Goal: Obtain resource: Obtain resource

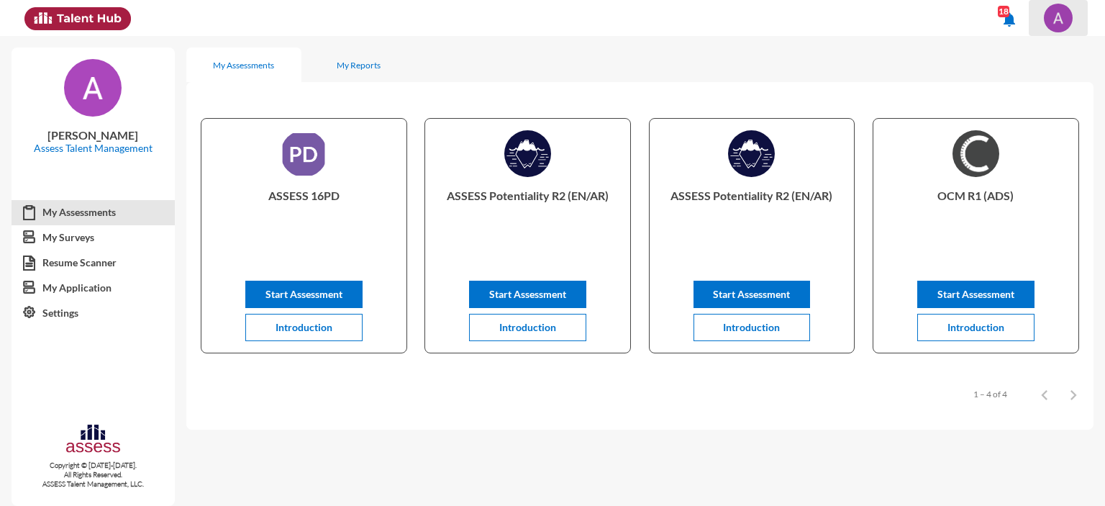
click at [1066, 20] on img at bounding box center [1058, 18] width 29 height 29
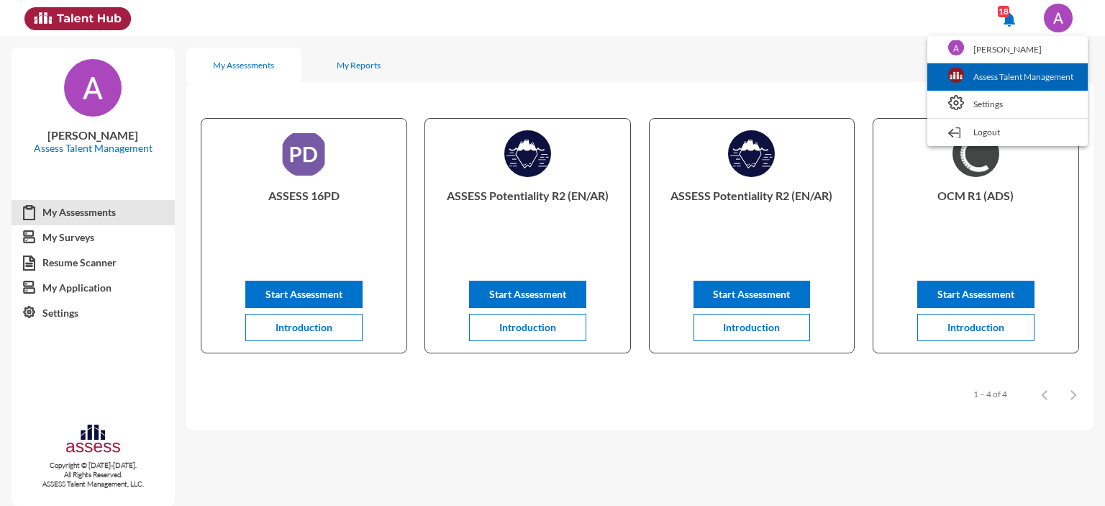
click at [1030, 81] on link "Assess Talent Management" at bounding box center [1008, 76] width 146 height 27
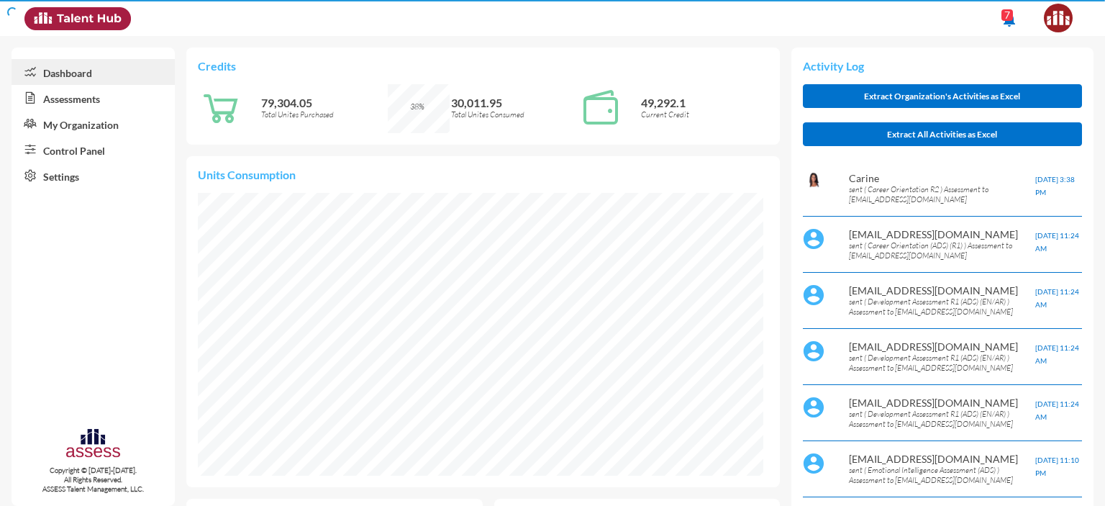
click at [84, 153] on link "Control Panel" at bounding box center [93, 150] width 163 height 26
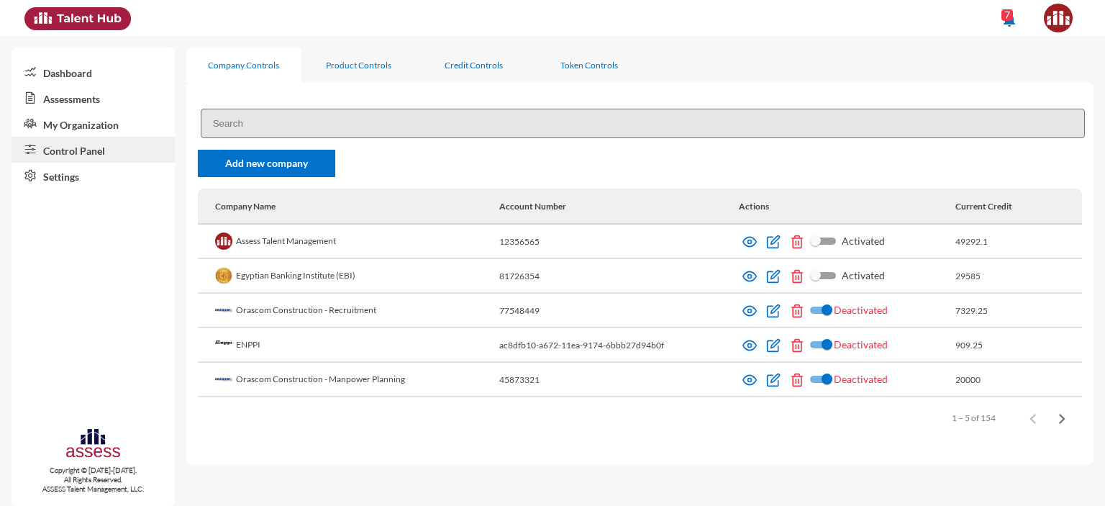
click at [274, 130] on input at bounding box center [643, 123] width 884 height 29
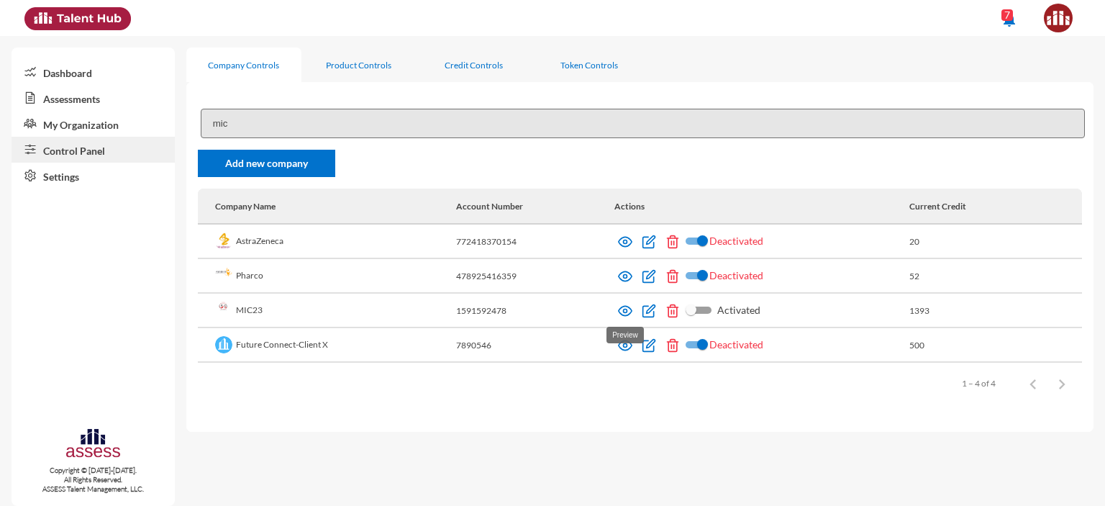
type input "mic"
click at [626, 309] on img at bounding box center [625, 311] width 14 height 14
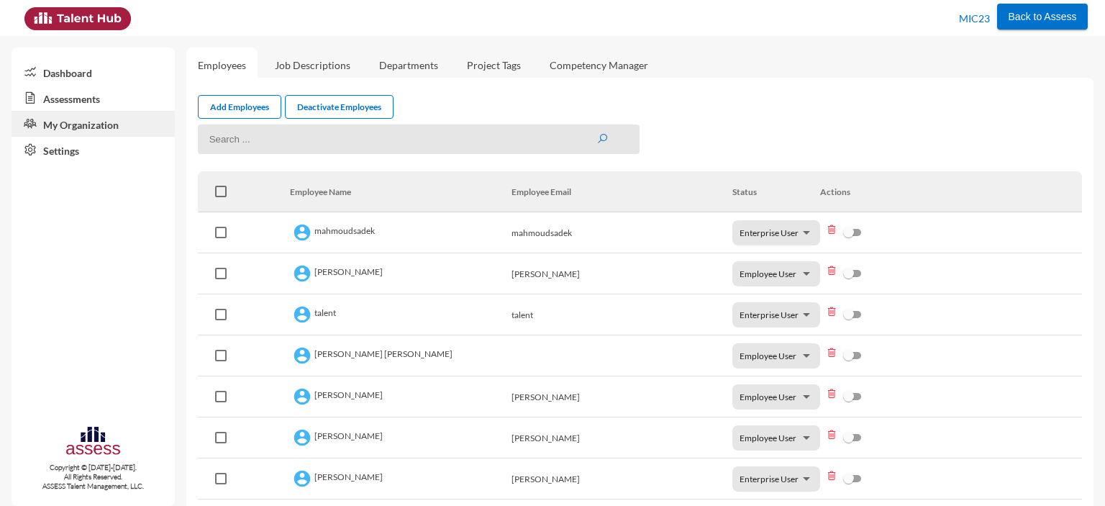
click at [89, 99] on link "Assessments" at bounding box center [93, 98] width 163 height 26
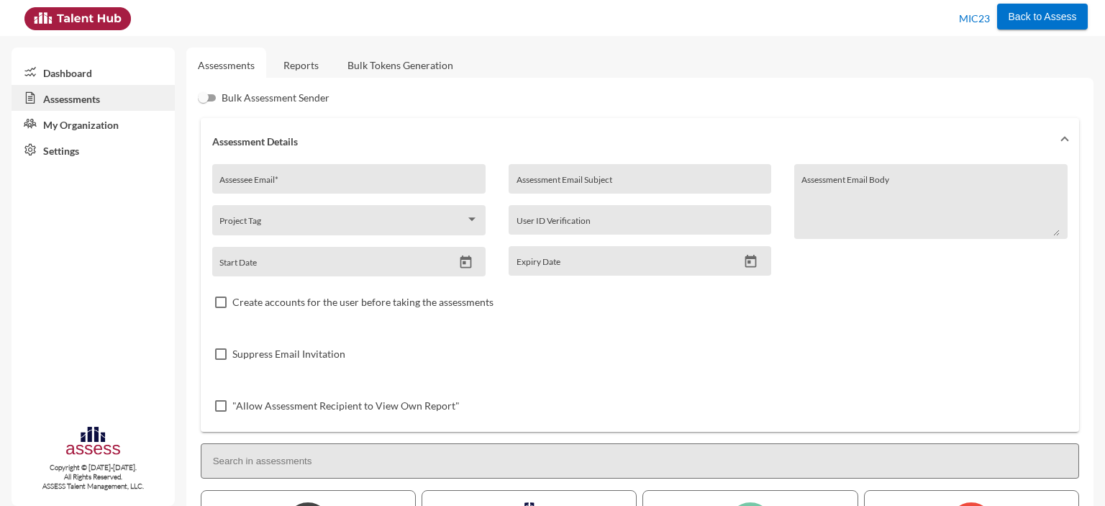
click at [306, 63] on link "Reports" at bounding box center [301, 64] width 58 height 35
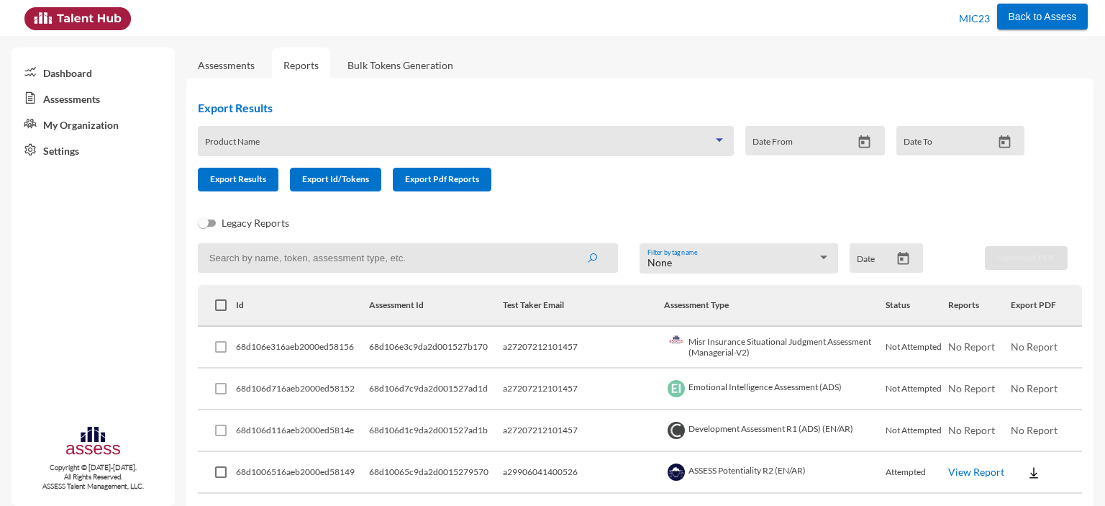
click at [323, 146] on span at bounding box center [459, 146] width 508 height 12
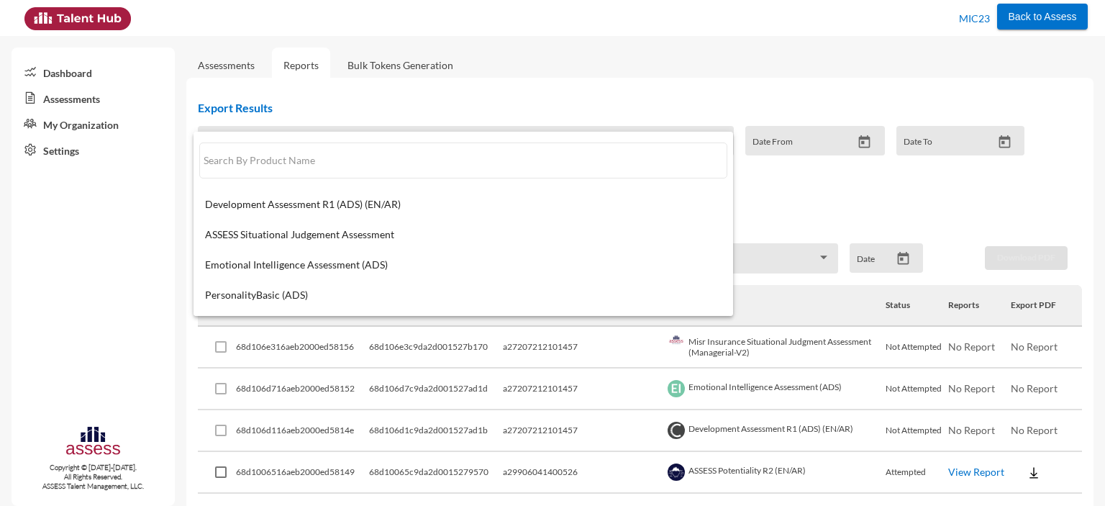
paste input "63f4c3a6699092000ef4fbe5"
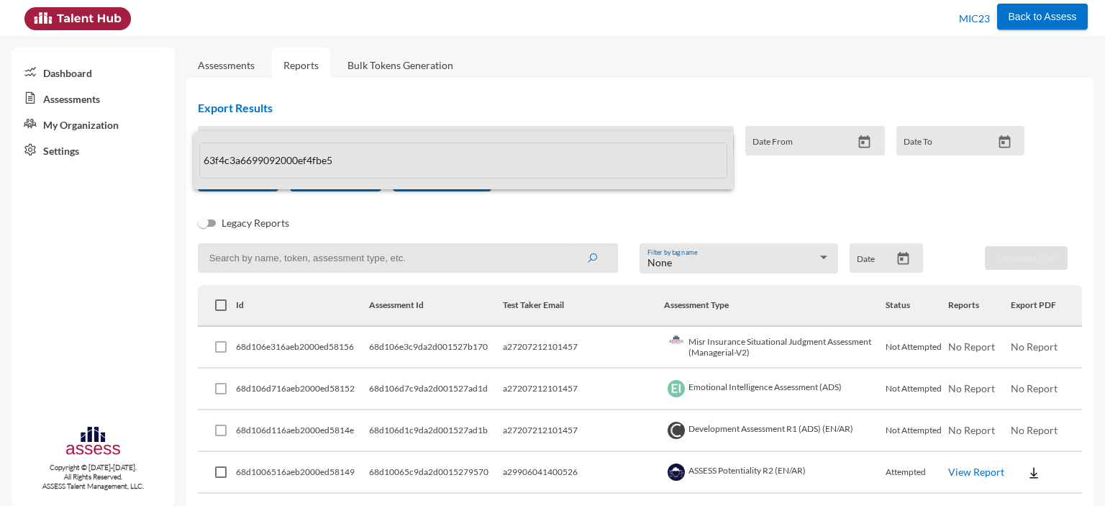
drag, startPoint x: 356, startPoint y: 160, endPoint x: 196, endPoint y: 165, distance: 160.5
click at [196, 165] on mat-option "63f4c3a6699092000ef4fbe5" at bounding box center [464, 161] width 540 height 58
type input "63f4c3a6699092000ef4fbe5"
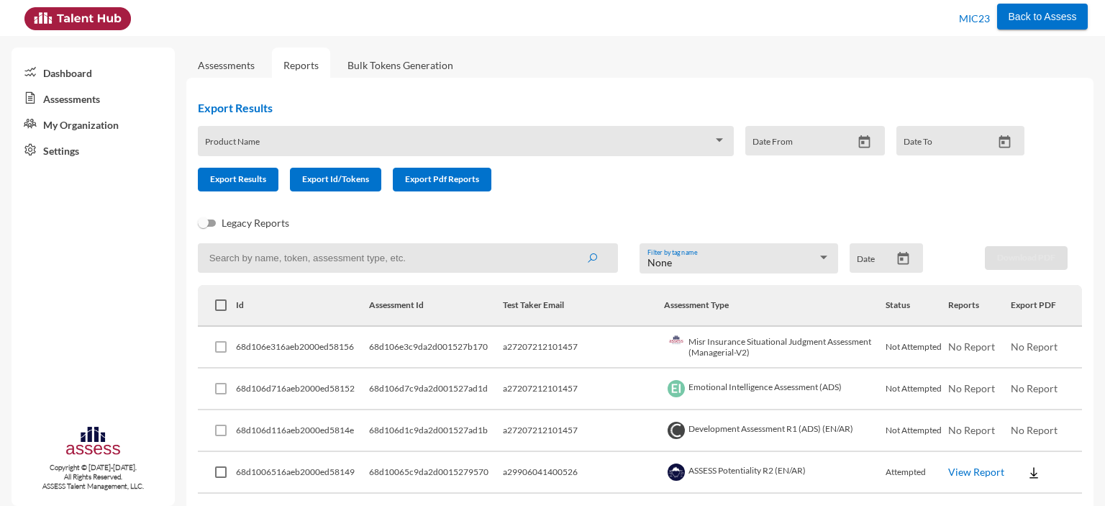
click at [247, 139] on div "Product Name" at bounding box center [465, 145] width 521 height 22
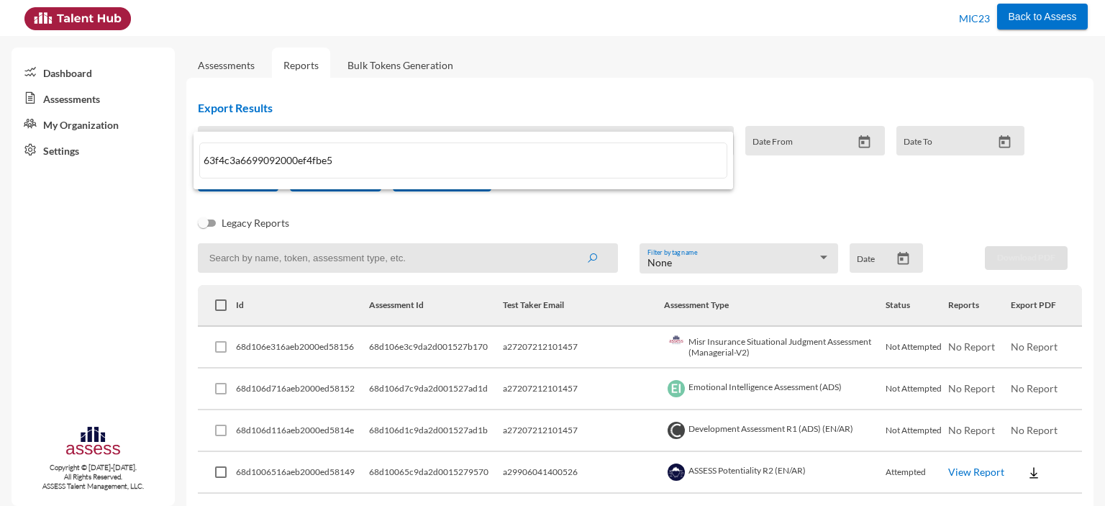
paste input "MIC - AD Focus 3 English Assessment"
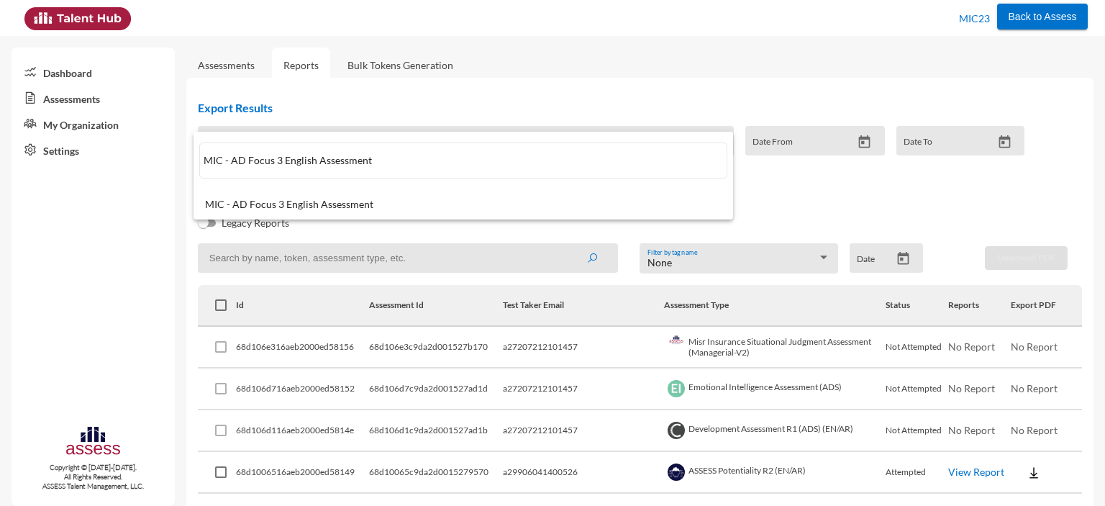
type input "MIC - AD Focus 3 English Assessment"
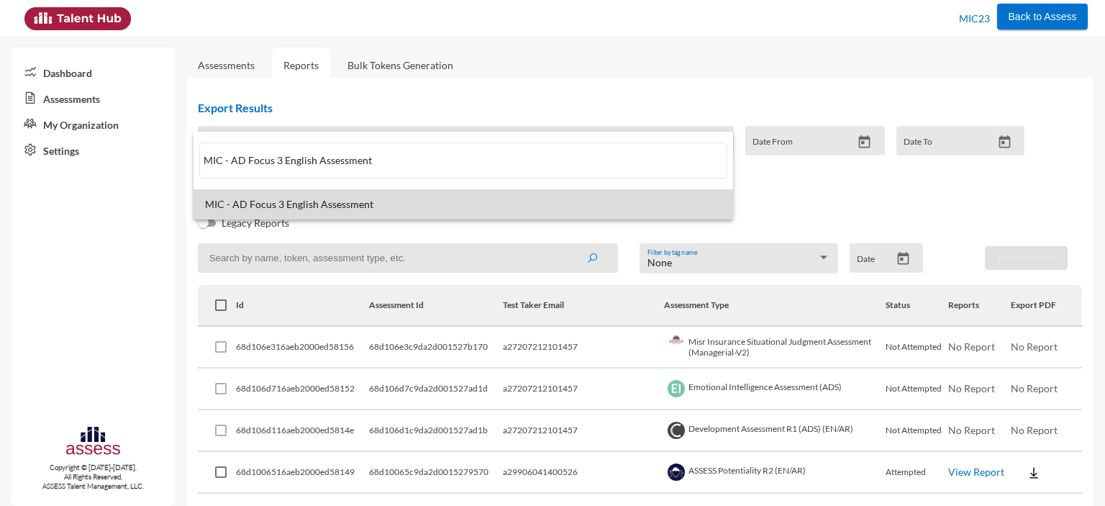
click at [276, 199] on span "MIC - AD Focus 3 English Assessment" at bounding box center [463, 205] width 517 height 12
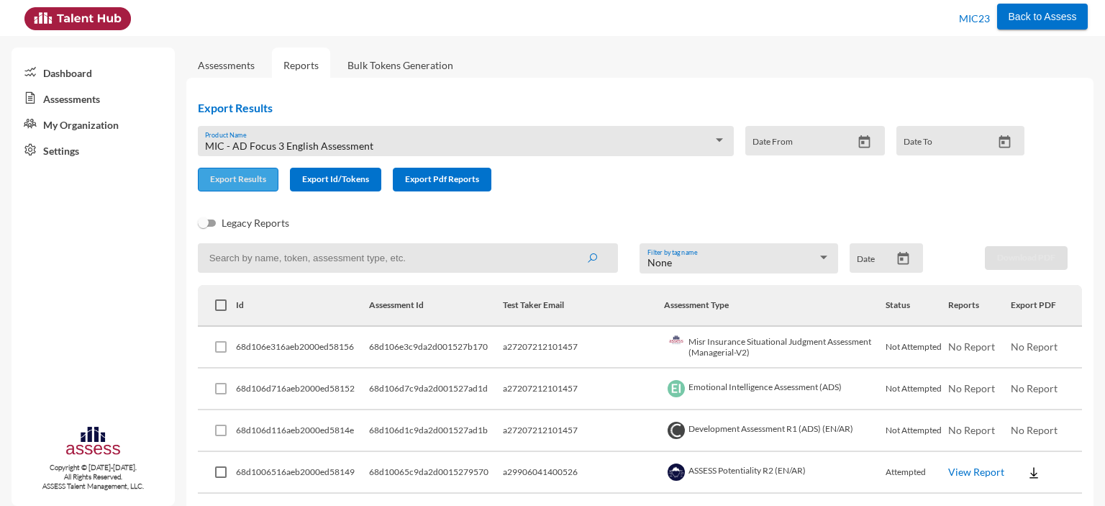
click at [248, 183] on span "Export Results" at bounding box center [238, 178] width 56 height 11
click at [376, 132] on div "MIC - AD Focus 3 English Assessment Product Name" at bounding box center [466, 141] width 536 height 30
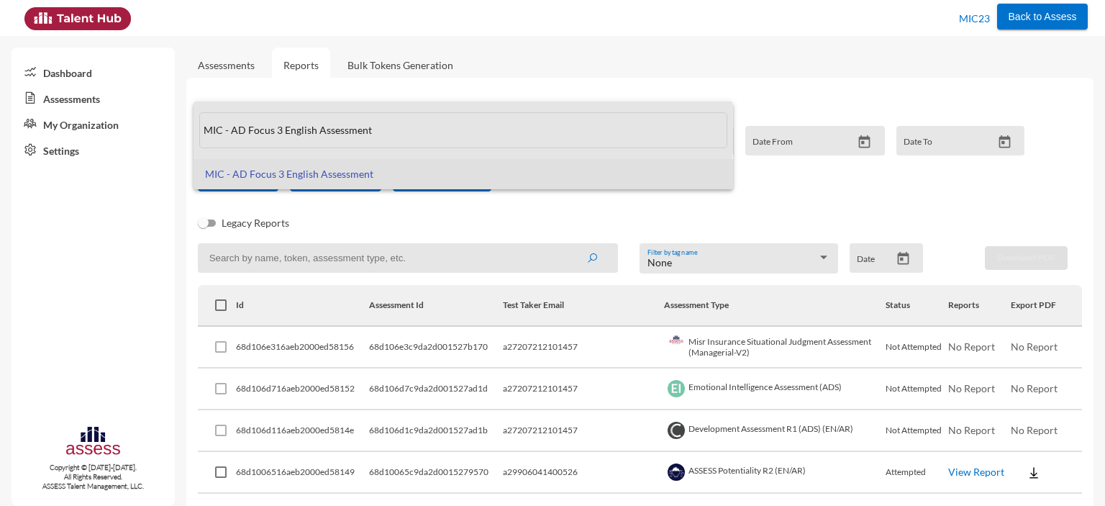
drag, startPoint x: 396, startPoint y: 130, endPoint x: 196, endPoint y: 143, distance: 199.8
click at [196, 143] on mat-option "MIC - AD Focus 3 English Assessment" at bounding box center [464, 130] width 540 height 58
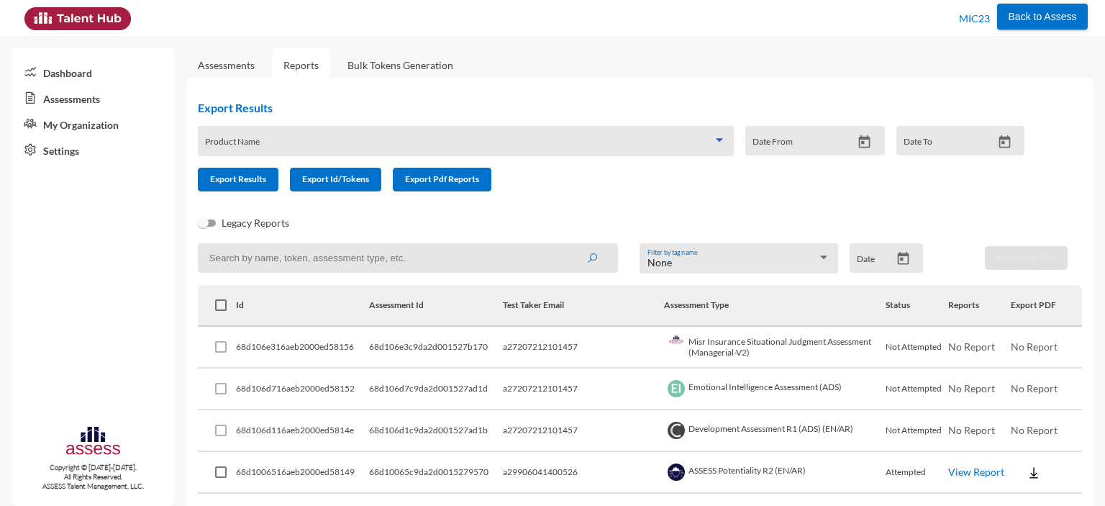
click at [235, 142] on span at bounding box center [459, 146] width 508 height 12
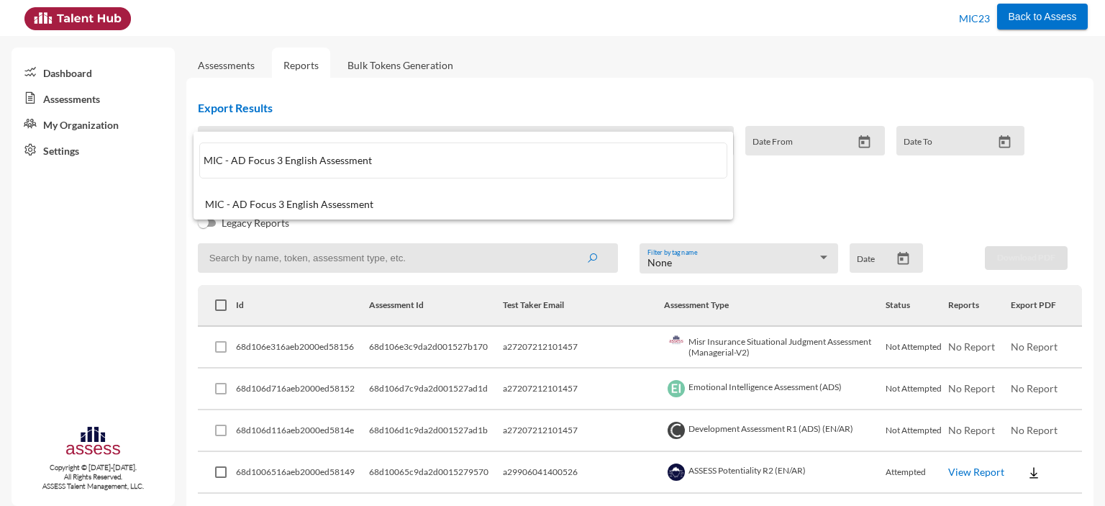
paste input "English Grammar"
type input "MIC - AD Focus English Grammar Assessment"
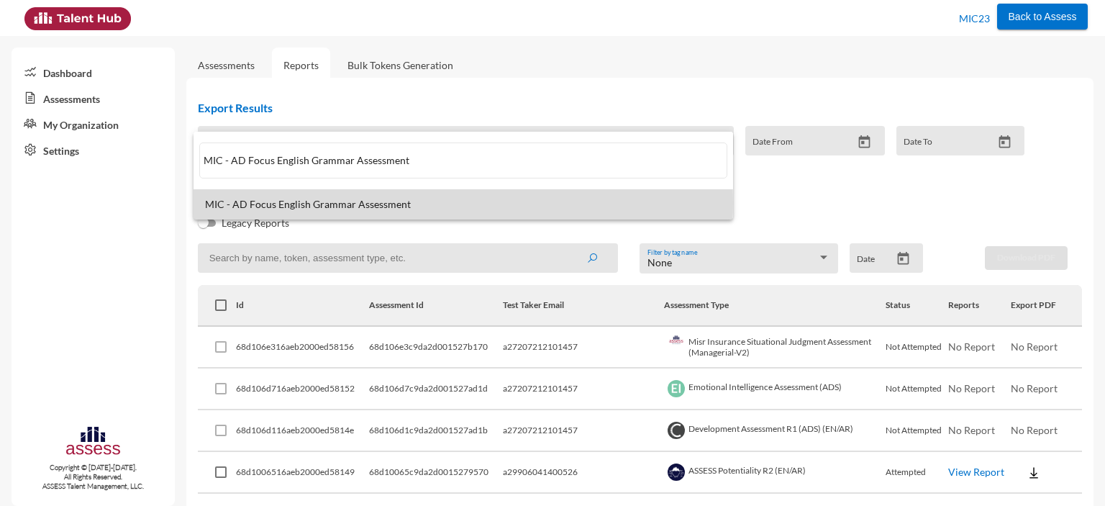
click at [368, 203] on span "MIC - AD Focus English Grammar Assessment" at bounding box center [463, 205] width 517 height 12
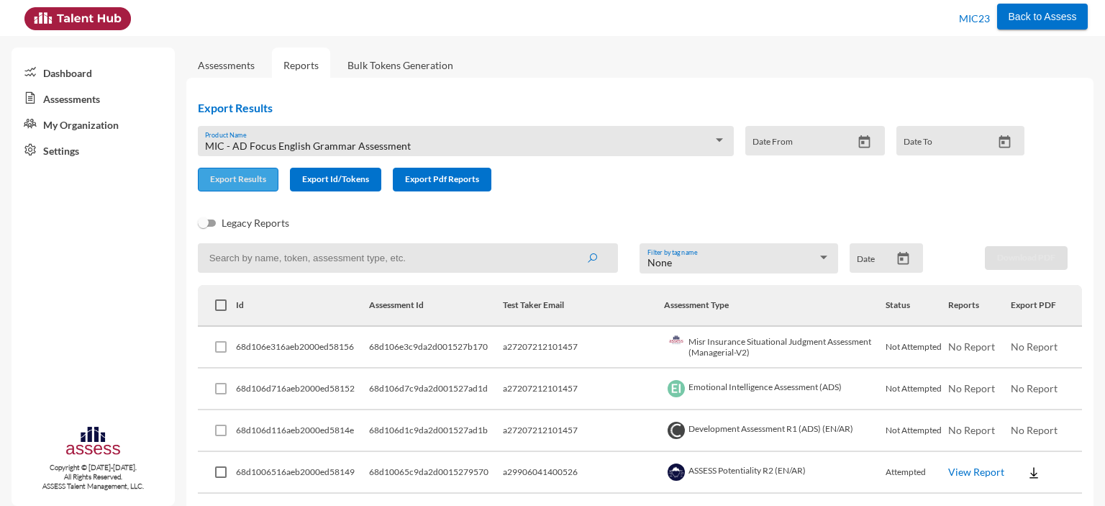
click at [242, 181] on span "Export Results" at bounding box center [238, 178] width 56 height 11
click at [410, 143] on div "MIC - AD Focus English Grammar Assessment" at bounding box center [459, 146] width 508 height 12
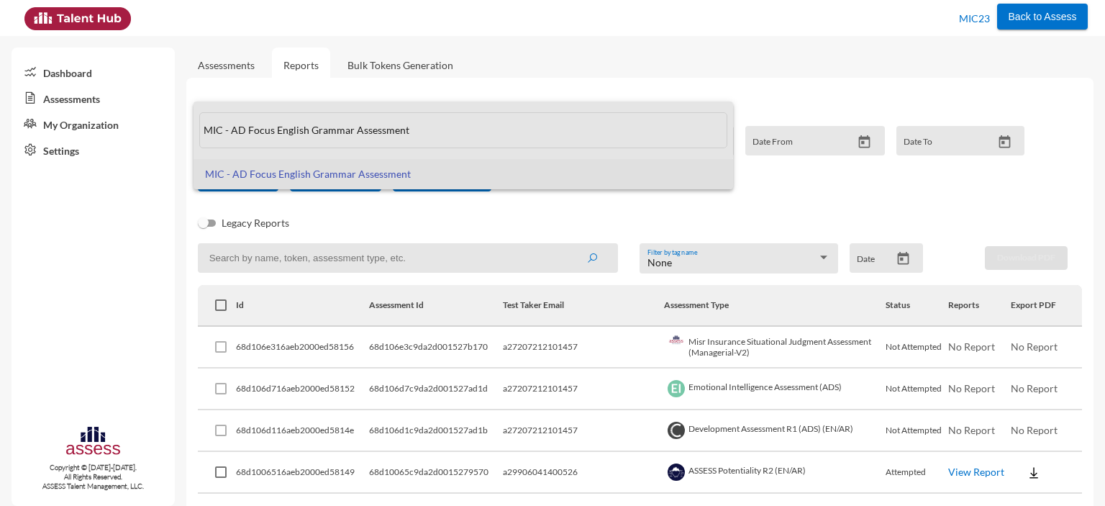
drag, startPoint x: 414, startPoint y: 127, endPoint x: 194, endPoint y: 145, distance: 221.0
click at [194, 145] on mat-option "MIC - AD Focus English Grammar Assessment" at bounding box center [464, 130] width 540 height 58
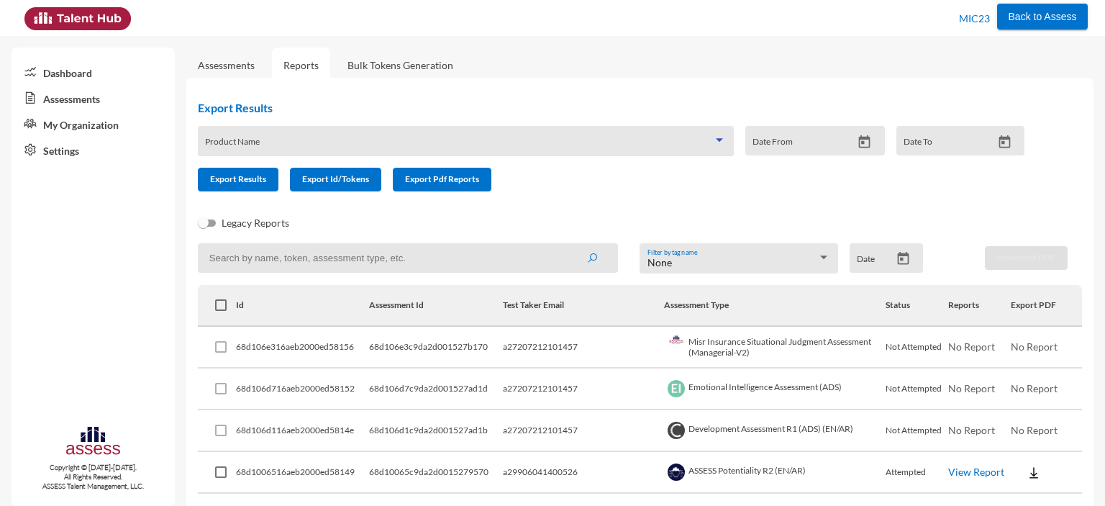
click at [232, 140] on span at bounding box center [459, 146] width 508 height 12
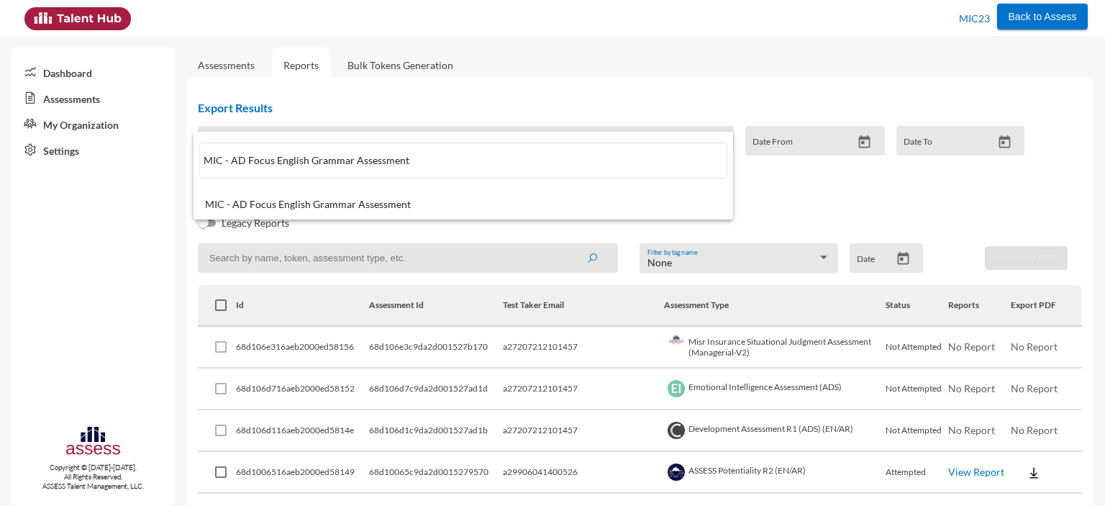
paste input "ASSESS 16PD (R2)"
type input "ASSESS 16PD (R2)"
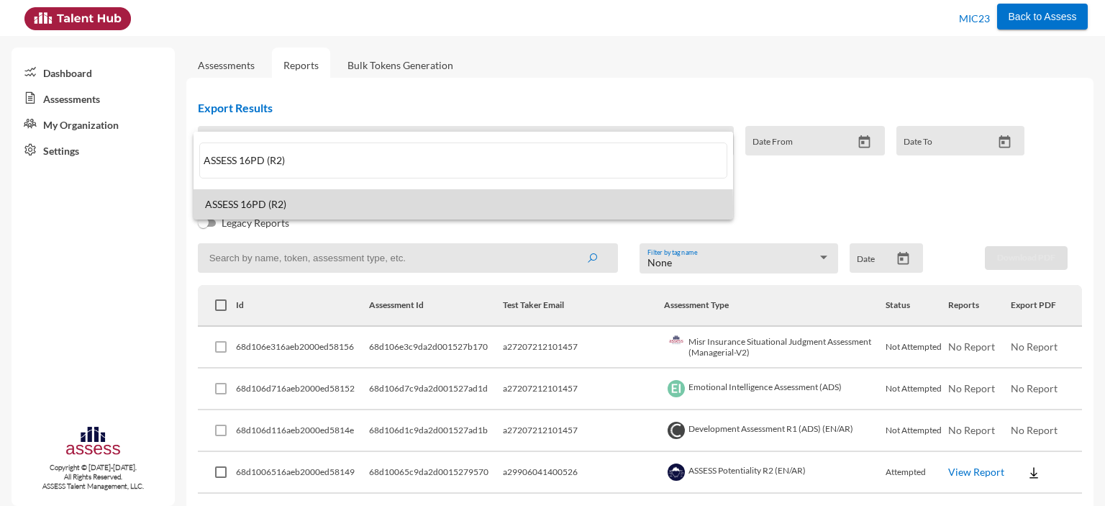
click at [291, 207] on span "ASSESS 16PD (R2)" at bounding box center [463, 205] width 517 height 12
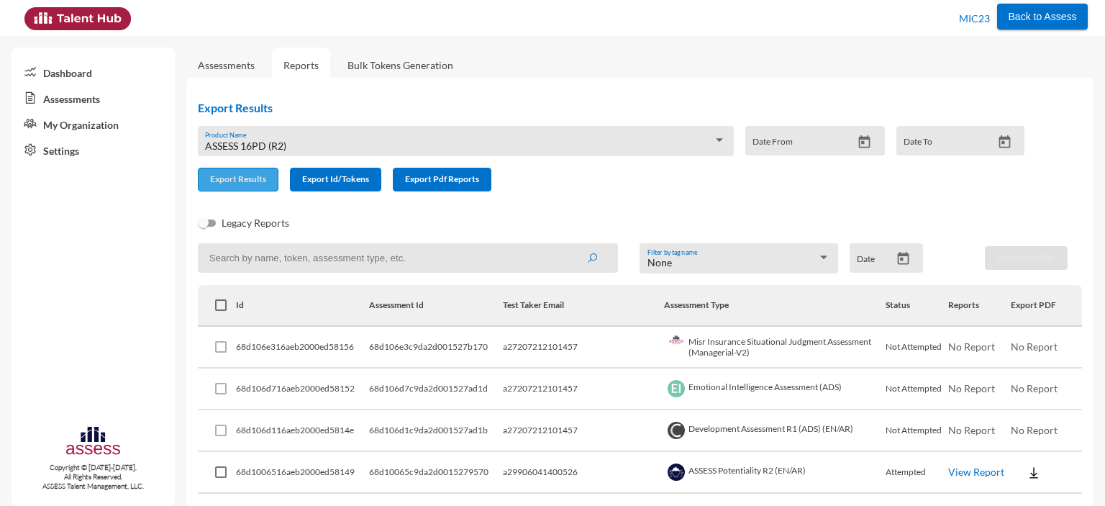
click at [245, 186] on button "Export Results" at bounding box center [238, 180] width 81 height 24
click at [674, 68] on div "Assessments Reports Bulk Tokens Generation" at bounding box center [639, 65] width 907 height 13
click at [1050, 132] on div "Export Results ASSESS 16PD (R2) Product Name Date From Date To Export Results E…" at bounding box center [617, 151] width 884 height 125
click at [327, 138] on div "ASSESS 16PD (R2) Product Name" at bounding box center [465, 145] width 521 height 22
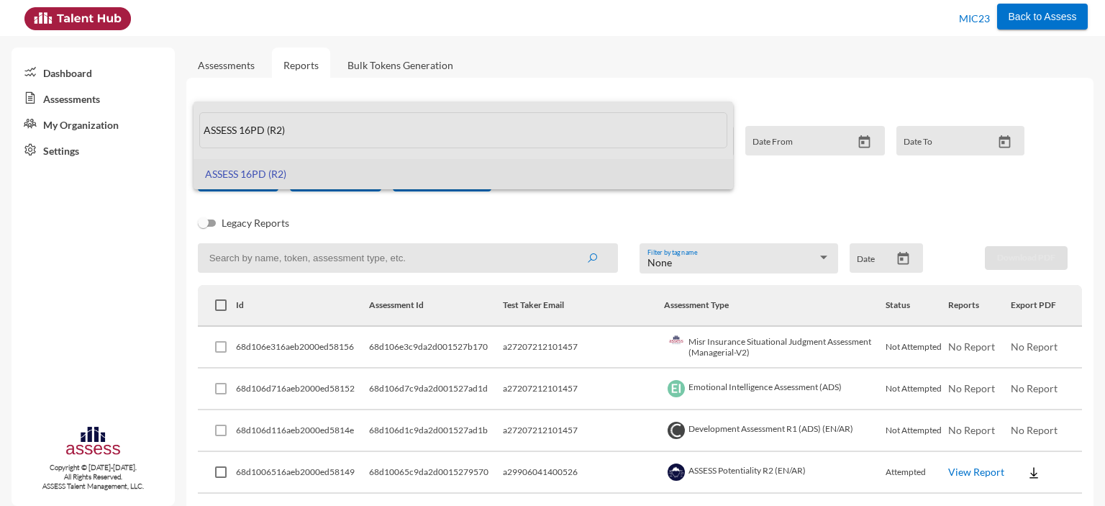
drag, startPoint x: 327, startPoint y: 138, endPoint x: 178, endPoint y: 143, distance: 149.0
click at [178, 143] on div "ASSESS 16PD (R2) ASSESS 16PD (R2)" at bounding box center [552, 253] width 1105 height 506
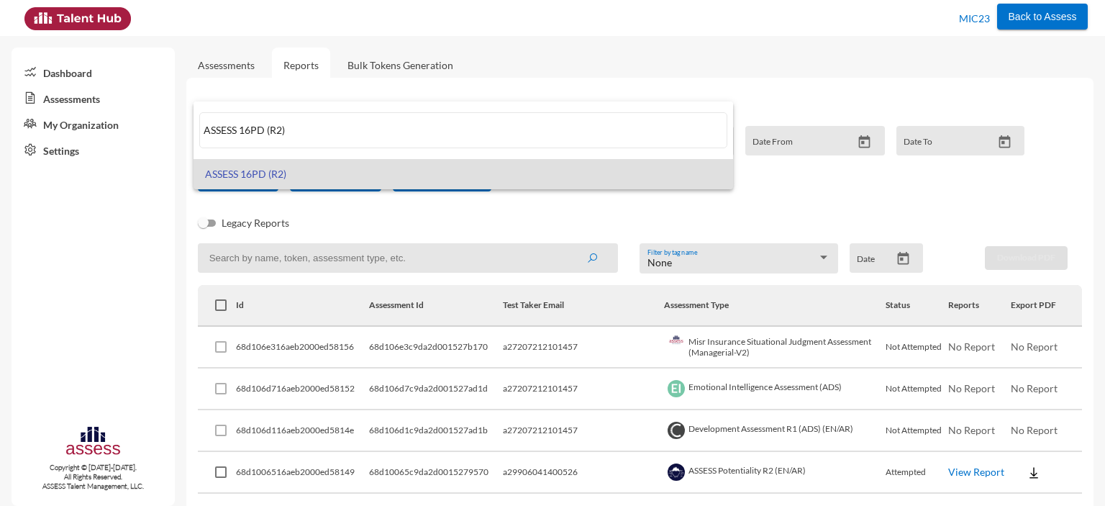
paste input "Leadership Styles Assessment (ADS"
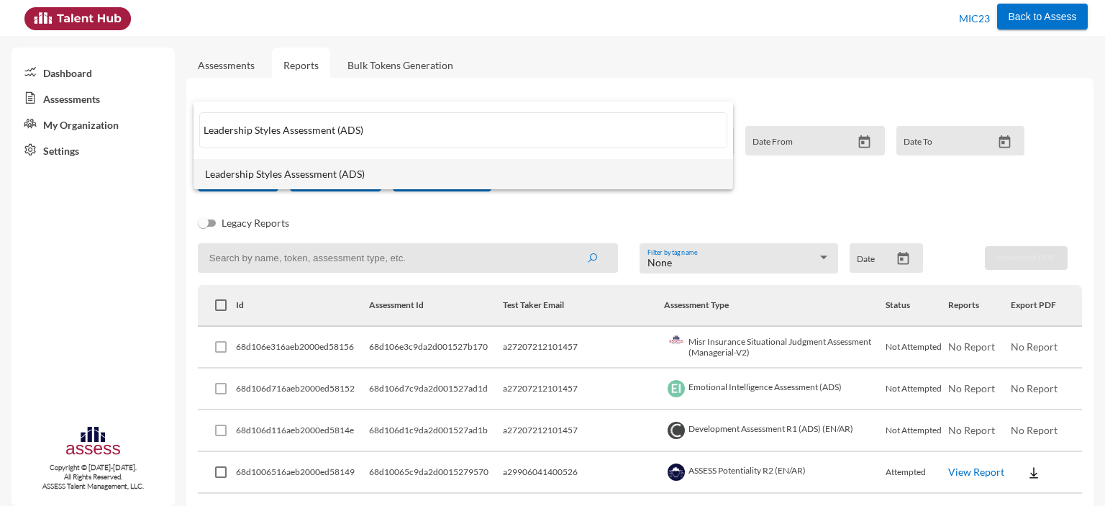
type input "Leadership Styles Assessment (ADS)"
click at [268, 175] on span "Leadership Styles Assessment (ADS)" at bounding box center [463, 174] width 517 height 12
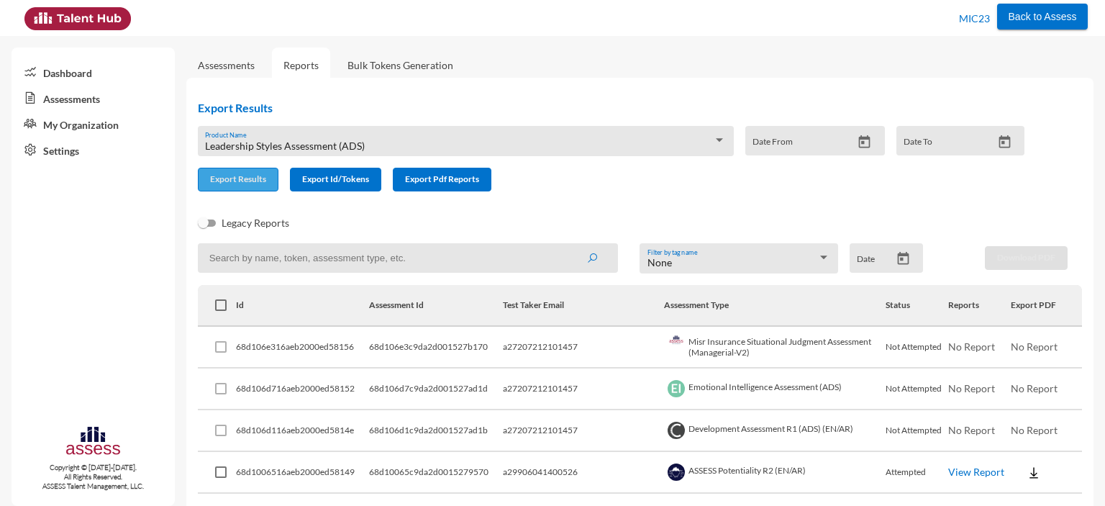
click at [242, 178] on span "Export Results" at bounding box center [238, 178] width 56 height 11
click at [381, 142] on div "Leadership Styles Assessment (ADS)" at bounding box center [459, 146] width 508 height 12
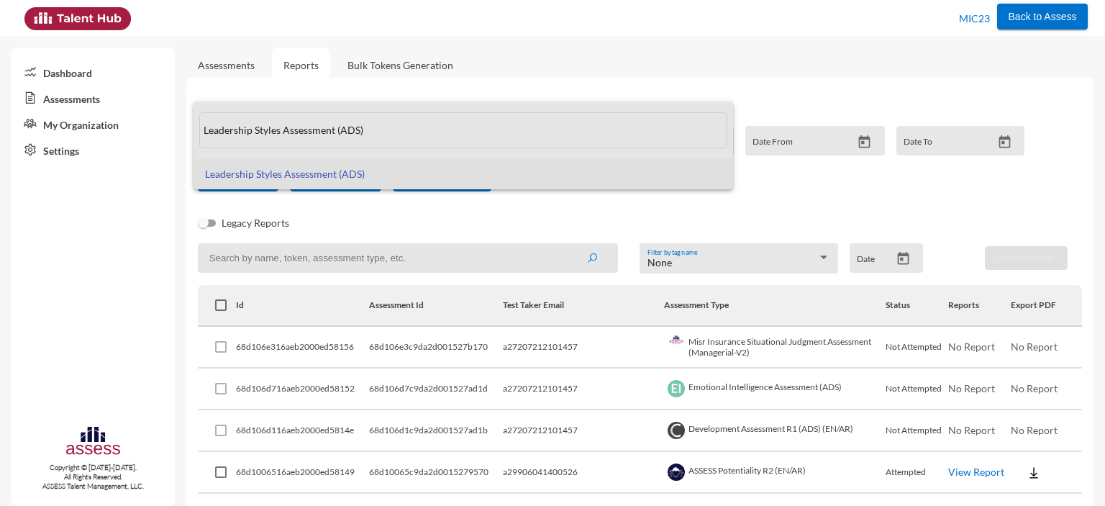
drag, startPoint x: 377, startPoint y: 135, endPoint x: 192, endPoint y: 142, distance: 185.1
click at [192, 142] on div "Leadership Styles Assessment (ADS) Leadership Styles Assessment (ADS)" at bounding box center [552, 253] width 1105 height 506
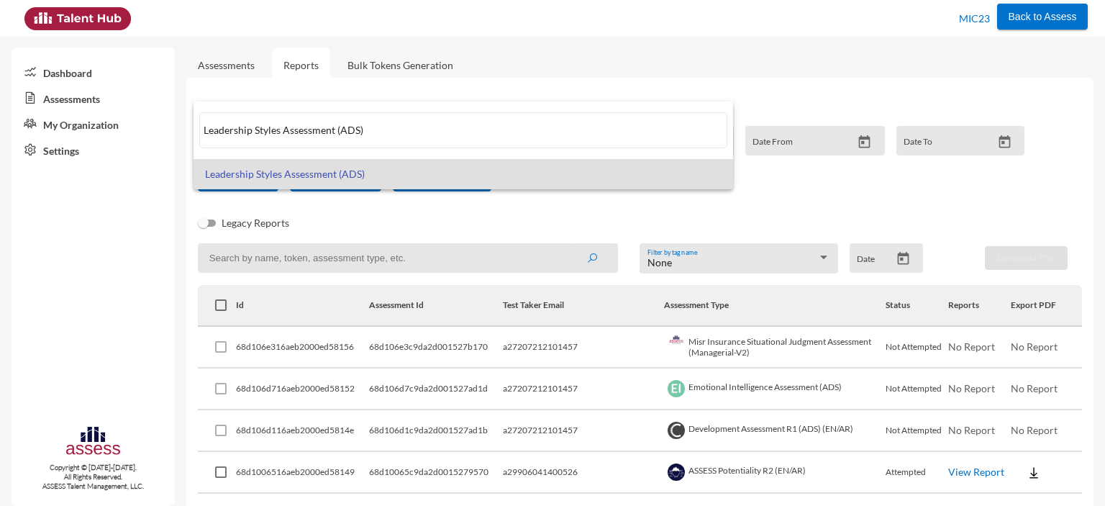
paste input "Misr Insurance Situational Judgment Assessment (Managerial-V1"
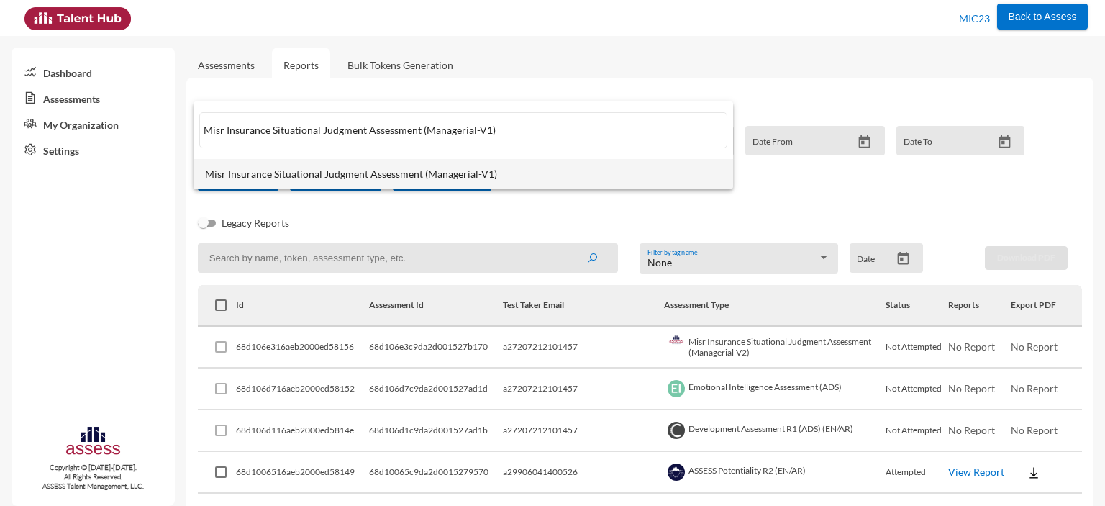
type input "Misr Insurance Situational Judgment Assessment (Managerial-V1)"
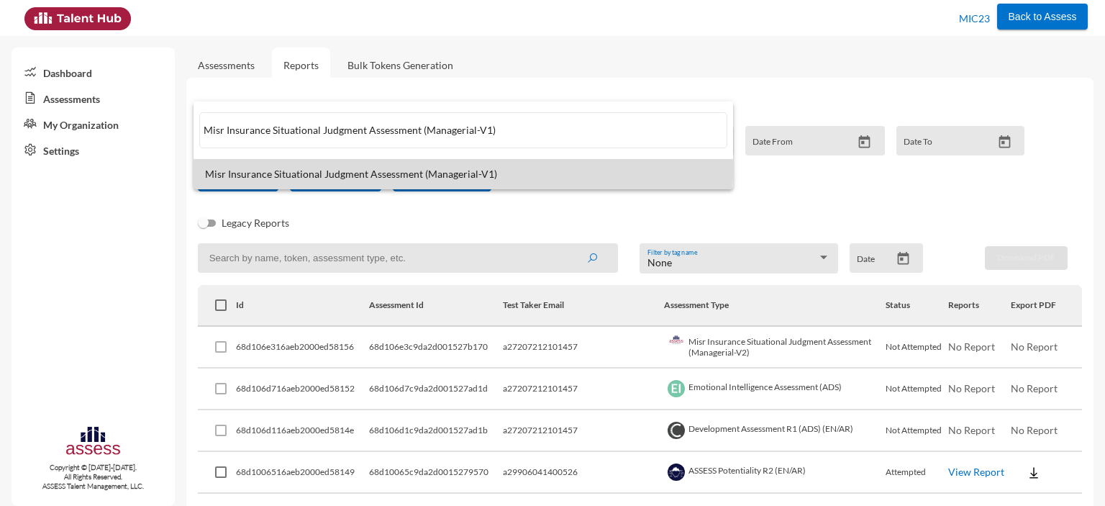
click at [233, 168] on span "Misr Insurance Situational Judgment Assessment (Managerial-V1)" at bounding box center [463, 174] width 517 height 12
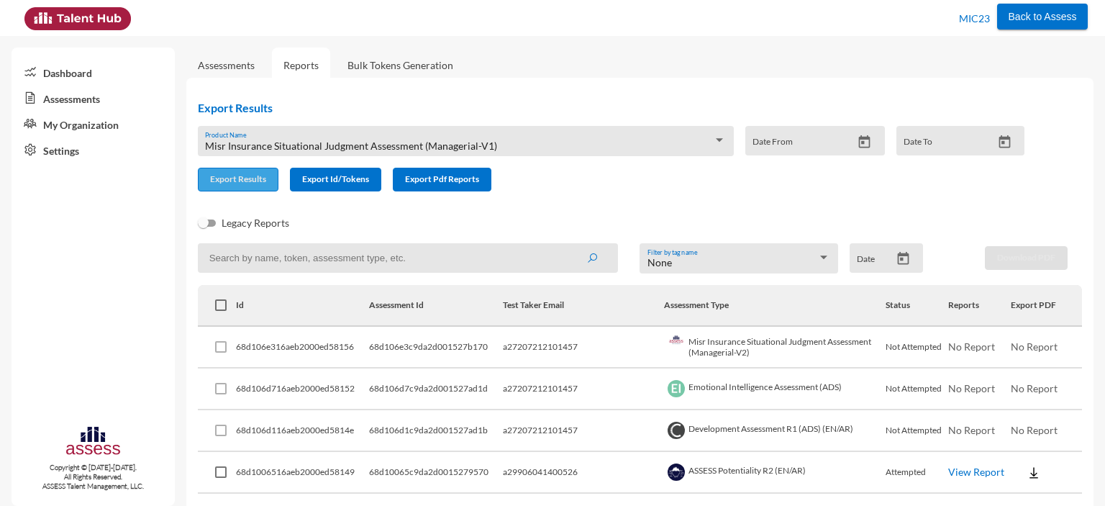
click at [234, 181] on span "Export Results" at bounding box center [238, 178] width 56 height 11
click at [369, 143] on span "Misr Insurance Situational Judgment Assessment (Managerial-V1)" at bounding box center [351, 146] width 292 height 12
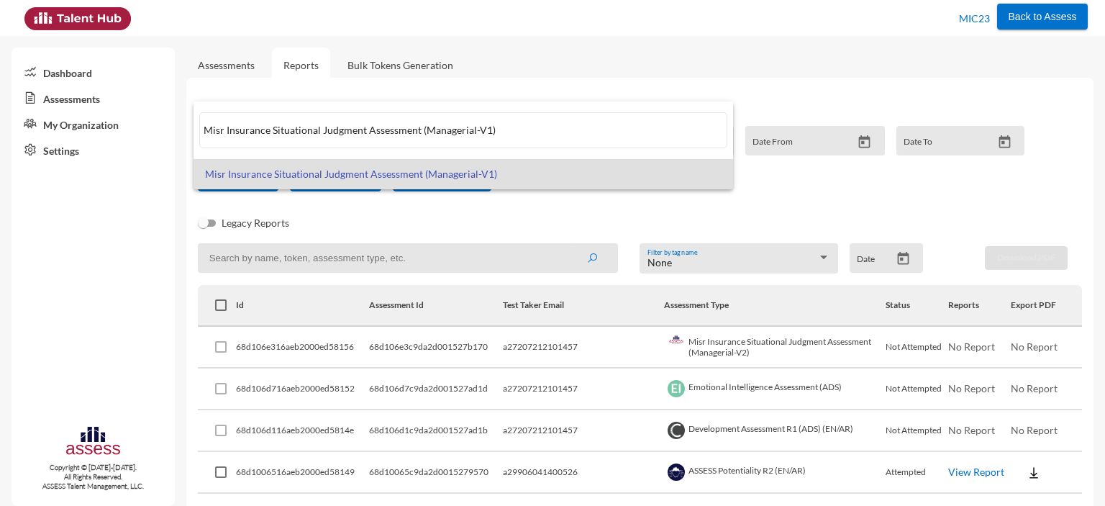
paste input "IC - AD Focus 6 Module Assessment (EN/AR"
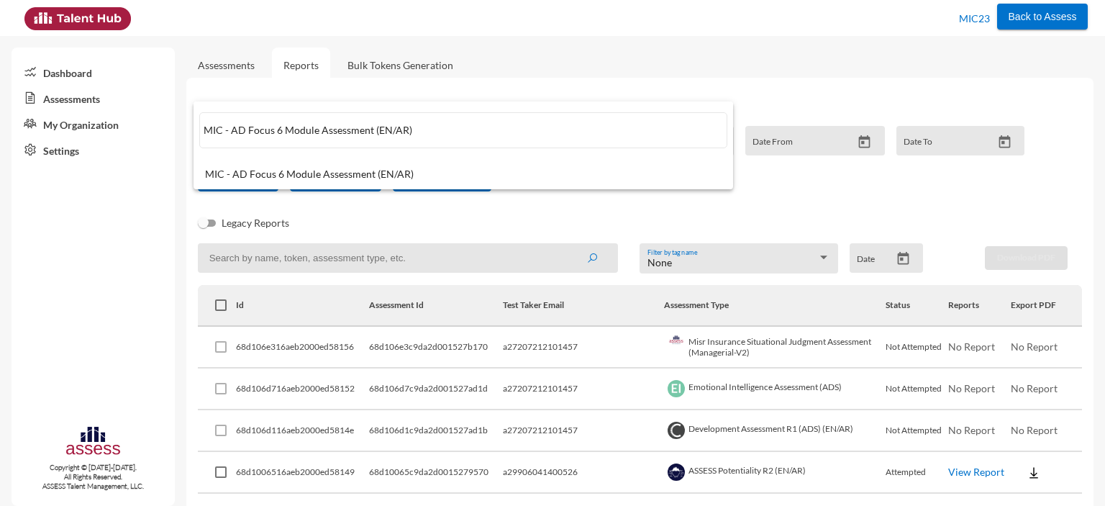
type input "MIC - AD Focus 6 Module Assessment (EN/AR)"
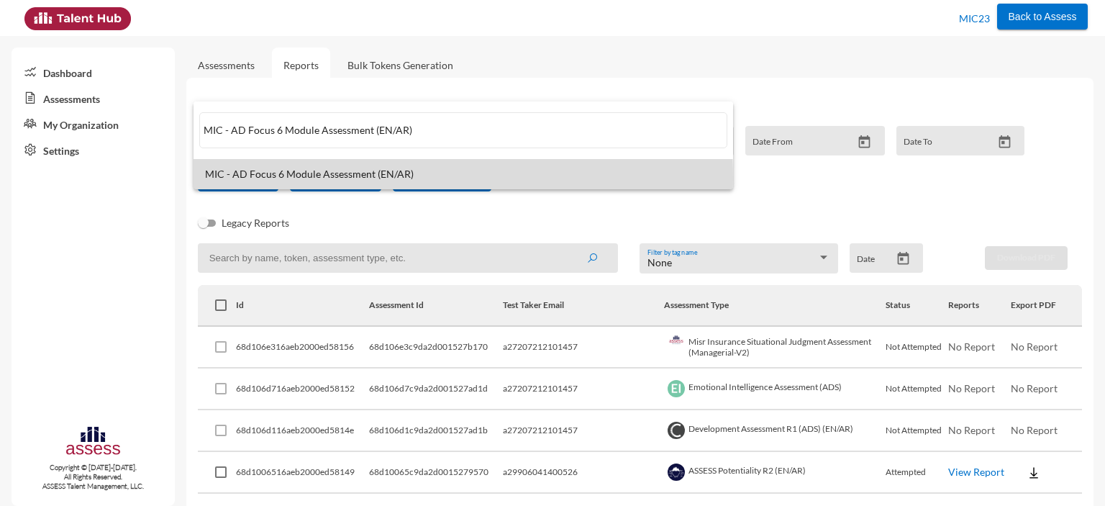
click at [360, 178] on span "MIC - AD Focus 6 Module Assessment (EN/AR)" at bounding box center [463, 174] width 517 height 12
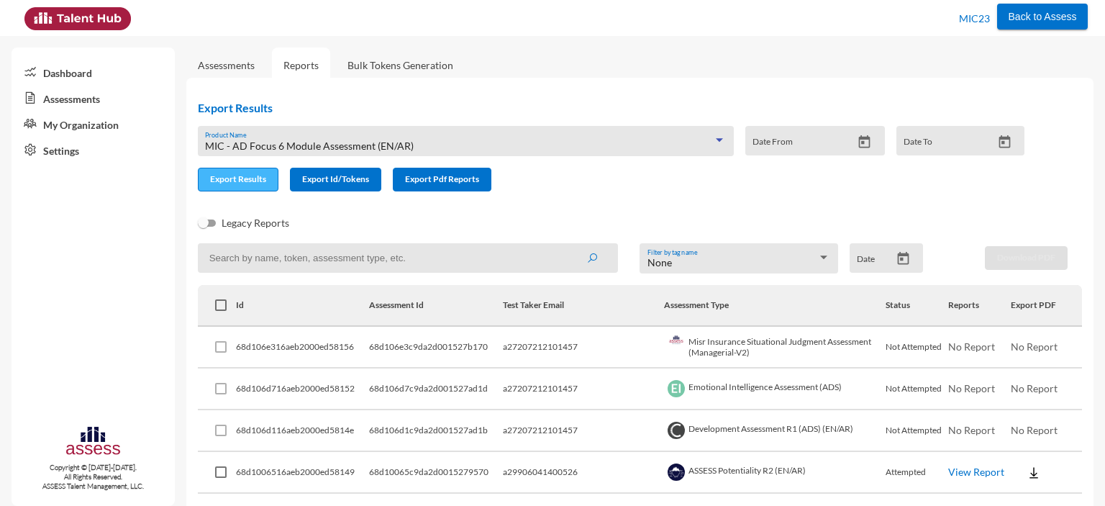
click at [235, 181] on span "Export Results" at bounding box center [238, 178] width 56 height 11
click at [426, 143] on div "MIC - AD Focus 6 Module Assessment (EN/AR)" at bounding box center [459, 146] width 508 height 12
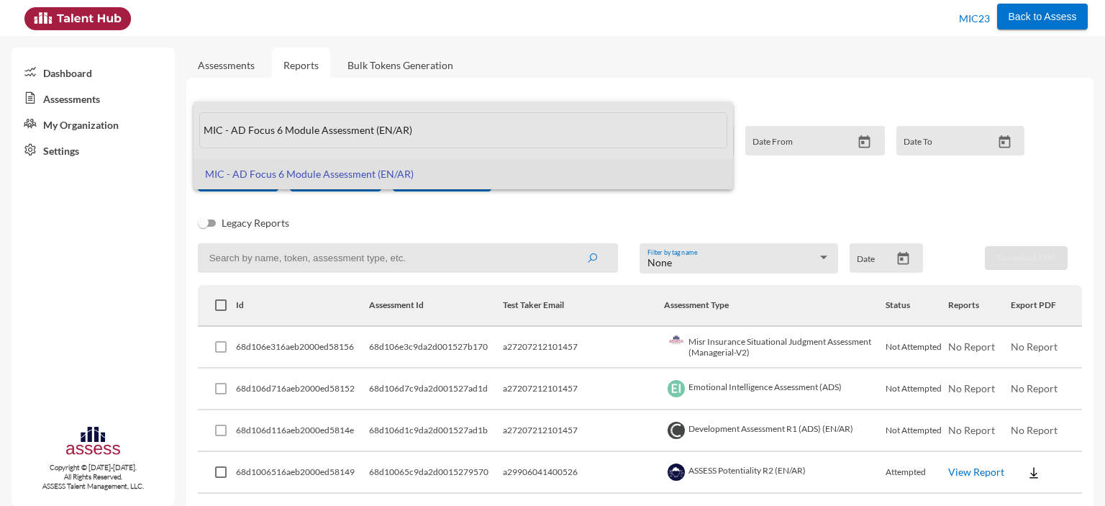
drag, startPoint x: 427, startPoint y: 133, endPoint x: 193, endPoint y: 132, distance: 234.6
click at [194, 132] on mat-option "MIC - AD Focus 6 Module Assessment (EN/AR)" at bounding box center [464, 130] width 540 height 58
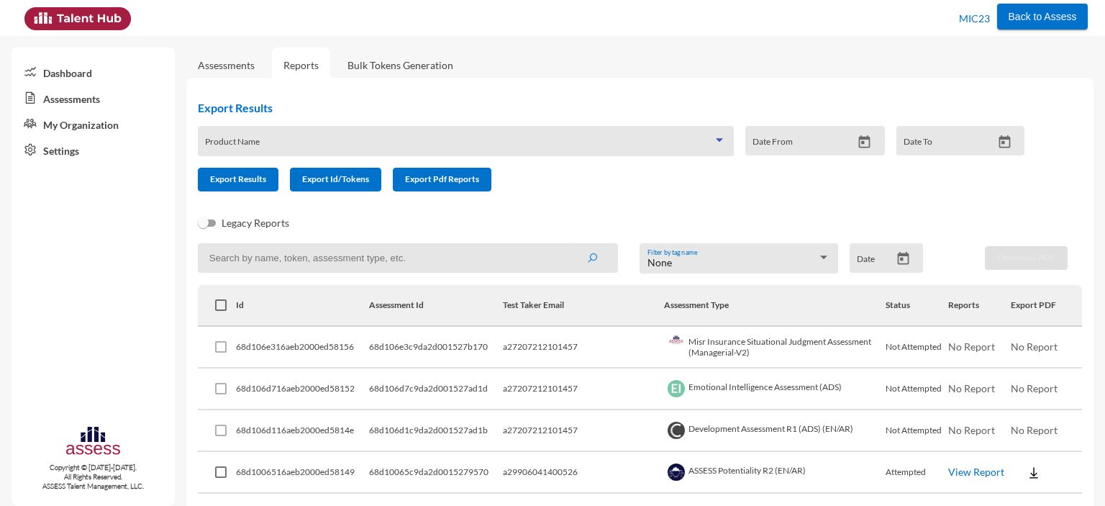
click at [227, 143] on span at bounding box center [459, 146] width 508 height 12
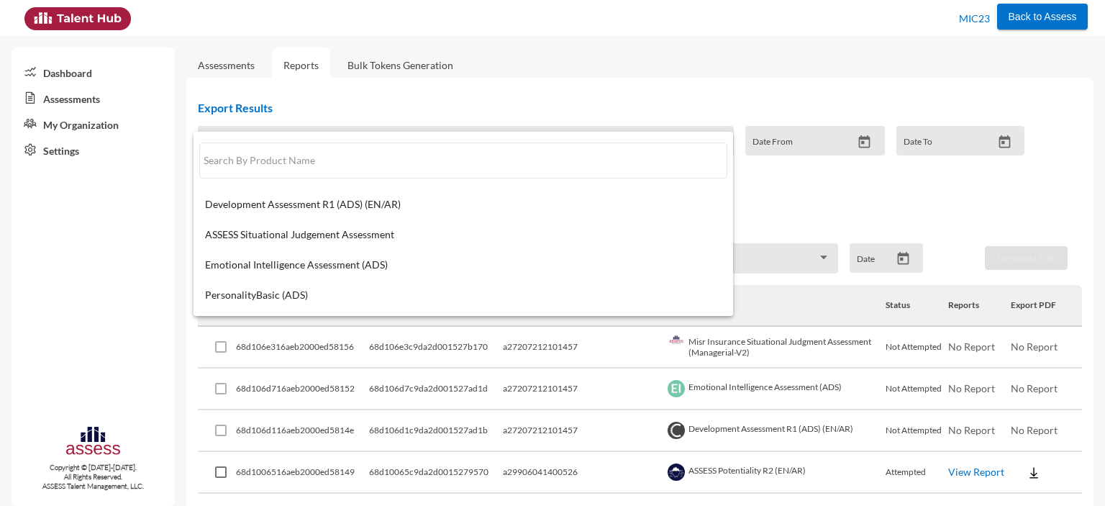
paste input "2 MIC - BA Focus Logical Reasoning (EN/AR)"
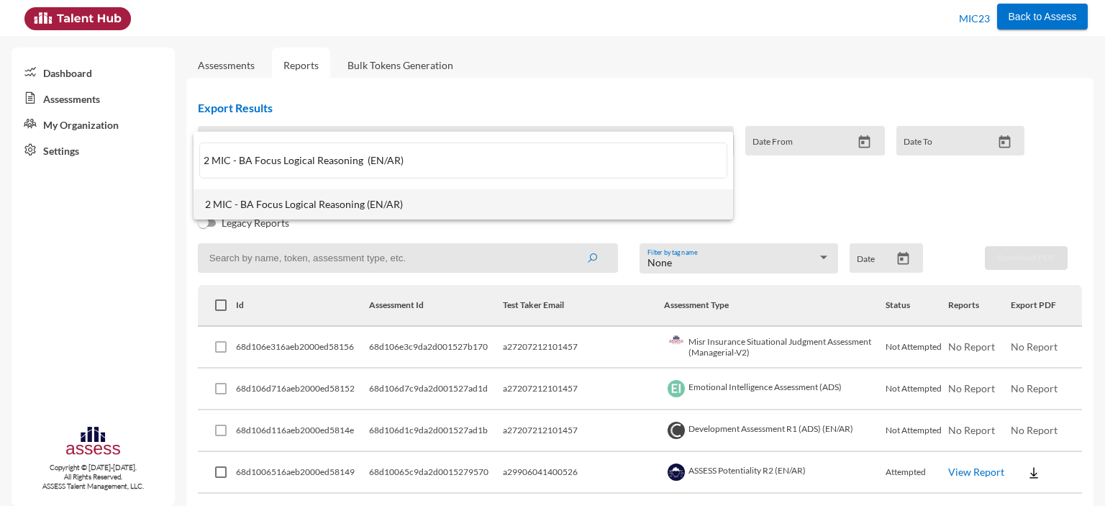
type input "2 MIC - BA Focus Logical Reasoning (EN/AR)"
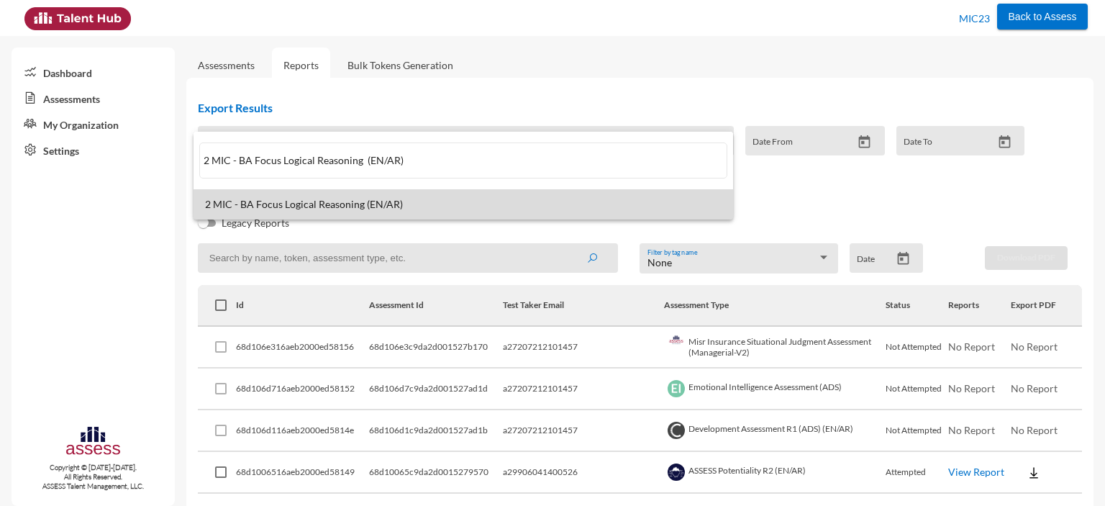
click at [354, 196] on mat-option "2 MIC - BA Focus Logical Reasoning (EN/AR)" at bounding box center [464, 204] width 540 height 30
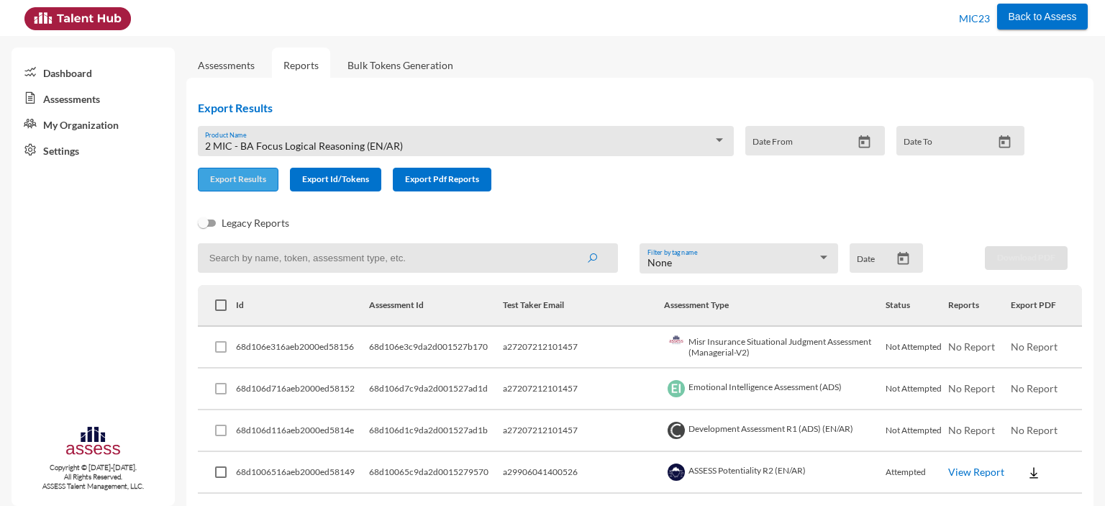
click at [242, 180] on span "Export Results" at bounding box center [238, 178] width 56 height 11
click at [422, 144] on div "2 MIC - BA Focus Logical Reasoning (EN/AR)" at bounding box center [459, 146] width 508 height 12
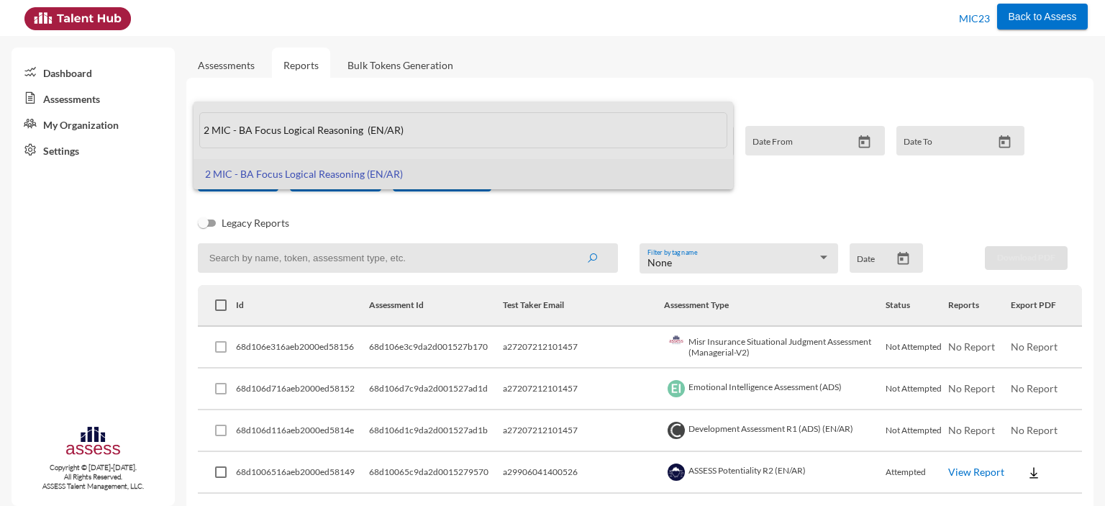
drag, startPoint x: 417, startPoint y: 130, endPoint x: 199, endPoint y: 137, distance: 218.8
click at [199, 137] on mat-option "2 MIC - BA Focus Logical Reasoning (EN/AR)" at bounding box center [464, 130] width 540 height 58
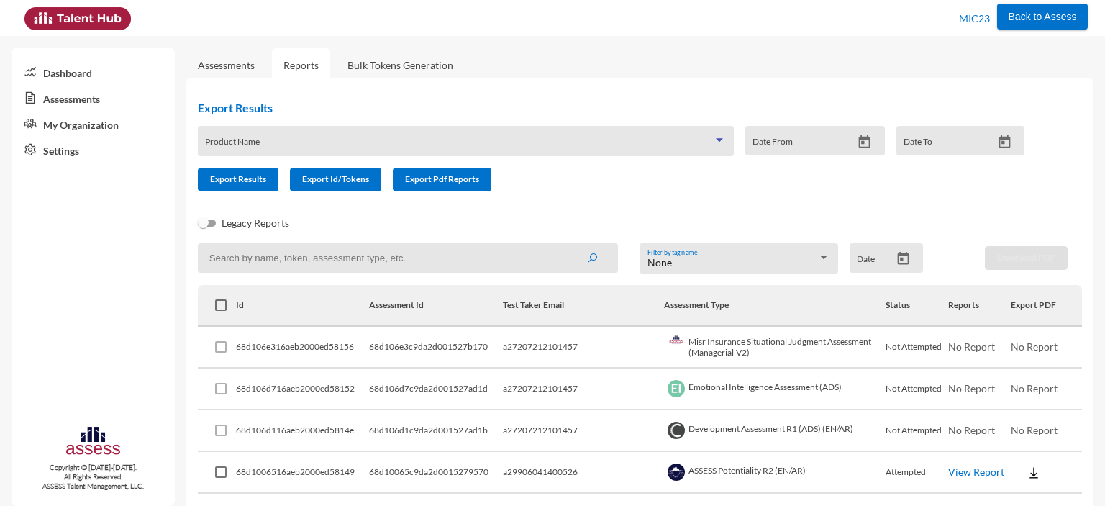
click at [225, 141] on span at bounding box center [459, 146] width 508 height 12
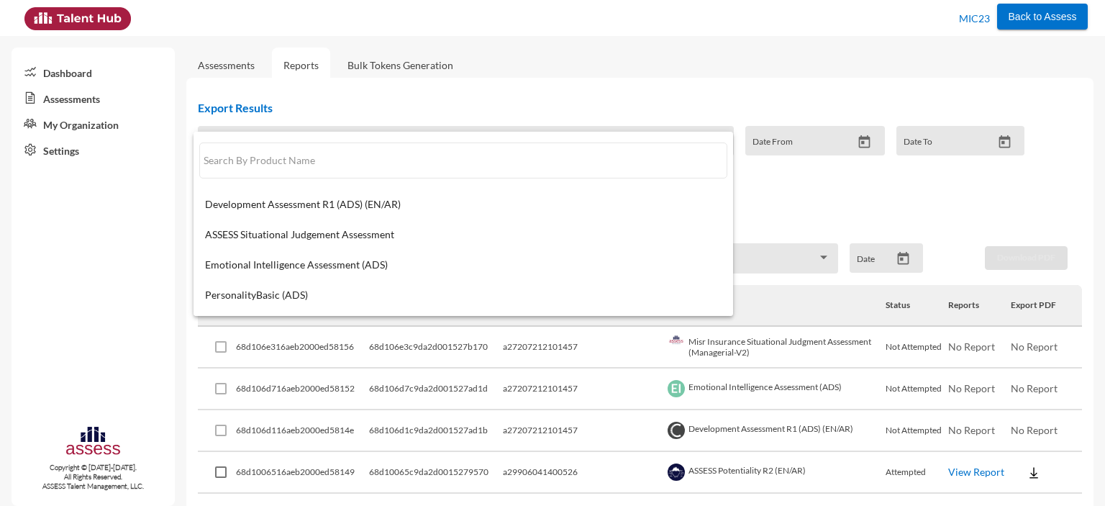
paste input "2 MIC - BA Focus 3 Modules Assessment (EN/AR)"
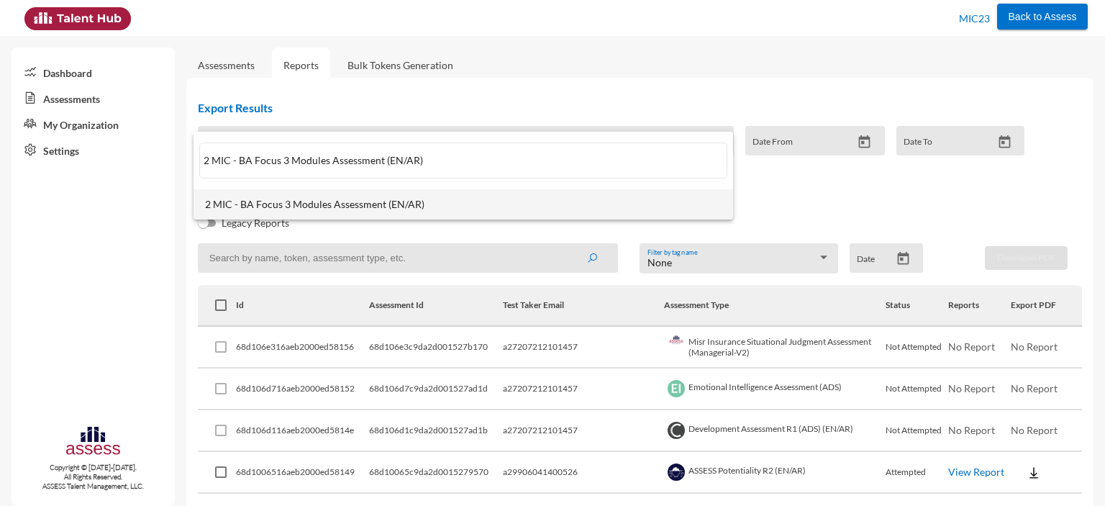
type input "2 MIC - BA Focus 3 Modules Assessment (EN/AR)"
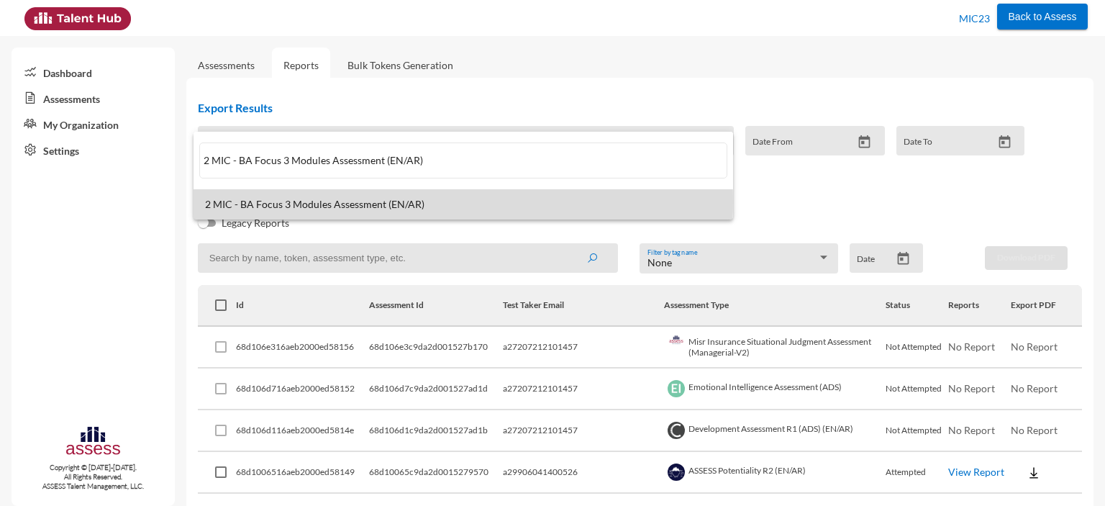
click at [360, 202] on span "2 MIC - BA Focus 3 Modules Assessment (EN/AR)" at bounding box center [463, 205] width 517 height 12
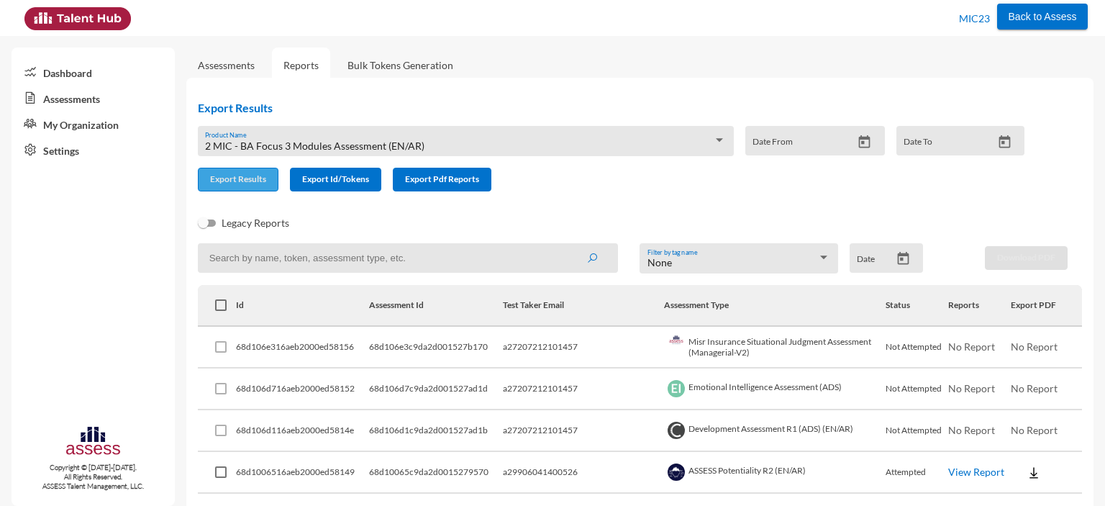
click at [242, 177] on span "Export Results" at bounding box center [238, 178] width 56 height 11
click at [427, 143] on div "2 MIC - BA Focus 3 Modules Assessment (EN/AR)" at bounding box center [459, 146] width 508 height 12
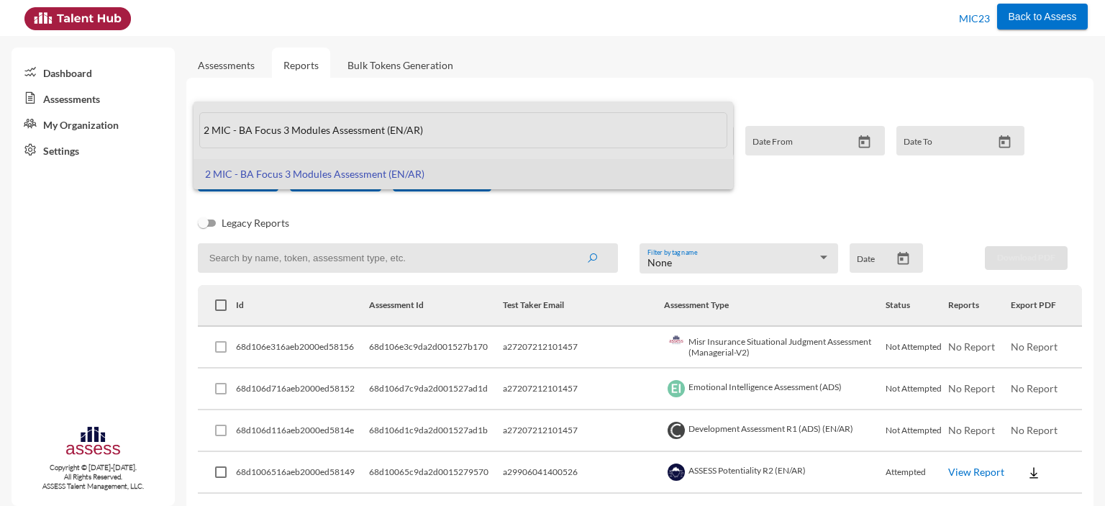
drag, startPoint x: 435, startPoint y: 127, endPoint x: 196, endPoint y: 137, distance: 238.4
click at [196, 137] on mat-option "2 MIC - BA Focus 3 Modules Assessment (EN/AR)" at bounding box center [464, 130] width 540 height 58
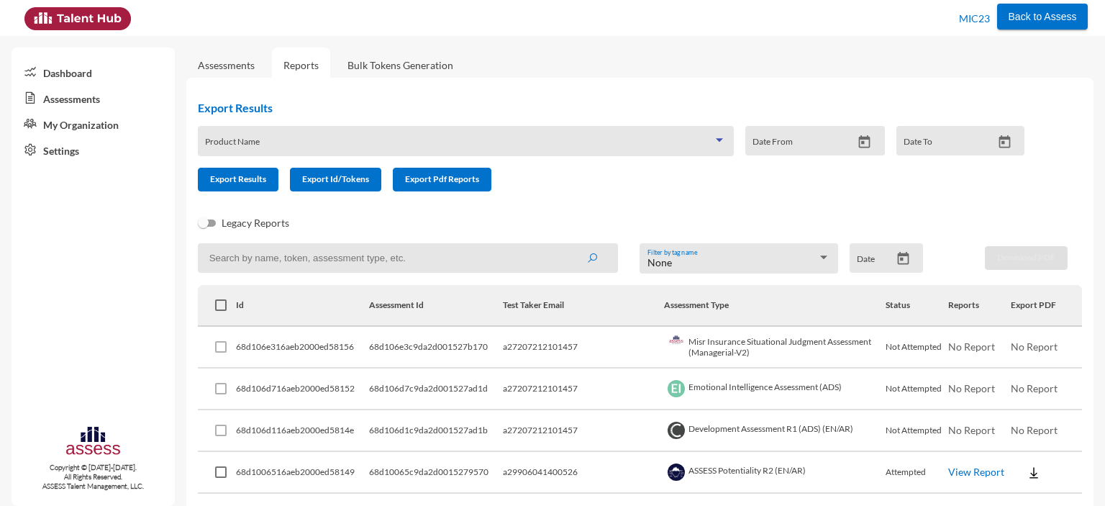
click at [250, 144] on span at bounding box center [459, 146] width 508 height 12
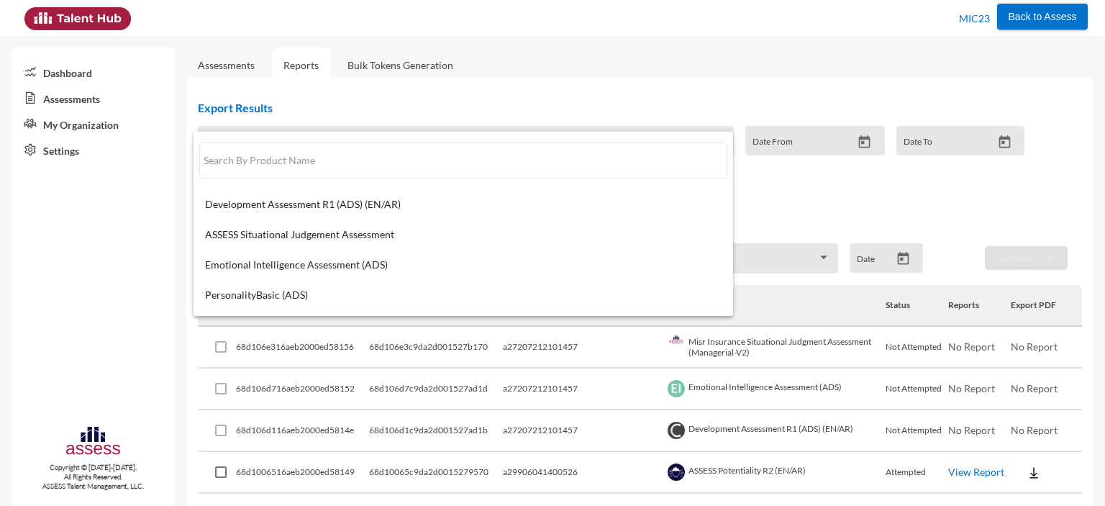
paste input "MIC - Focus Numerical Assessment (EN/AR)"
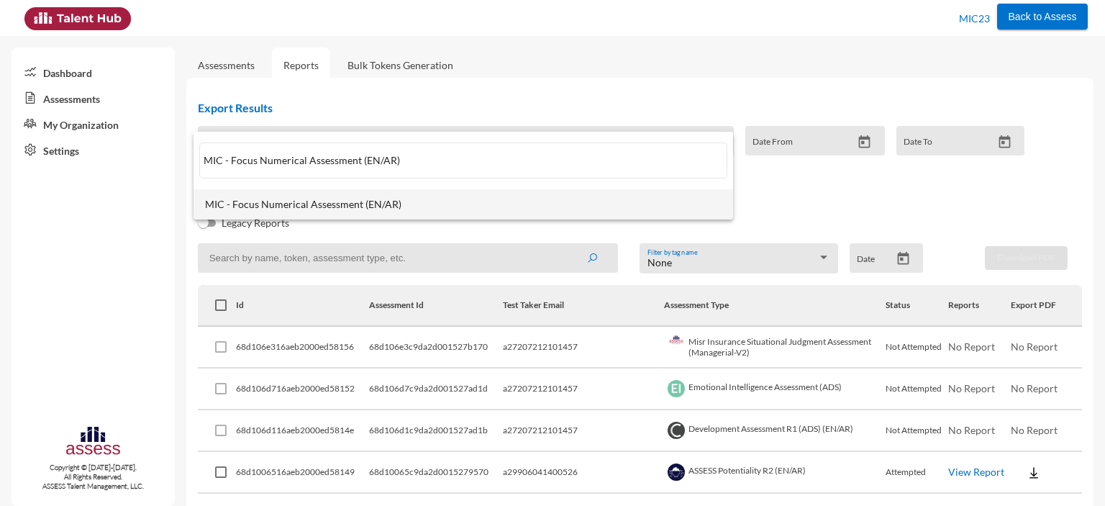
type input "MIC - Focus Numerical Assessment (EN/AR)"
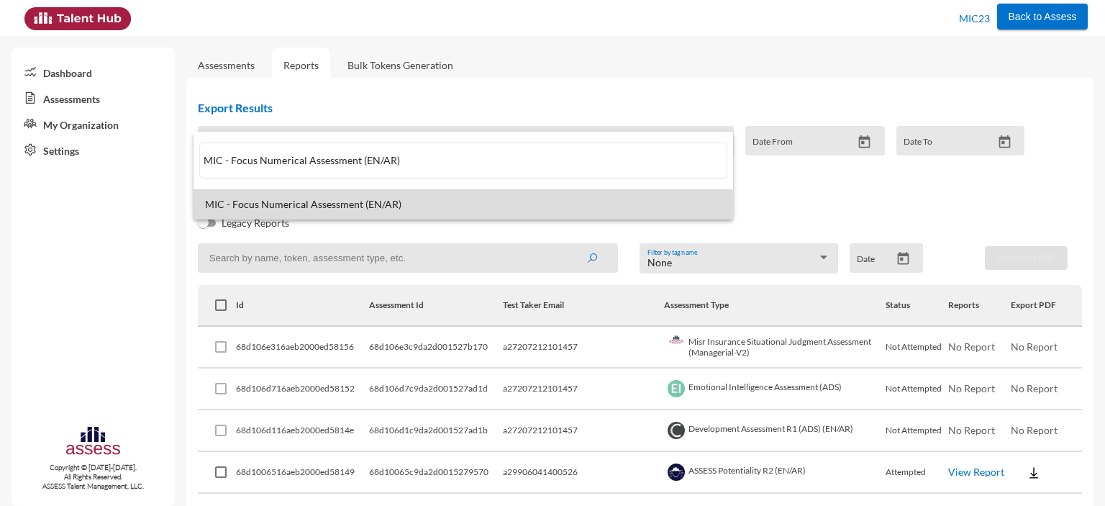
click at [351, 204] on span "MIC - Focus Numerical Assessment (EN/AR)" at bounding box center [463, 205] width 517 height 12
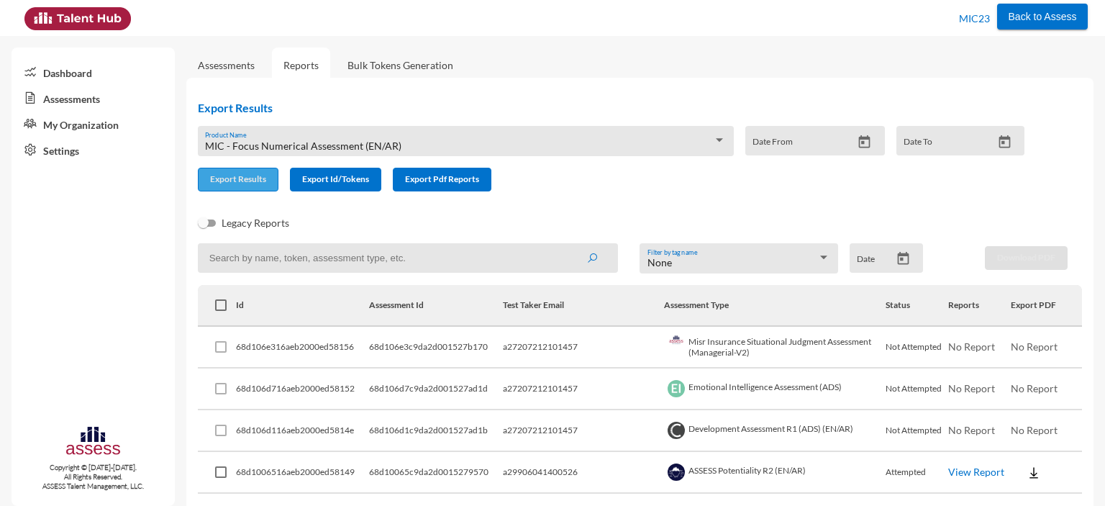
click at [244, 183] on span "Export Results" at bounding box center [238, 178] width 56 height 11
click at [271, 147] on span "MIC - Focus Numerical Assessment (EN/AR)" at bounding box center [303, 146] width 196 height 12
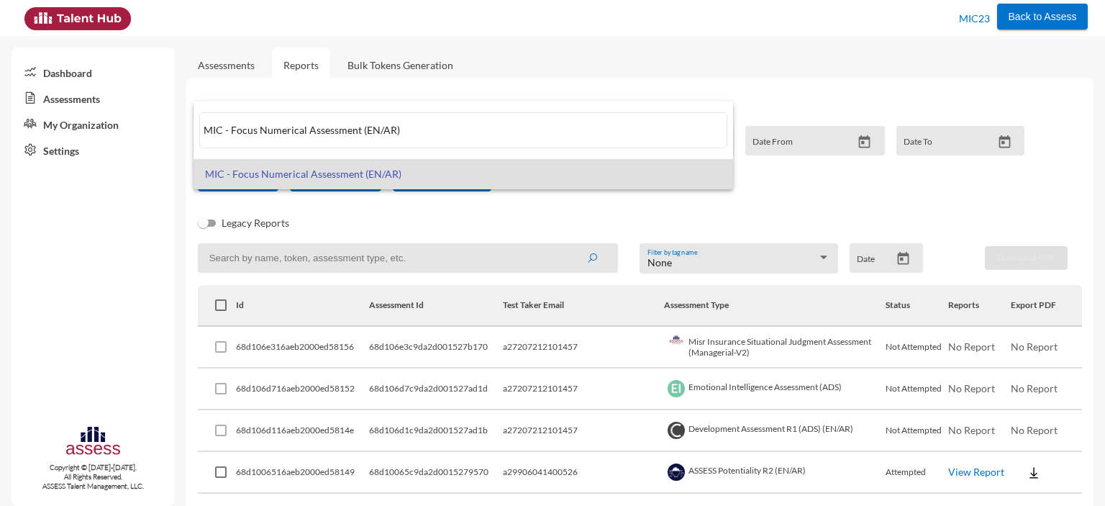
paste input "Emotional Intelligence Assessment (ADS"
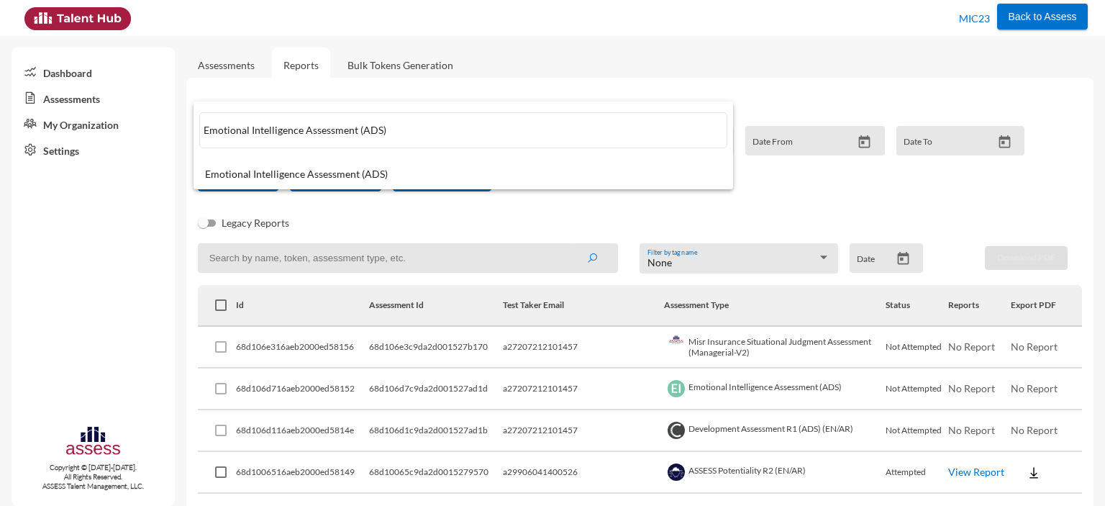
type input "Emotional Intelligence Assessment (ADS)"
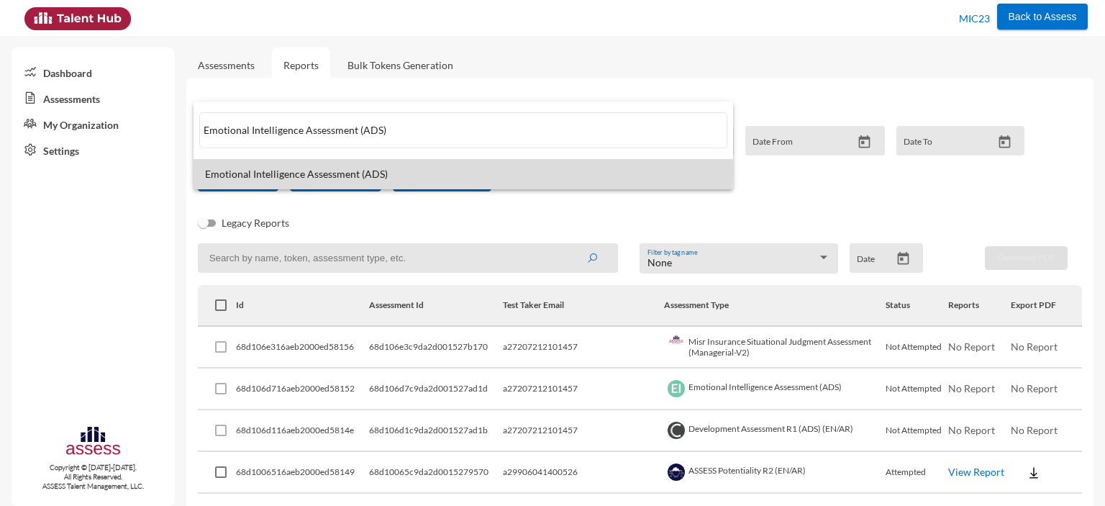
click at [350, 169] on span "Emotional Intelligence Assessment (ADS)" at bounding box center [463, 174] width 517 height 12
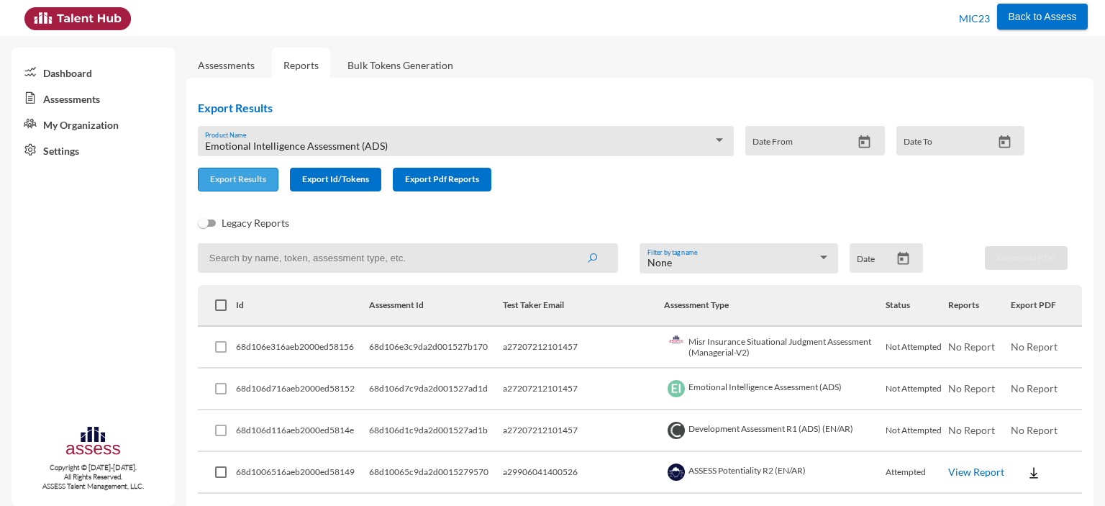
click at [245, 178] on span "Export Results" at bounding box center [238, 178] width 56 height 11
click at [394, 137] on div "Emotional Intelligence Assessment (ADS) Product Name" at bounding box center [465, 145] width 521 height 22
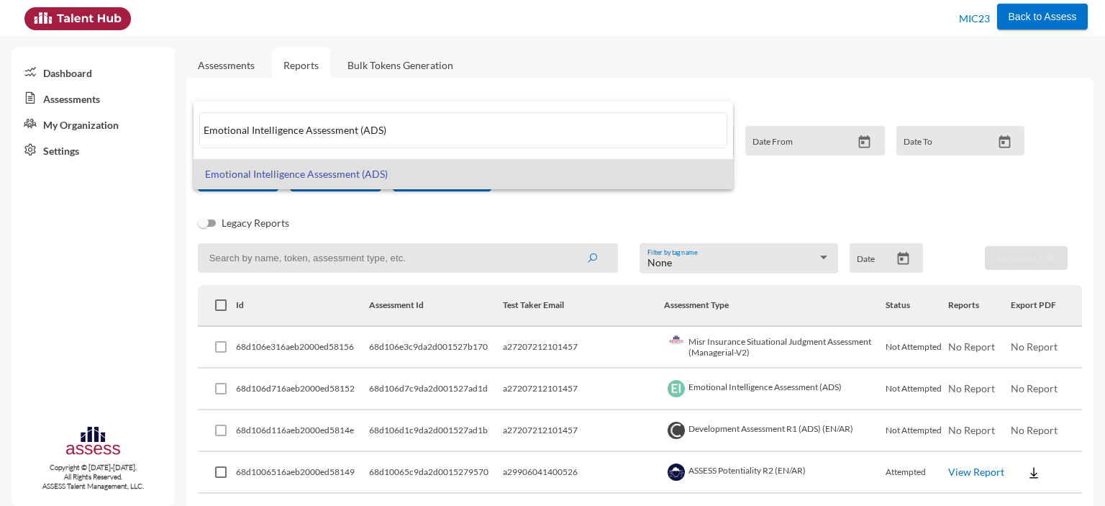
paste input "MIC - Focus Analytical Assessment (EN/AR"
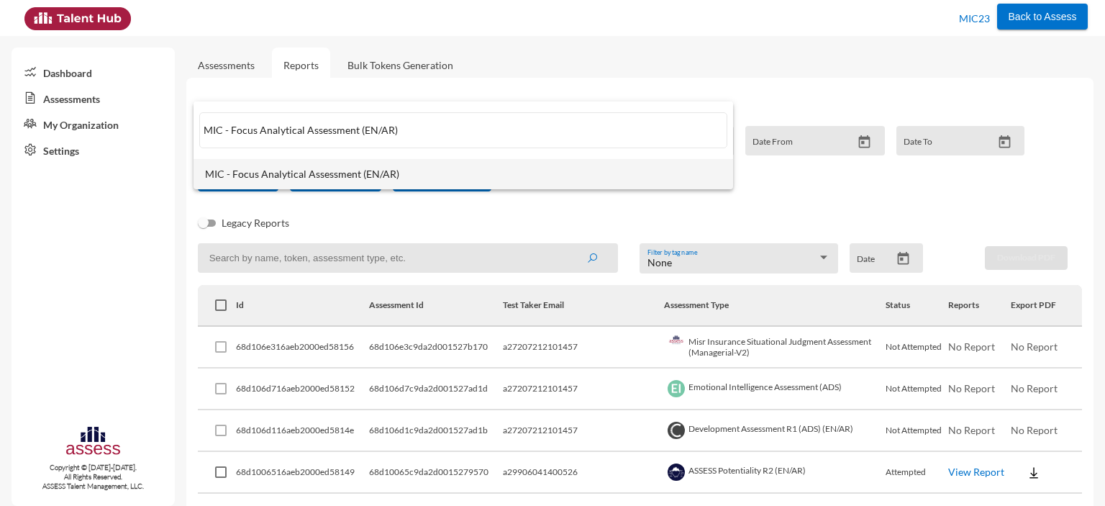
type input "MIC - Focus Analytical Assessment (EN/AR)"
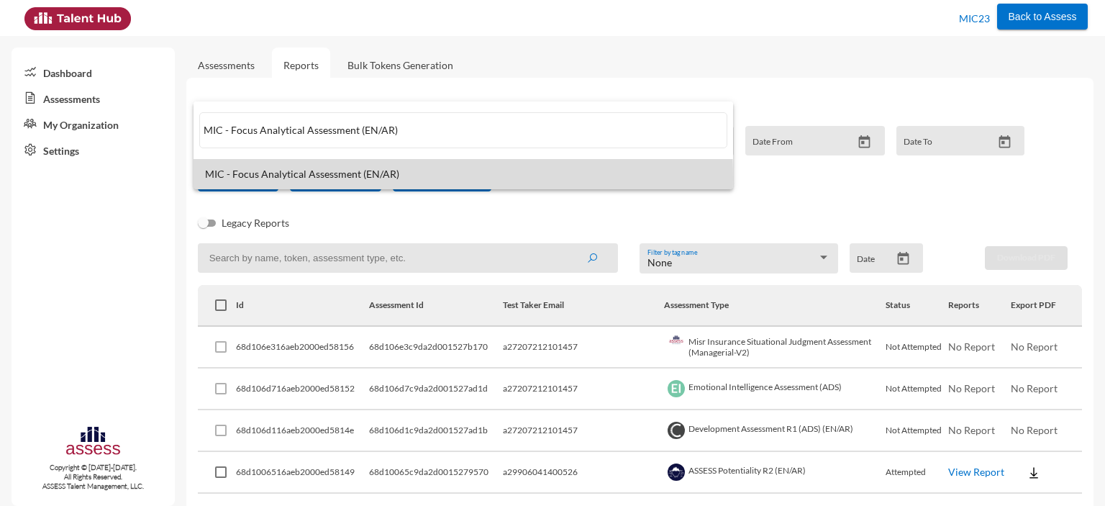
click at [353, 178] on span "MIC - Focus Analytical Assessment (EN/AR)" at bounding box center [463, 174] width 517 height 12
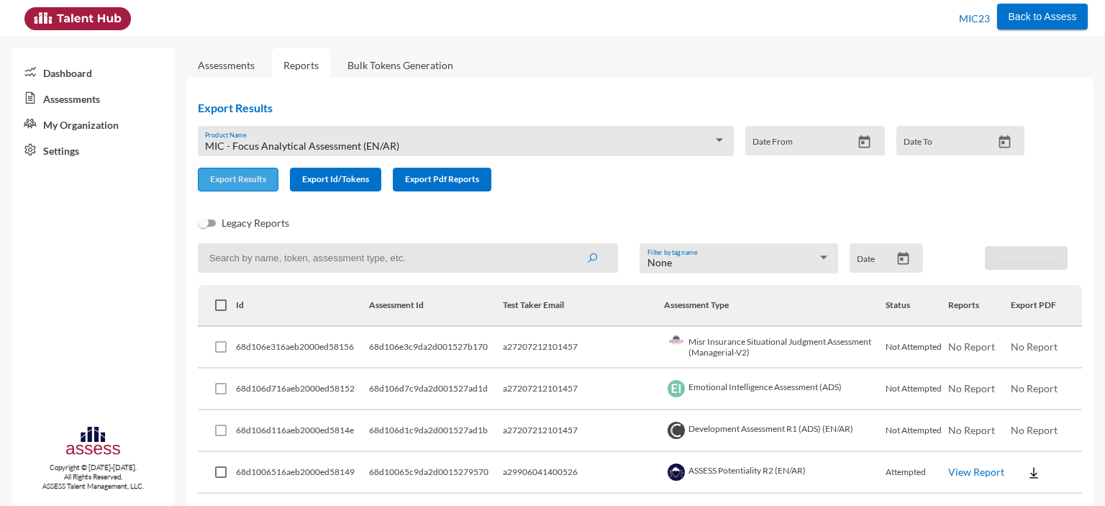
click at [235, 184] on span "Export Results" at bounding box center [238, 178] width 56 height 11
click at [440, 140] on div "MIC - Focus Analytical Assessment (EN/AR) Product Name" at bounding box center [465, 145] width 521 height 22
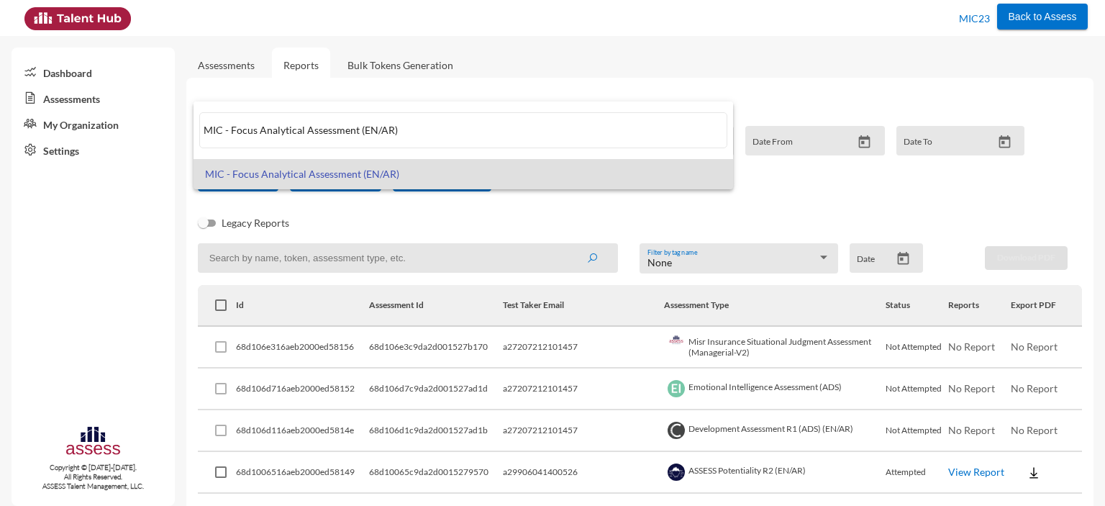
paste input "PersonalityBasic (ADS"
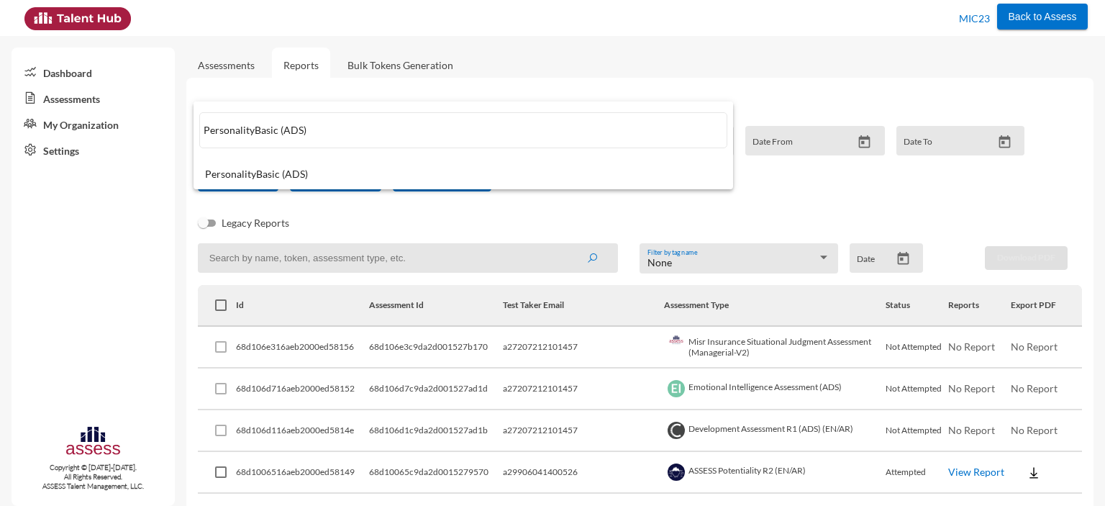
type input "PersonalityBasic (ADS)"
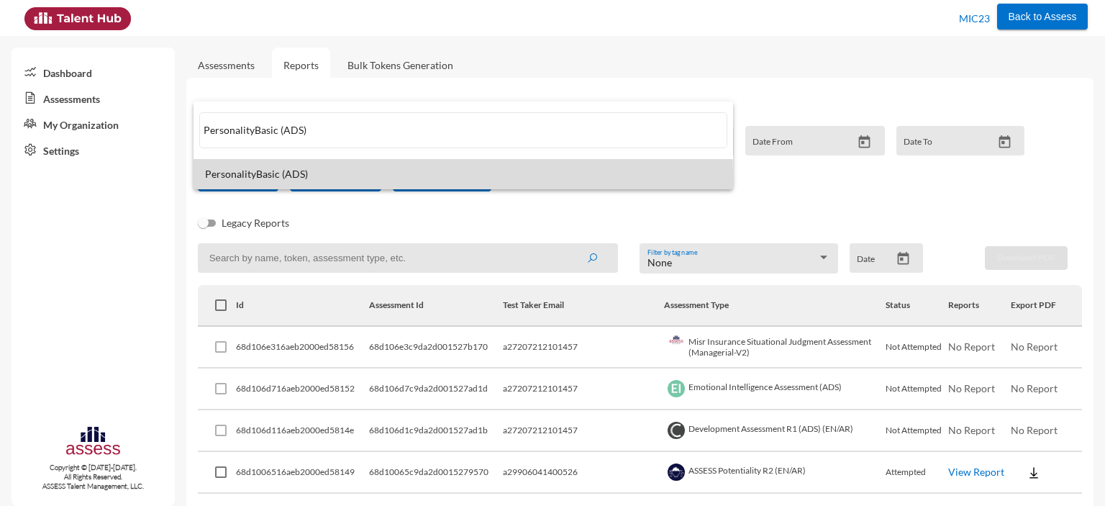
click at [293, 179] on span "PersonalityBasic (ADS)" at bounding box center [463, 174] width 517 height 12
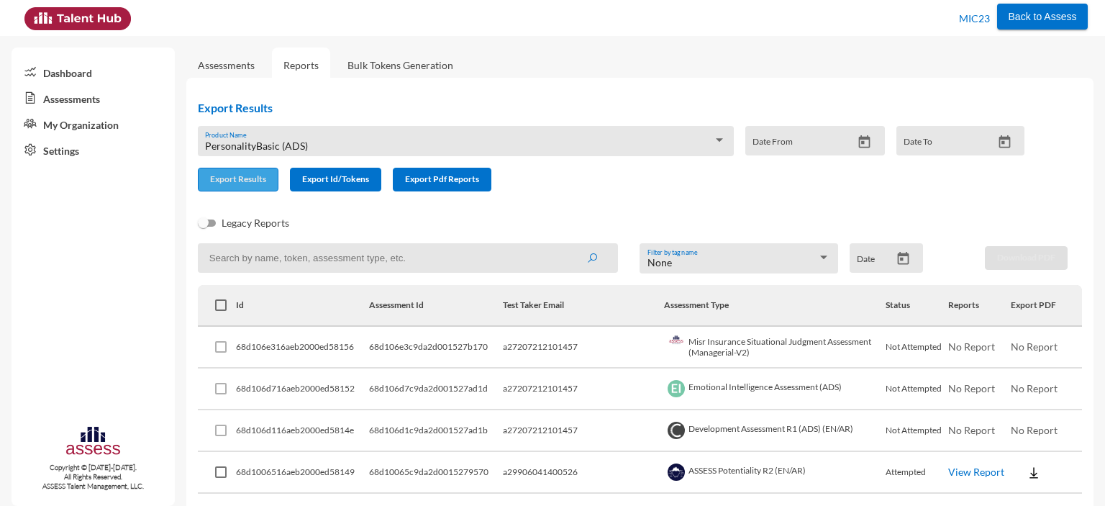
click at [246, 184] on span "Export Results" at bounding box center [238, 178] width 56 height 11
click at [323, 142] on div "PersonalityBasic (ADS)" at bounding box center [459, 146] width 508 height 12
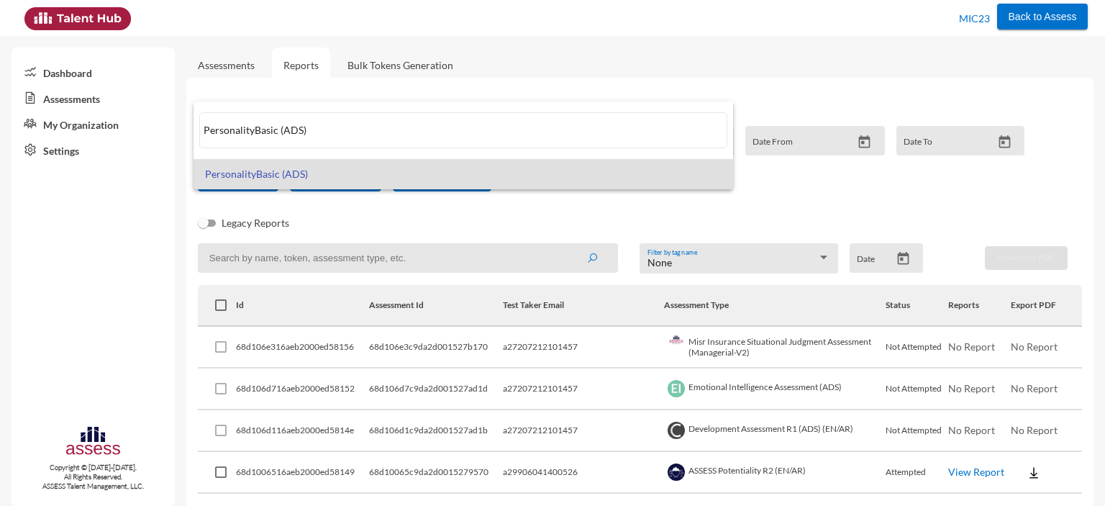
paste input "2 MIC - Focus Analytical Thinking ( EN/AR"
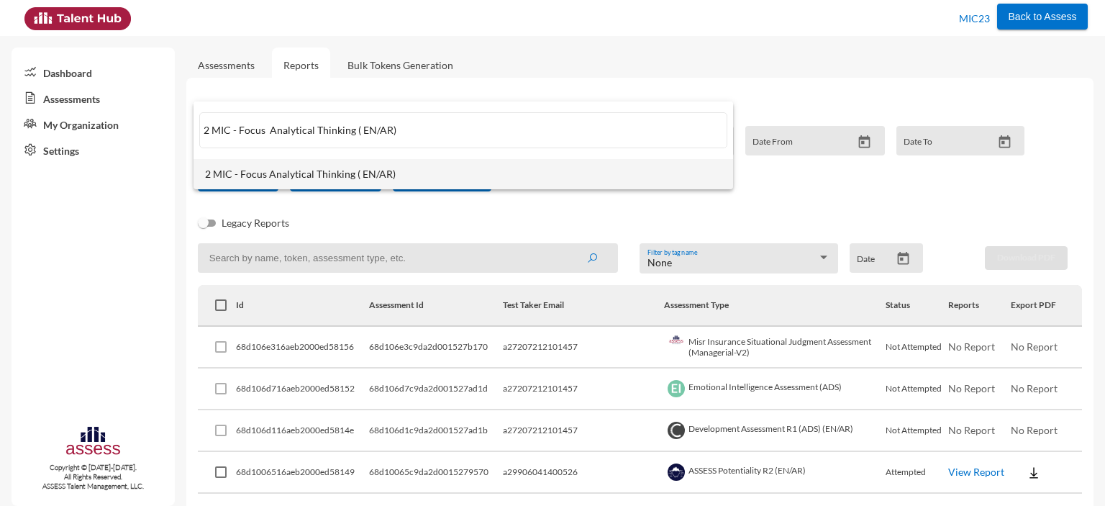
type input "2 MIC - Focus Analytical Thinking ( EN/AR)"
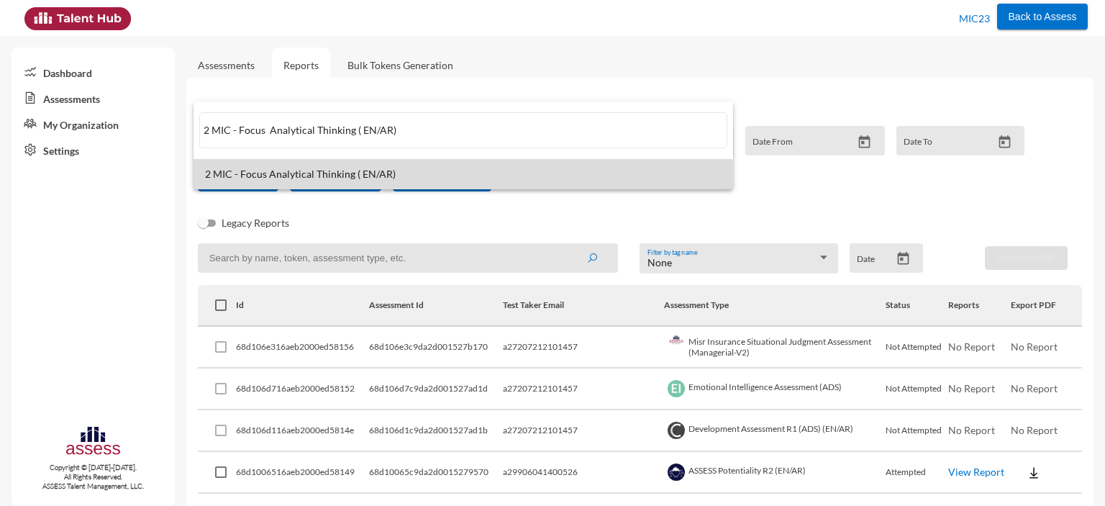
click at [296, 176] on span "2 MIC - Focus Analytical Thinking ( EN/AR)" at bounding box center [463, 174] width 517 height 12
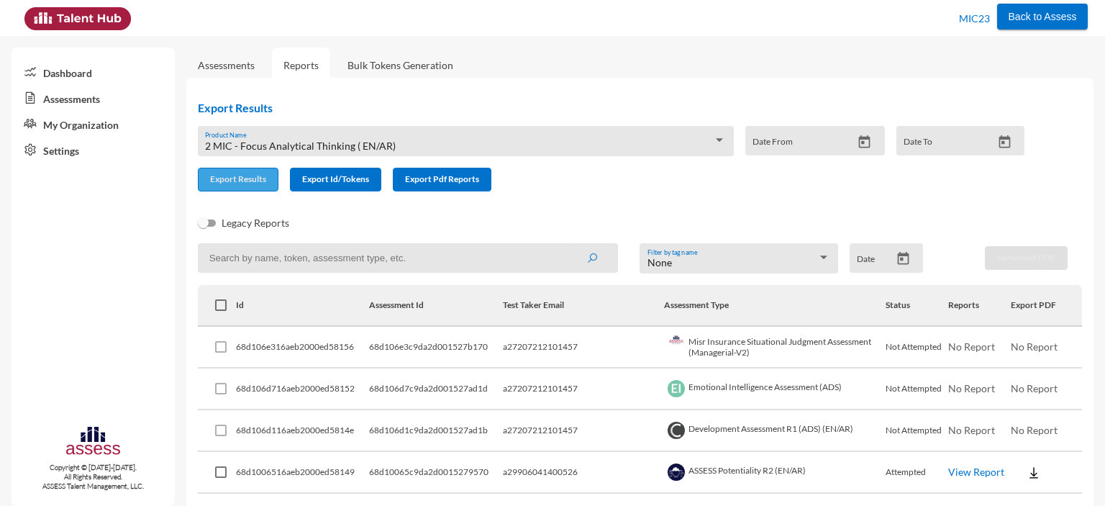
click at [249, 178] on span "Export Results" at bounding box center [238, 178] width 56 height 11
click at [466, 140] on div "2 MIC - Focus Analytical Thinking ( EN/AR)" at bounding box center [459, 146] width 508 height 12
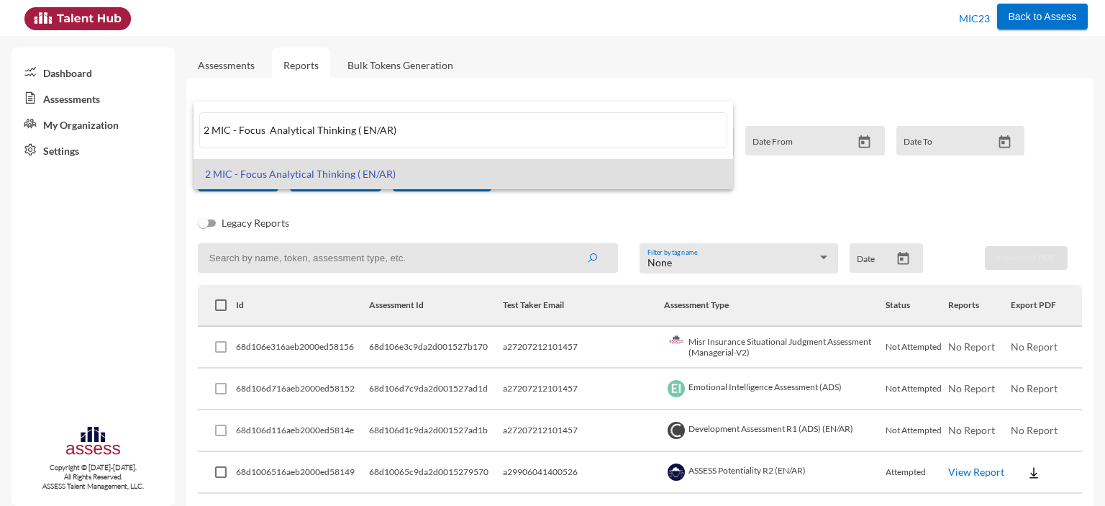
paste input "MIC - Focus 3 Module Assessments ("
type input "MIC - Focus 3 Module Assessments (EN/AR)"
click at [380, 176] on span "MIC - Focus 3 Module Assessments (EN/AR)" at bounding box center [463, 174] width 517 height 12
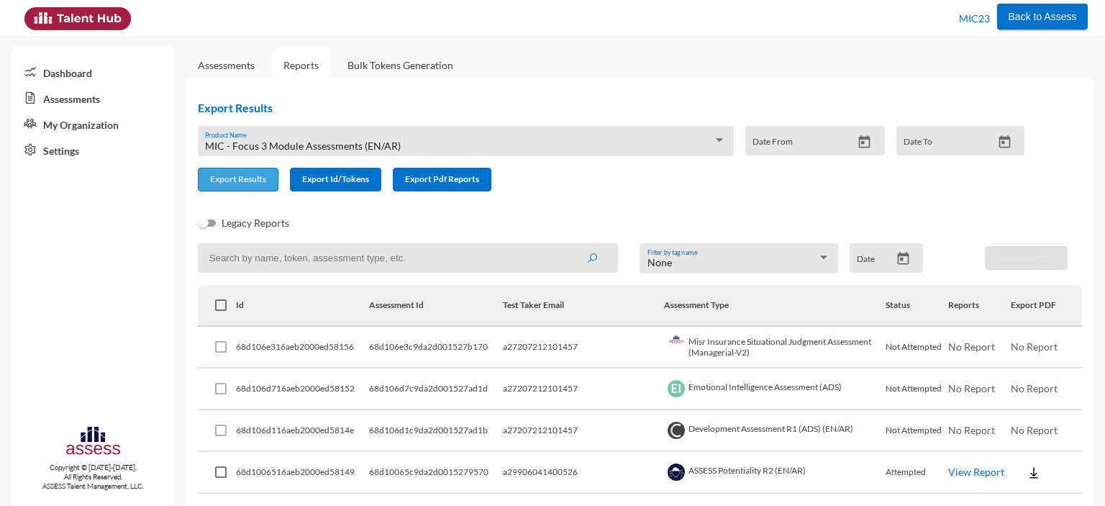
click at [245, 184] on span "Export Results" at bounding box center [238, 178] width 56 height 11
click at [331, 137] on div "MIC - Focus 3 Module Assessments (EN/AR) Product Name" at bounding box center [465, 145] width 521 height 22
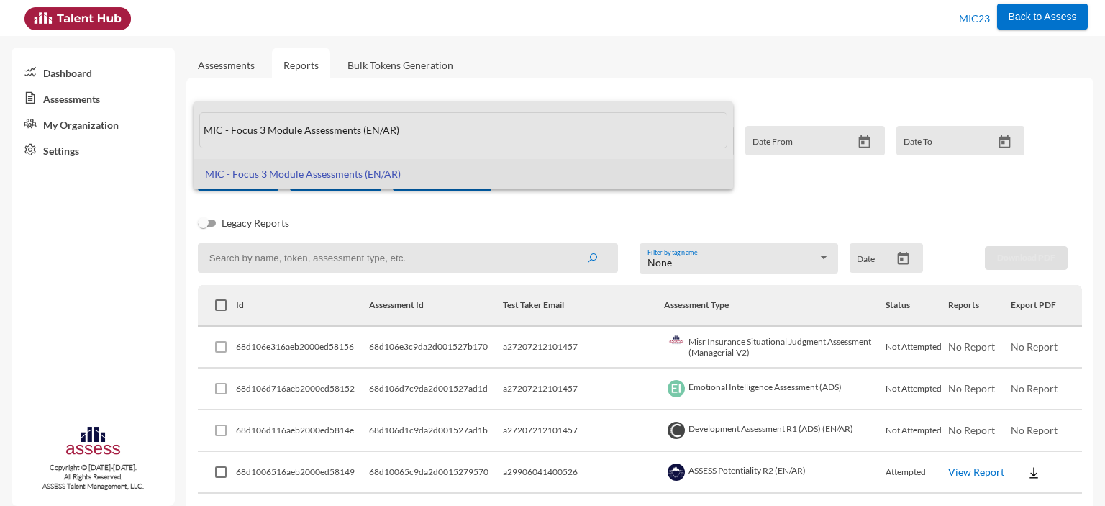
drag, startPoint x: 412, startPoint y: 132, endPoint x: 201, endPoint y: 140, distance: 211.7
click at [201, 140] on input "MIC - Focus 3 Module Assessments (EN/AR)" at bounding box center [463, 130] width 528 height 36
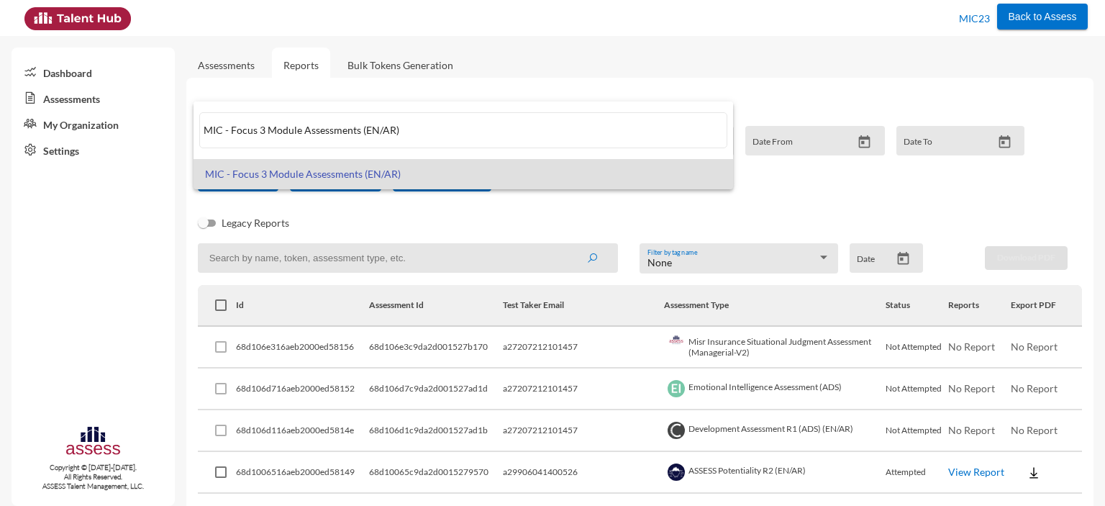
paste input "Critical Assessment"
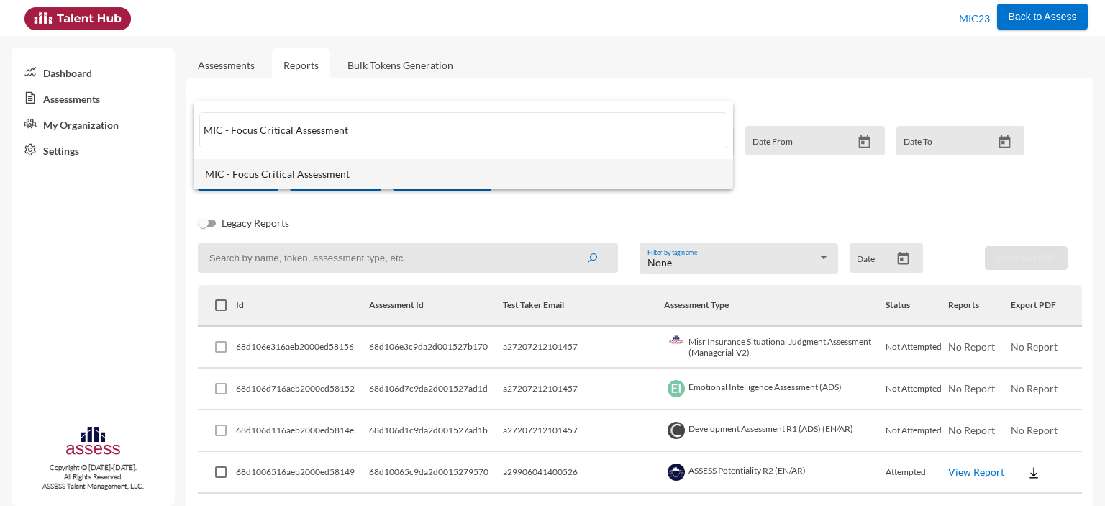
type input "MIC - Focus Critical Assessment"
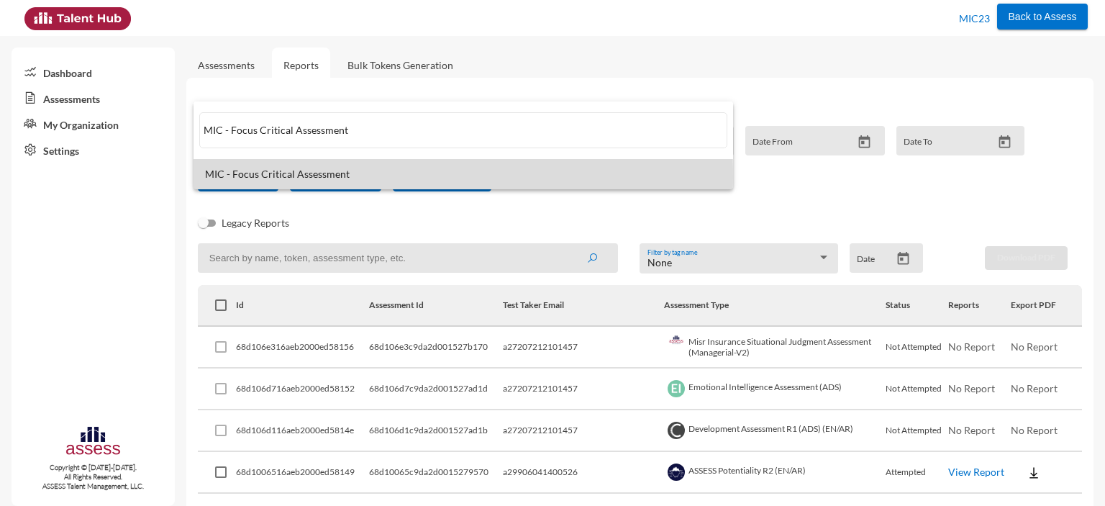
click at [237, 176] on span "MIC - Focus Critical Assessment" at bounding box center [463, 174] width 517 height 12
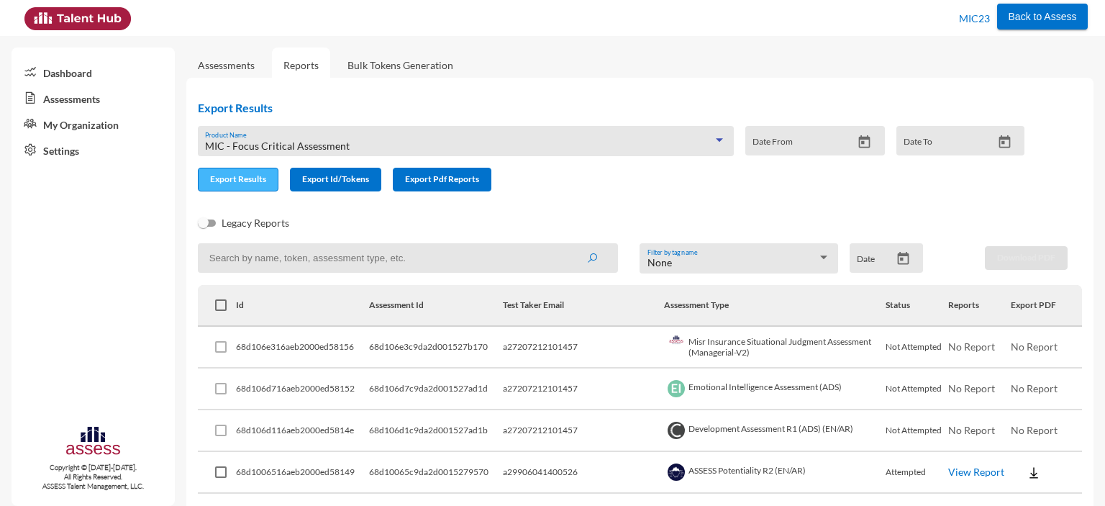
click at [256, 183] on span "Export Results" at bounding box center [238, 178] width 56 height 11
click at [319, 145] on span "MIC - Focus Critical Assessment" at bounding box center [277, 146] width 145 height 12
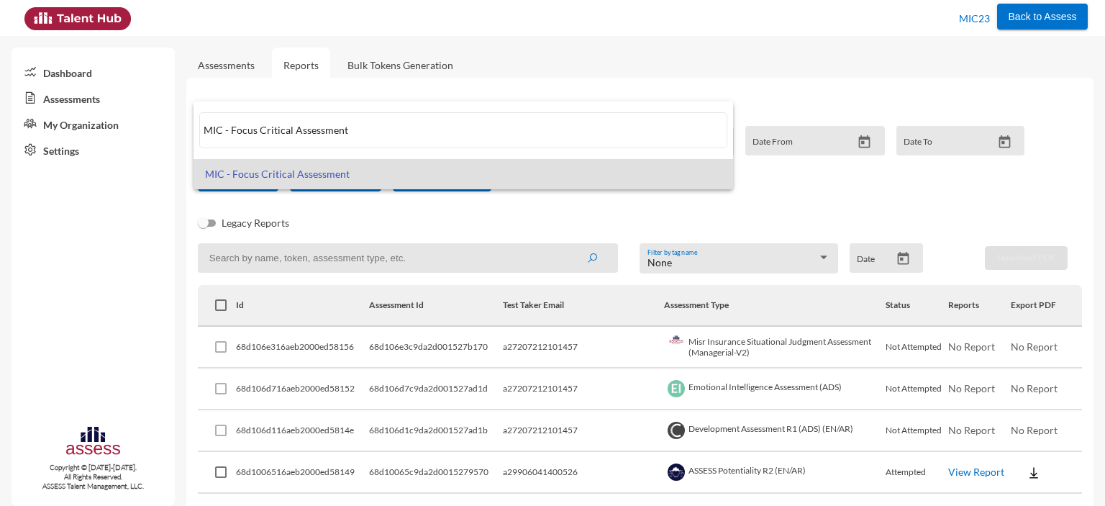
paste input "AD English Comprehension"
type input "MIC - AD English Comprehension Assessment"
click at [335, 177] on span "MIC - AD English Comprehension Assessment" at bounding box center [463, 174] width 517 height 12
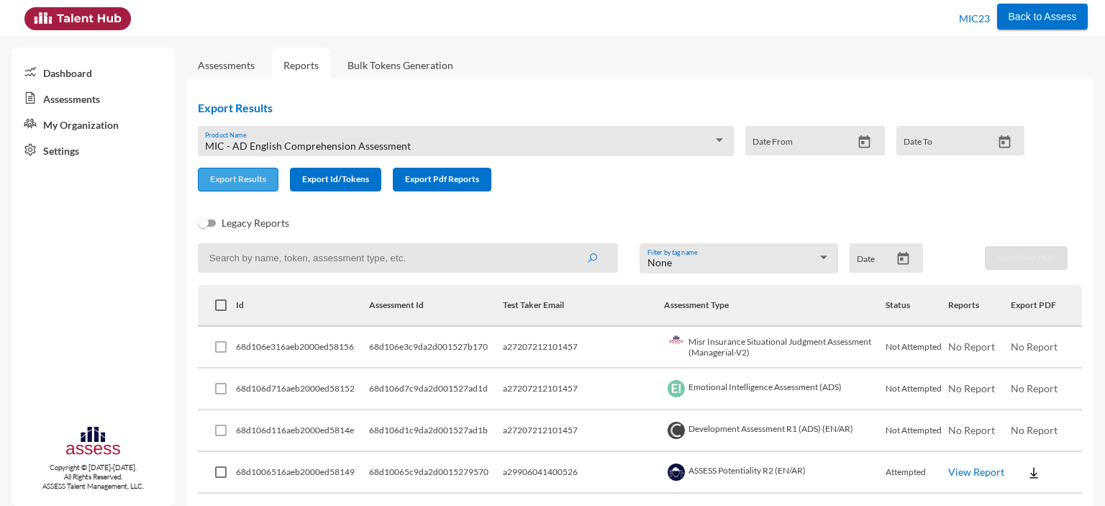
click at [246, 181] on span "Export Results" at bounding box center [238, 178] width 56 height 11
click at [319, 144] on span "MIC - AD English Comprehension Assessment" at bounding box center [308, 146] width 206 height 12
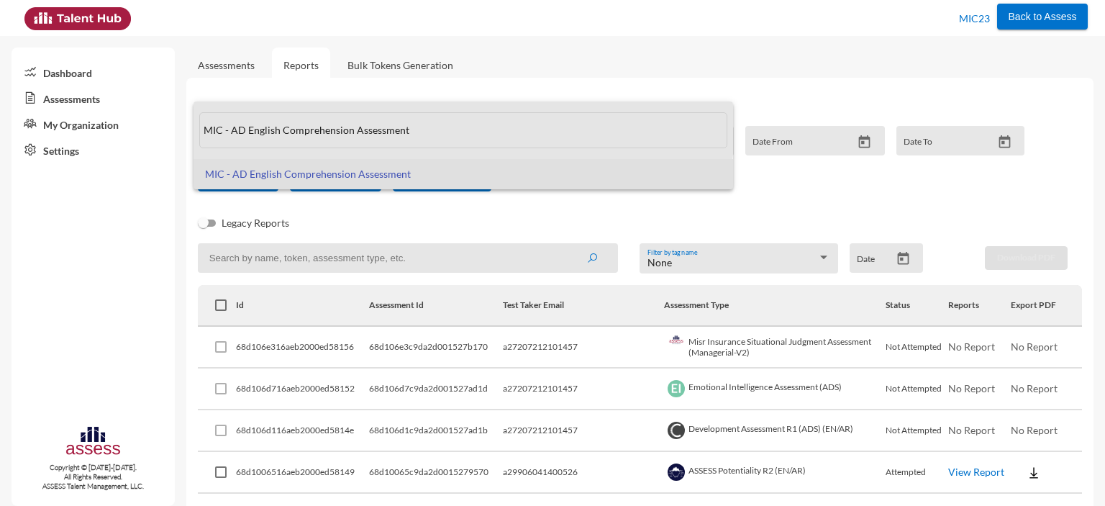
drag, startPoint x: 423, startPoint y: 125, endPoint x: 199, endPoint y: 138, distance: 224.1
click at [199, 138] on input "MIC - AD English Comprehension Assessment" at bounding box center [463, 130] width 528 height 36
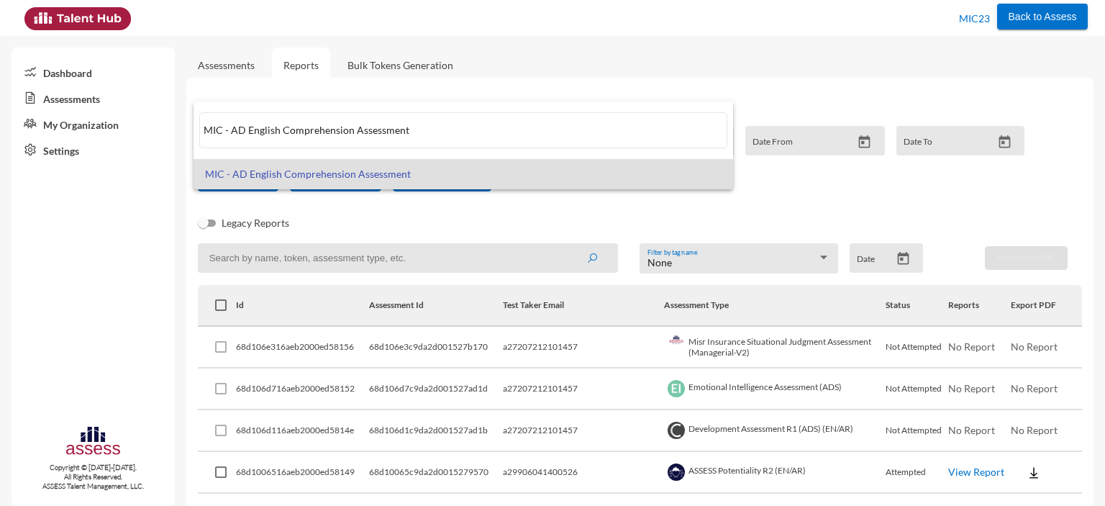
paste input "B- English Grammar Module"
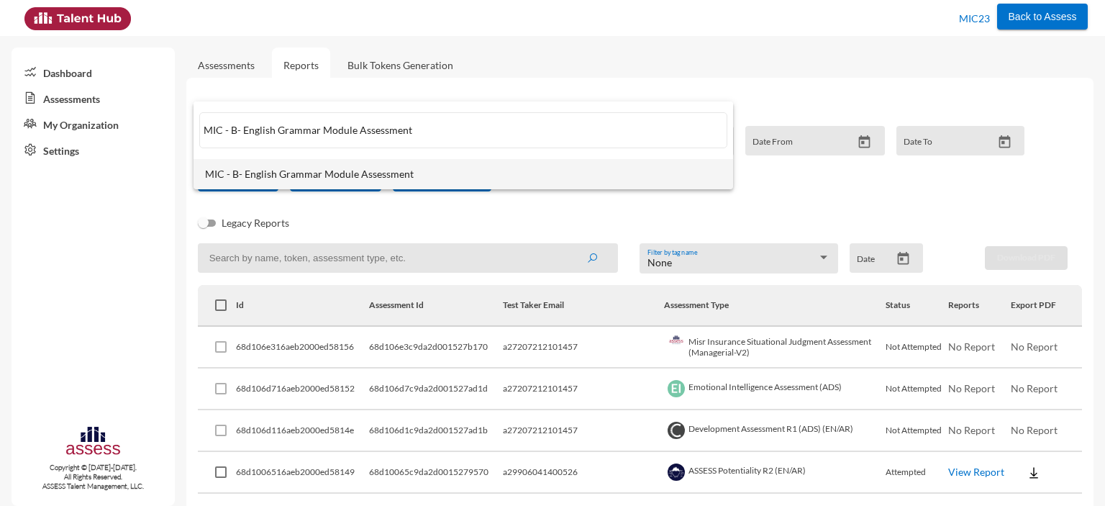
type input "MIC - B- English Grammar Module Assessment"
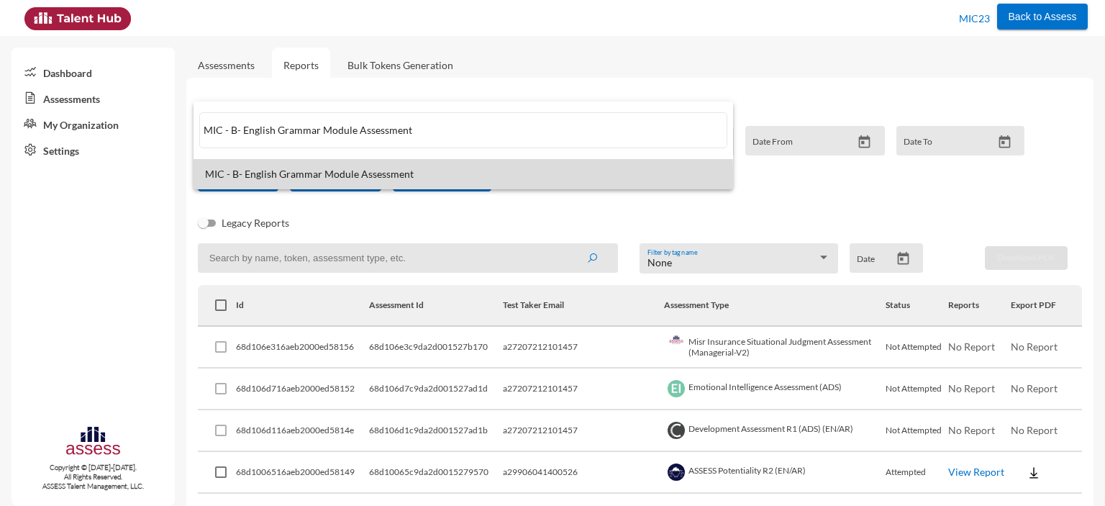
click at [273, 178] on span "MIC - B- English Grammar Module Assessment" at bounding box center [463, 174] width 517 height 12
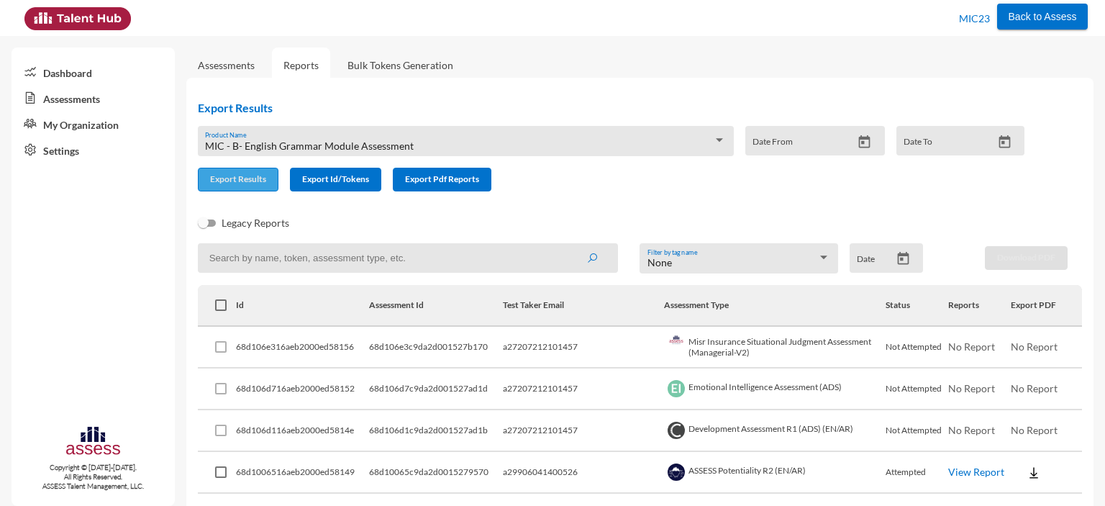
click at [240, 189] on button "Export Results" at bounding box center [238, 180] width 81 height 24
click at [282, 137] on div "MIC - B- English Grammar Module Assessment Product Name" at bounding box center [465, 145] width 521 height 22
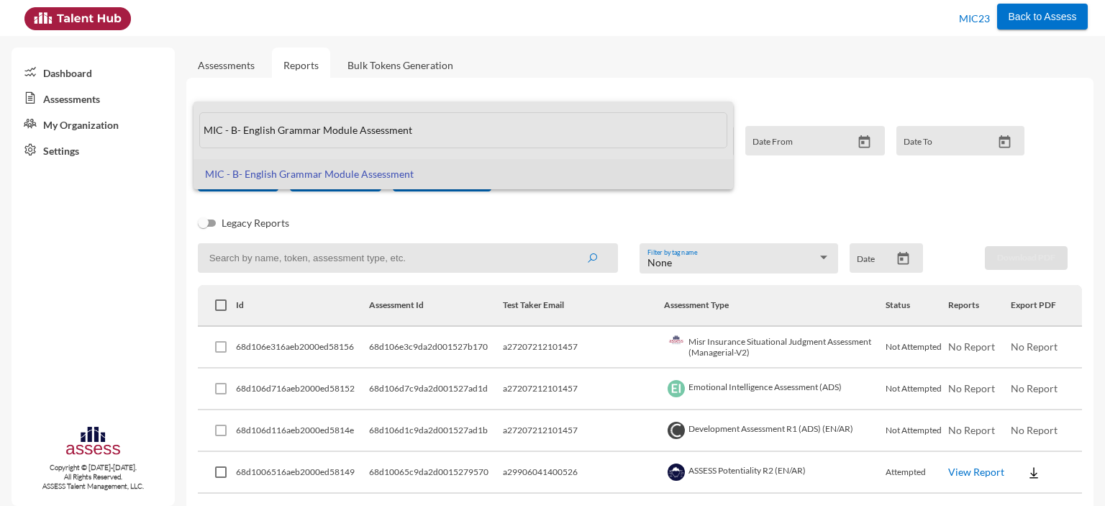
drag, startPoint x: 422, startPoint y: 129, endPoint x: 201, endPoint y: 132, distance: 220.9
click at [201, 132] on input "MIC - B- English Grammar Module Assessment" at bounding box center [463, 130] width 528 height 36
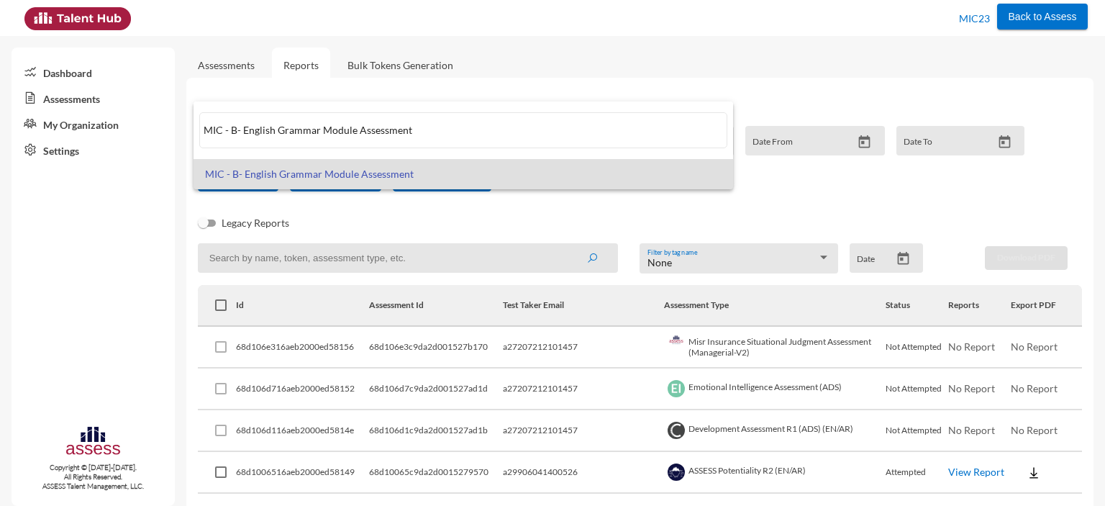
paste input "Focus 6 Module Assessments (EN/AR)"
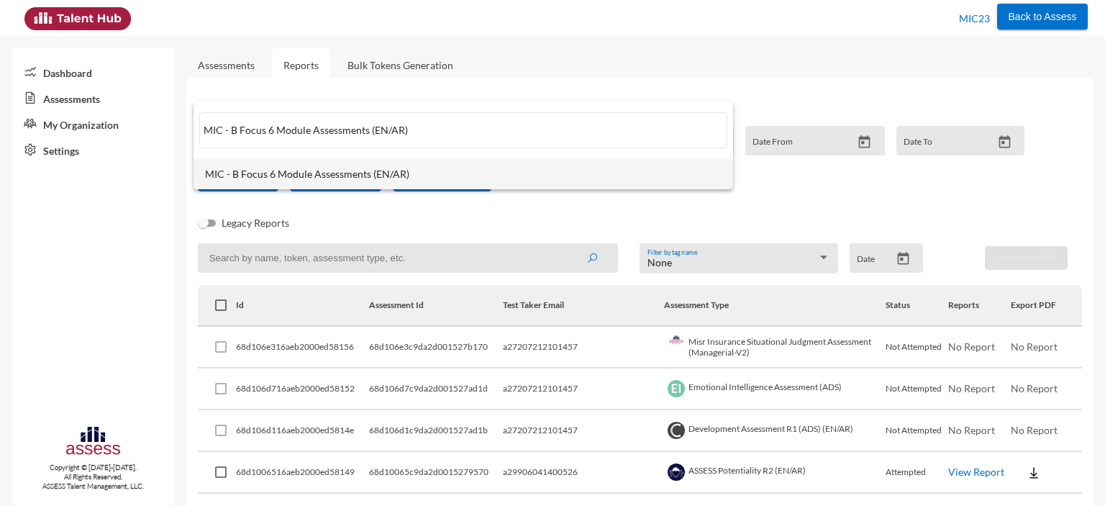
type input "MIC - B Focus 6 Module Assessments (EN/AR)"
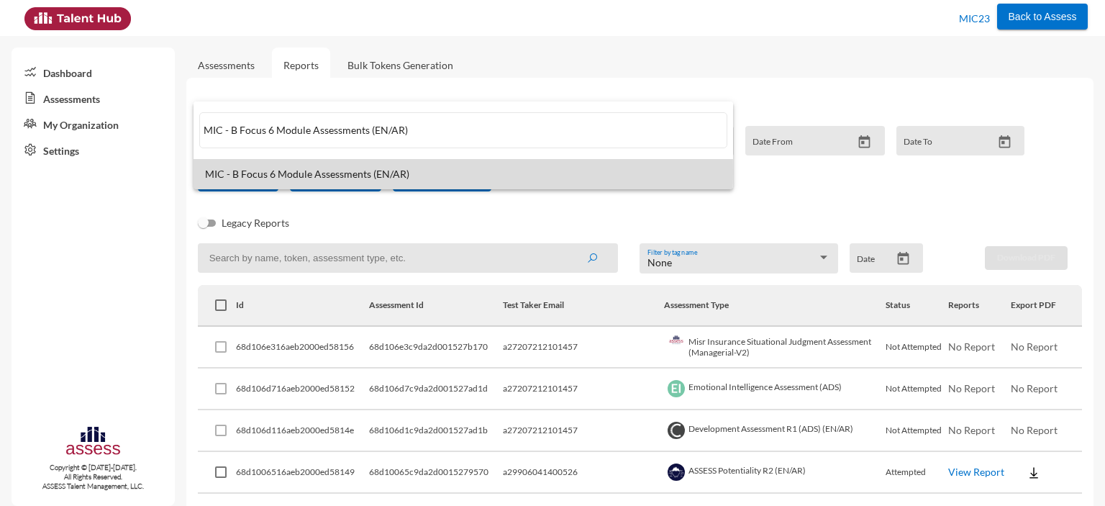
click at [249, 172] on span "MIC - B Focus 6 Module Assessments (EN/AR)" at bounding box center [463, 174] width 517 height 12
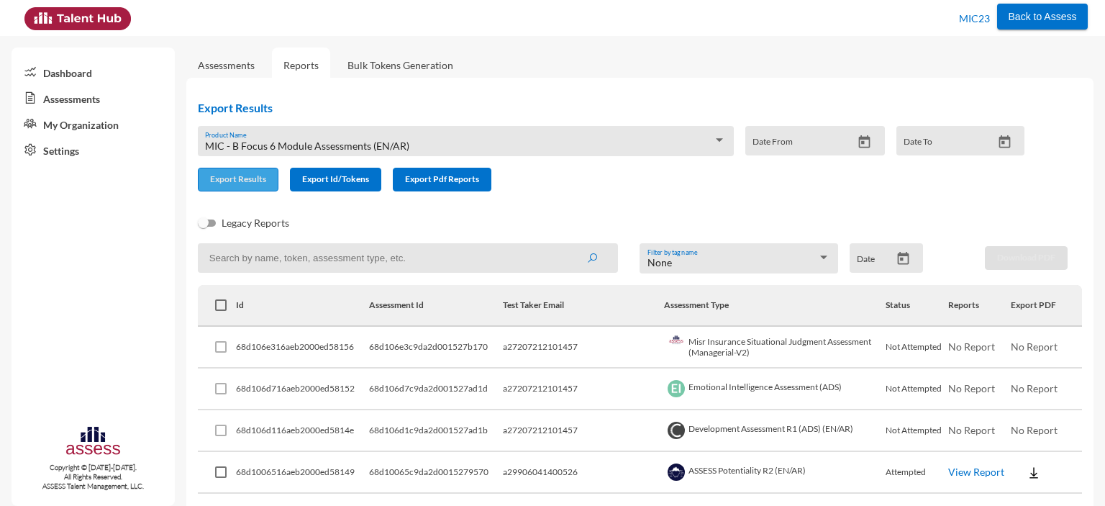
click at [229, 181] on span "Export Results" at bounding box center [238, 178] width 56 height 11
click at [530, 146] on div "MIC - B Focus 6 Module Assessments (EN/AR)" at bounding box center [459, 146] width 508 height 12
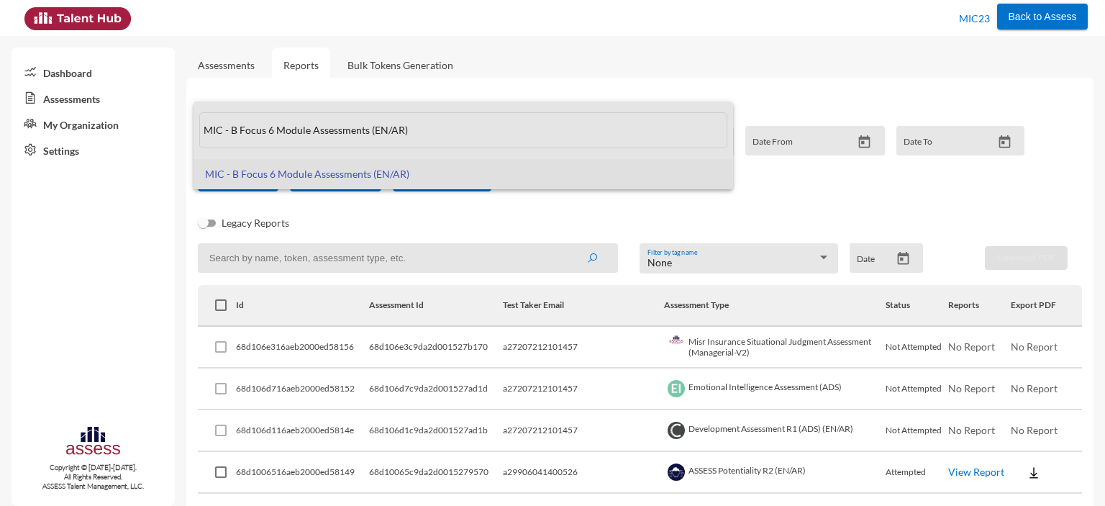
drag, startPoint x: 414, startPoint y: 132, endPoint x: 201, endPoint y: 123, distance: 213.9
click at [201, 123] on input "MIC - B Focus 6 Module Assessments (EN/AR)" at bounding box center [463, 130] width 528 height 36
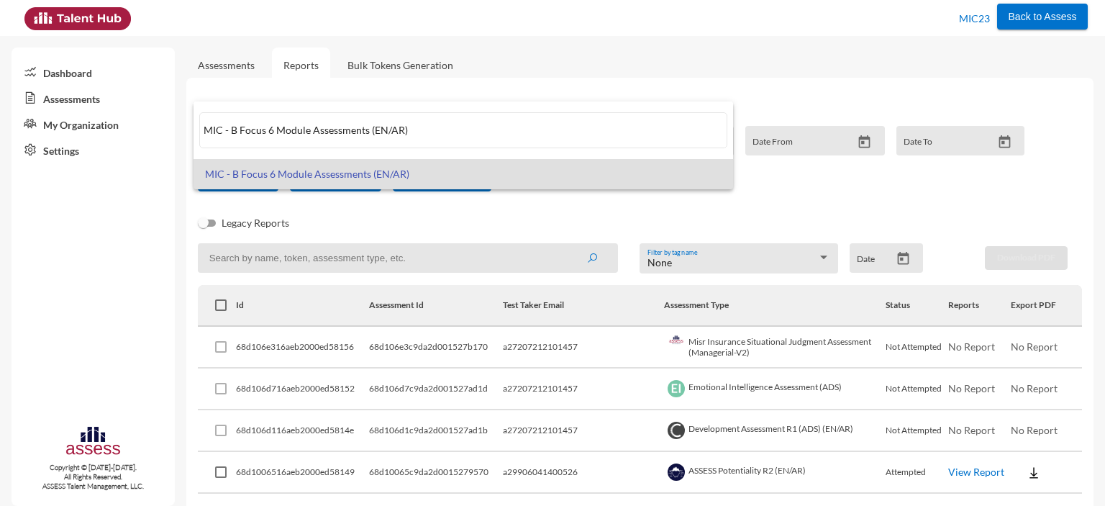
paste input "- 3 English Module Assessments"
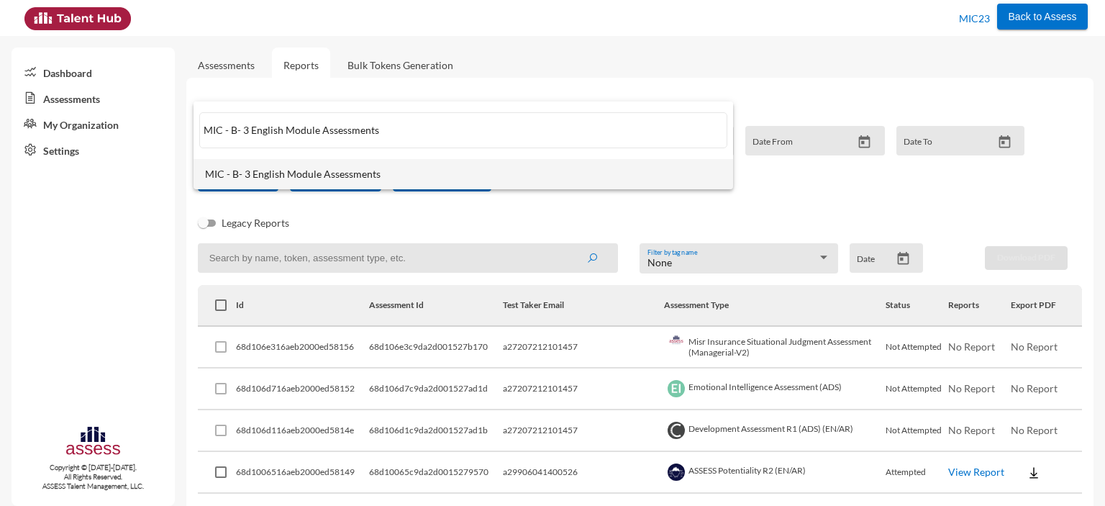
type input "MIC - B- 3 English Module Assessments"
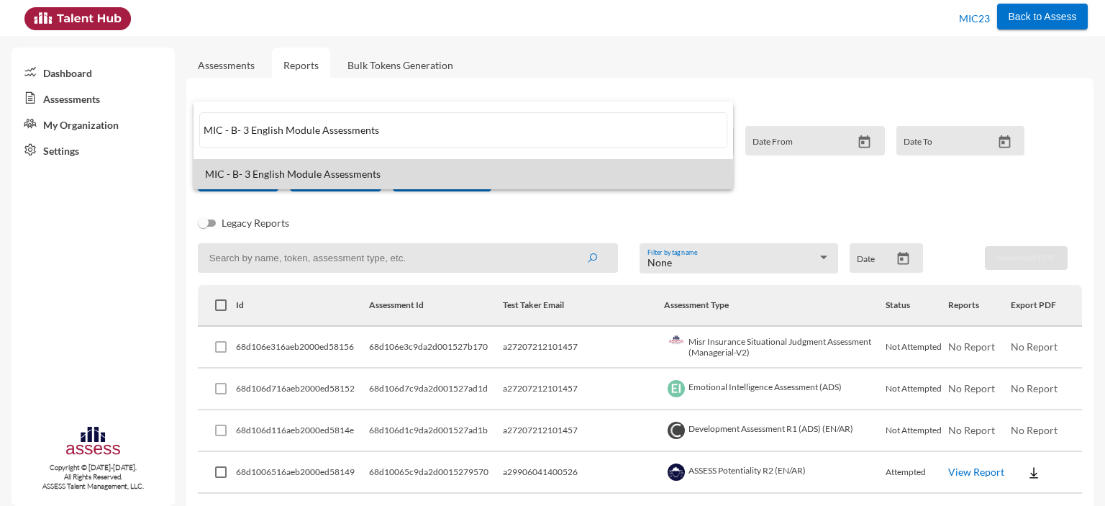
click at [242, 177] on span "MIC - B- 3 English Module Assessments" at bounding box center [463, 174] width 517 height 12
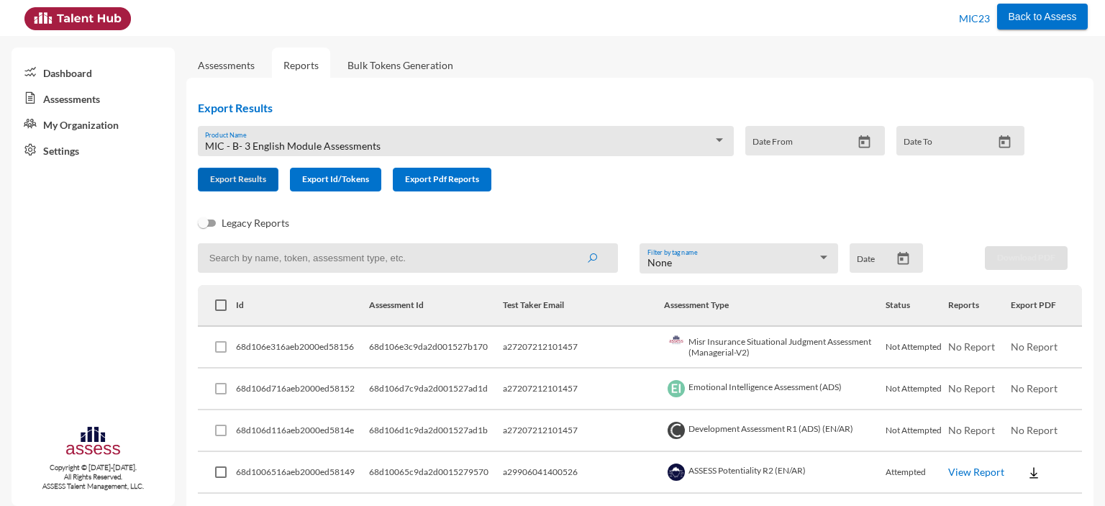
click at [242, 177] on span "Export Results" at bounding box center [238, 178] width 56 height 11
click at [353, 146] on span "MIC - B- 3 English Module Assessments" at bounding box center [293, 146] width 176 height 12
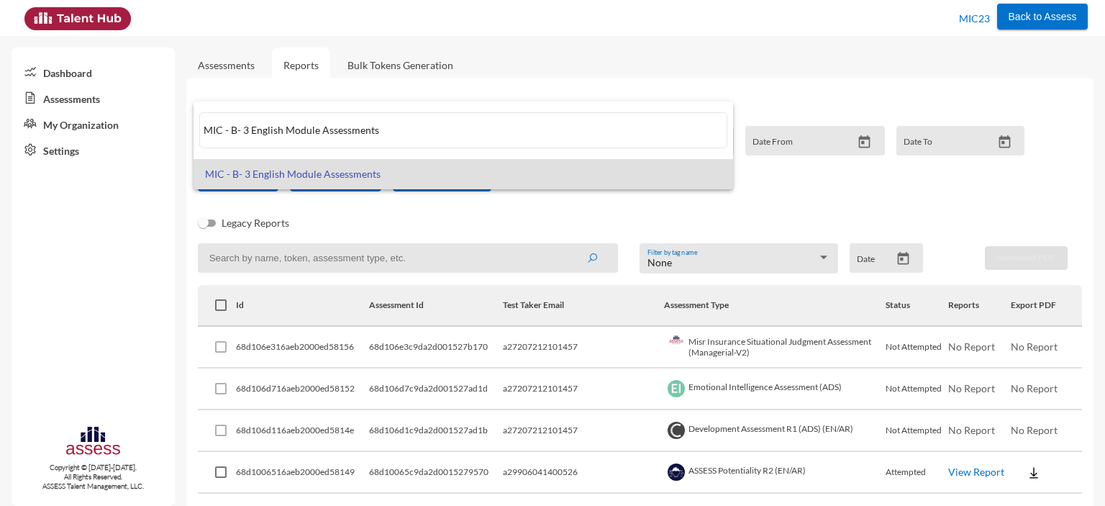
paste input "AD Focus English Vocabulary Assessment"
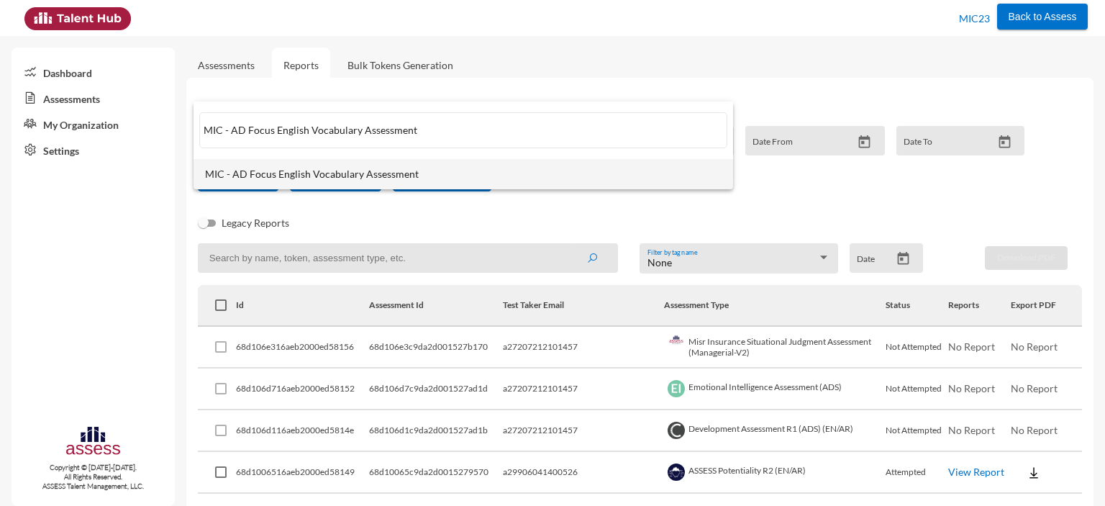
type input "MIC - AD Focus English Vocabulary Assessment"
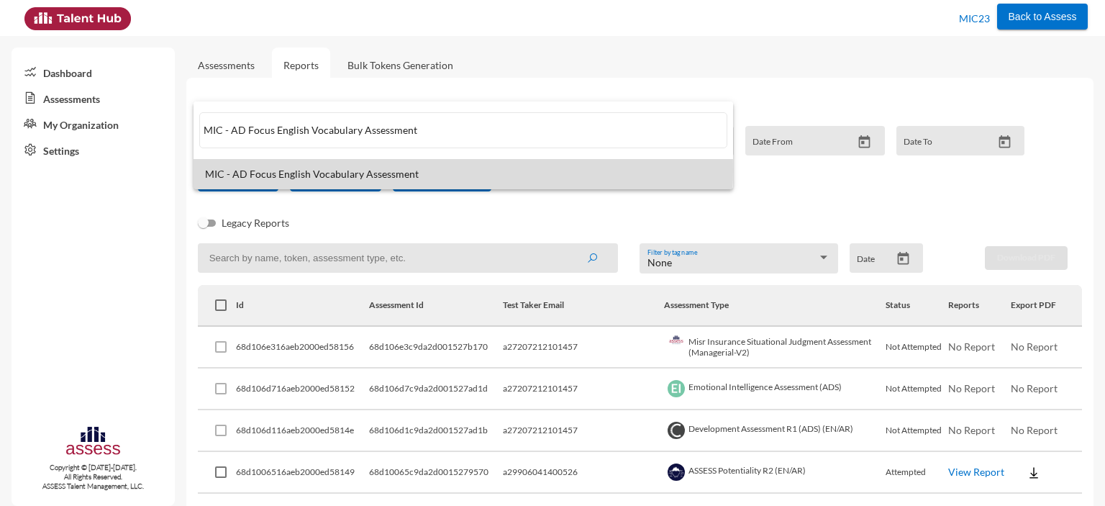
click at [351, 171] on span "MIC - AD Focus English Vocabulary Assessment" at bounding box center [463, 174] width 517 height 12
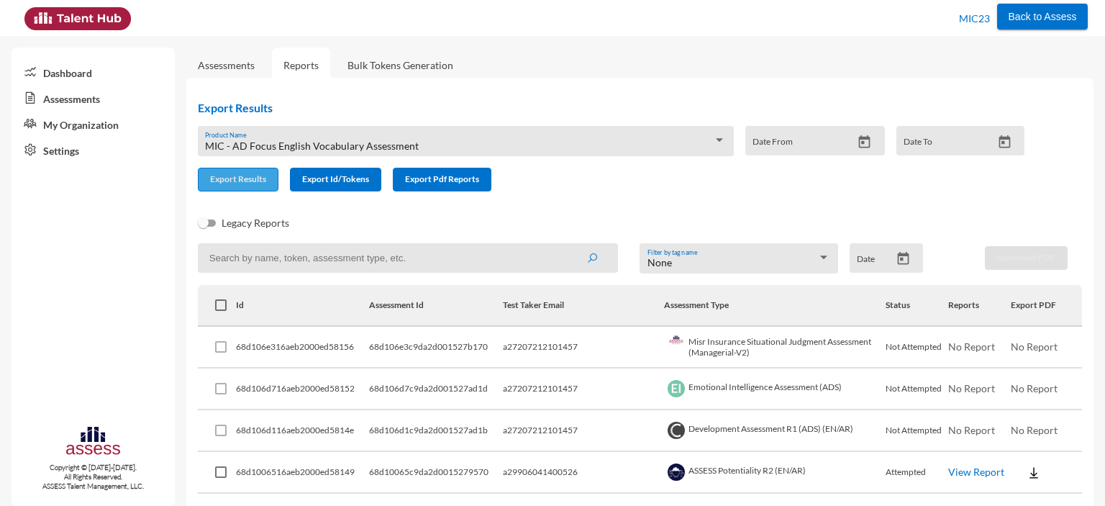
click at [238, 183] on span "Export Results" at bounding box center [238, 178] width 56 height 11
click at [396, 138] on div "MIC - AD Focus English Vocabulary Assessment Product Name" at bounding box center [465, 145] width 521 height 22
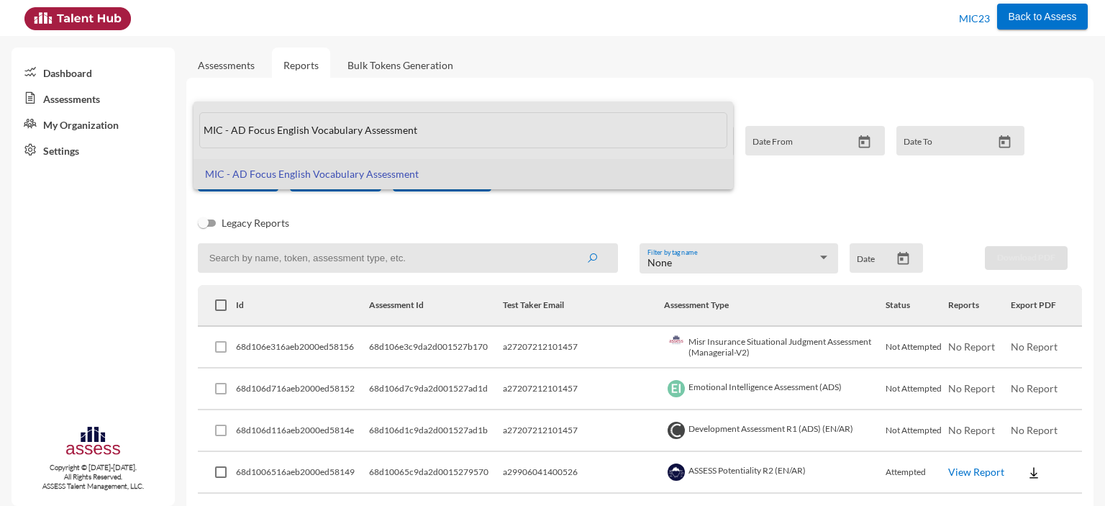
drag, startPoint x: 423, startPoint y: 140, endPoint x: 190, endPoint y: 137, distance: 233.1
click at [190, 137] on div "MIC - AD Focus English Vocabulary Assessment MIC - AD Focus English Vocabulary …" at bounding box center [552, 253] width 1105 height 506
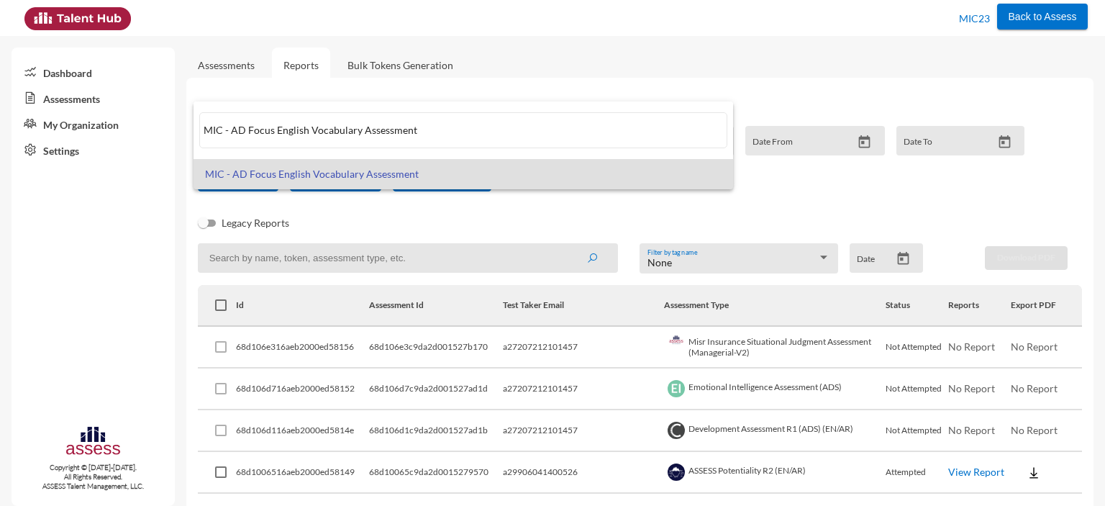
paste input "B- English Vocabulary Module"
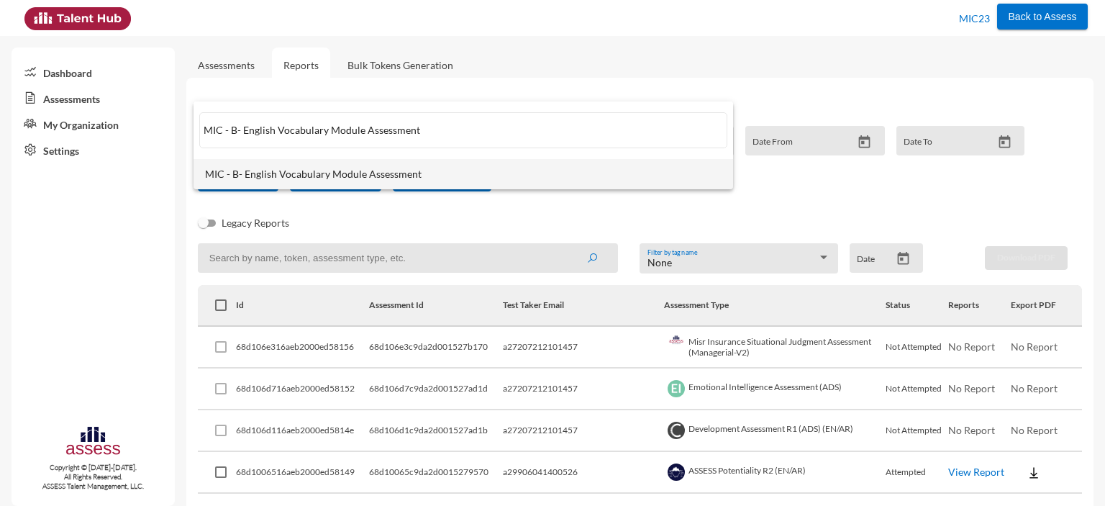
type input "MIC - B- English Vocabulary Module Assessment"
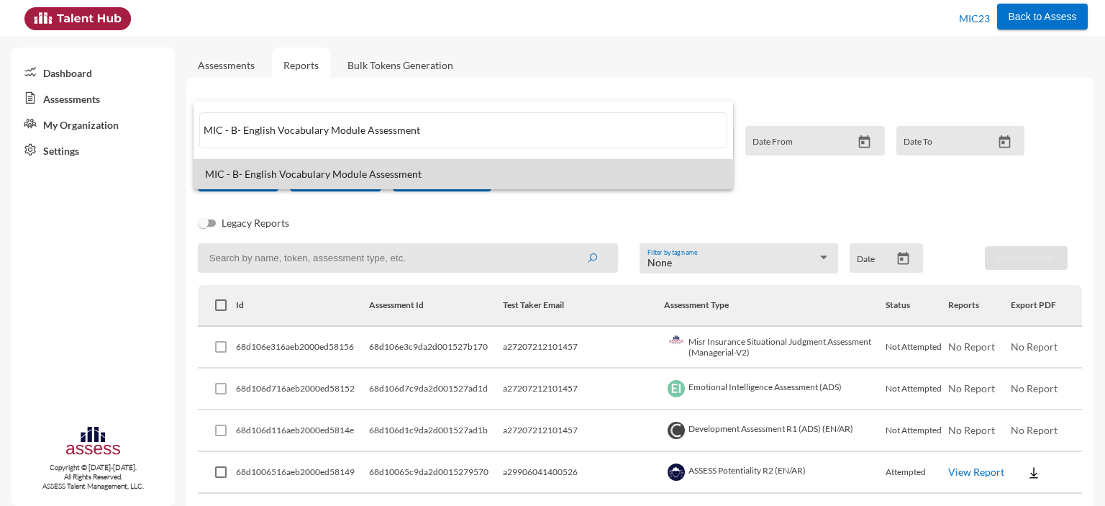
click at [252, 179] on span "MIC - B- English Vocabulary Module Assessment" at bounding box center [463, 174] width 517 height 12
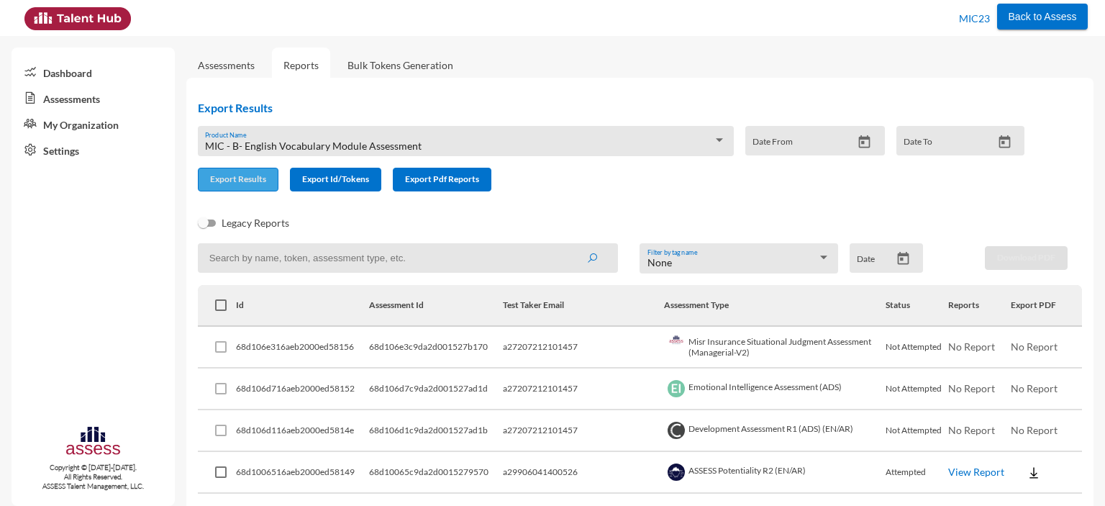
click at [236, 178] on span "Export Results" at bounding box center [238, 178] width 56 height 11
click at [367, 142] on span "MIC - B- English Vocabulary Module Assessment" at bounding box center [313, 146] width 217 height 12
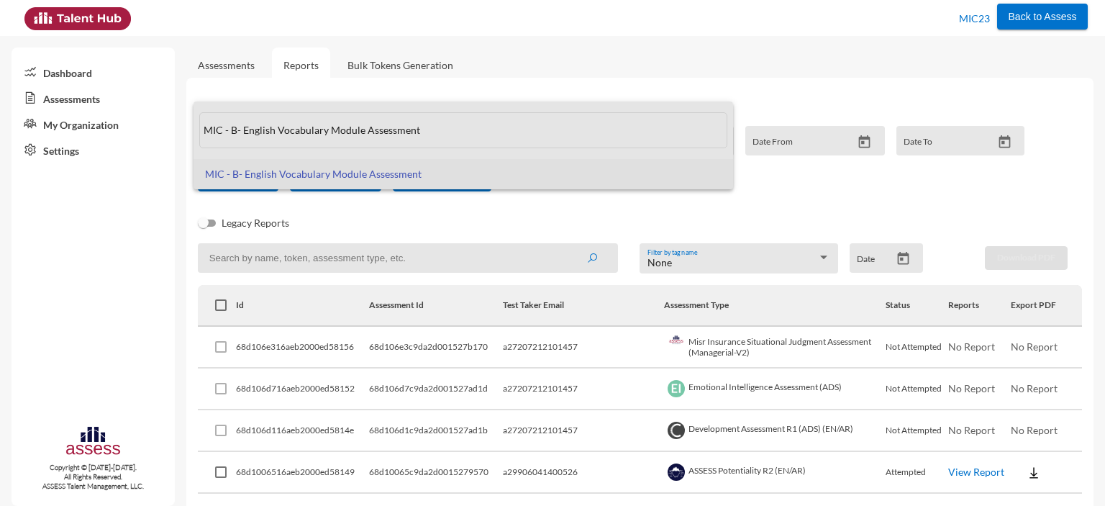
drag, startPoint x: 426, startPoint y: 129, endPoint x: 190, endPoint y: 131, distance: 236.0
click at [190, 131] on div "MIC - B- English Vocabulary Module Assessment MIC - B- English Vocabulary Modul…" at bounding box center [552, 253] width 1105 height 506
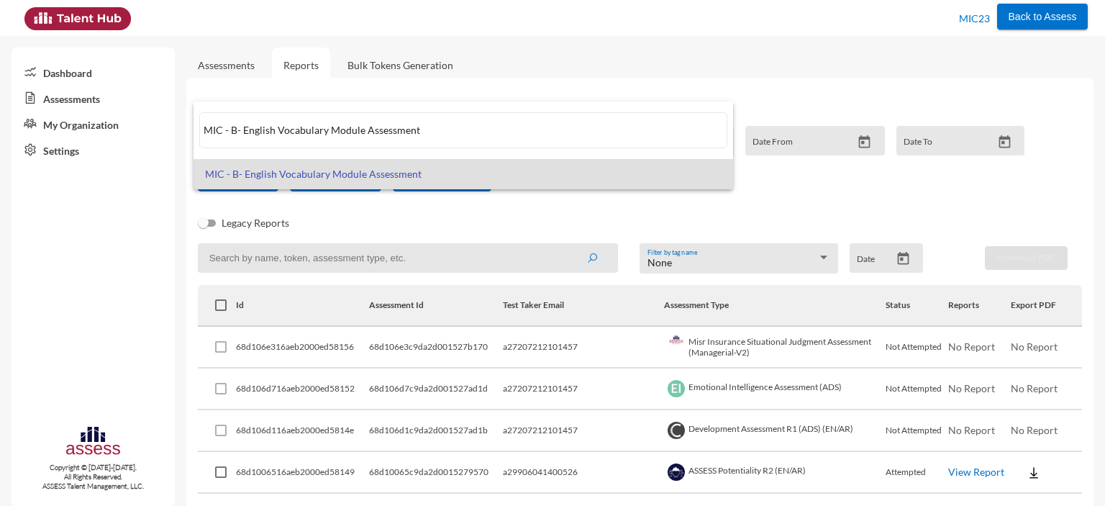
paste input "ASSESS Situational Judgement"
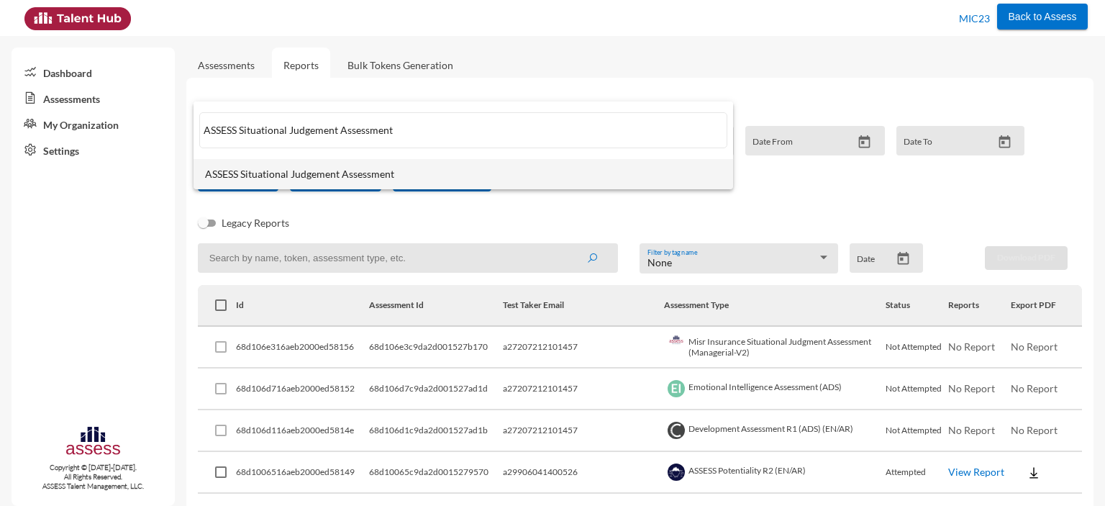
type input "ASSESS Situational Judgement Assessment"
click at [262, 165] on mat-option "ASSESS Situational Judgement Assessment" at bounding box center [464, 174] width 540 height 30
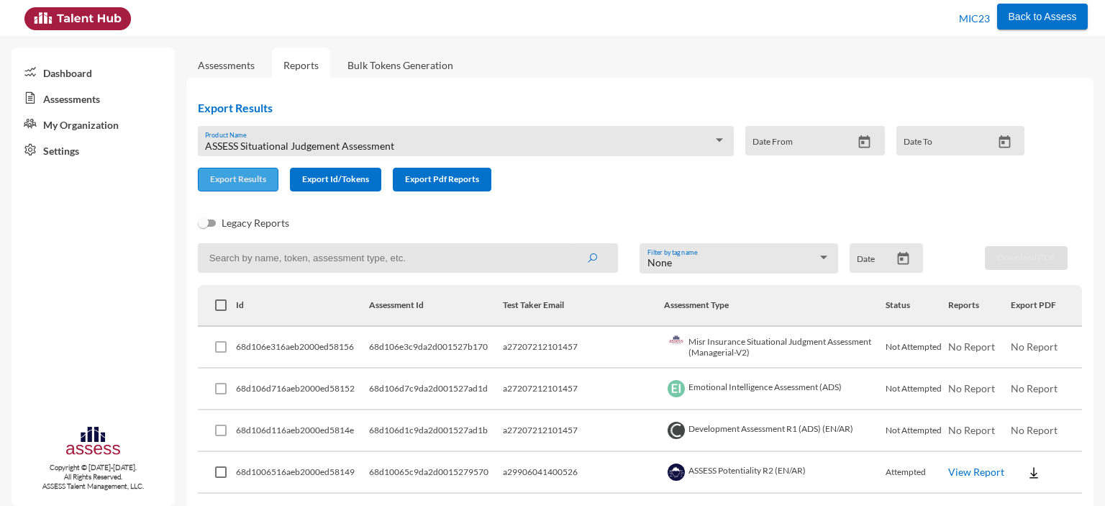
click at [247, 178] on span "Export Results" at bounding box center [238, 178] width 56 height 11
click at [304, 144] on span "ASSESS Situational Judgement Assessment" at bounding box center [299, 146] width 189 height 12
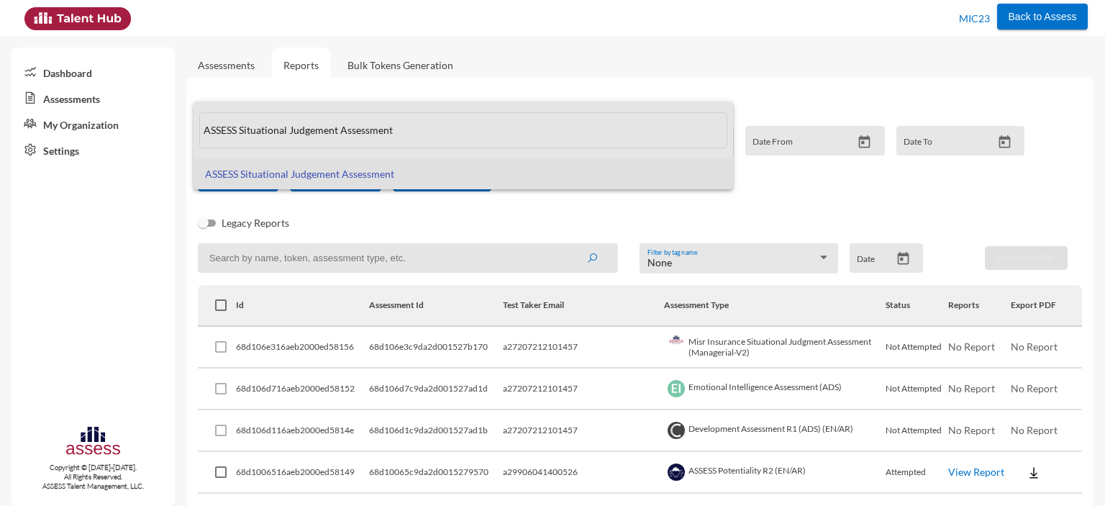
drag, startPoint x: 417, startPoint y: 137, endPoint x: 193, endPoint y: 132, distance: 224.5
click at [193, 132] on div "ASSESS Situational Judgement Assessment ASSESS Situational Judgement Assessment" at bounding box center [552, 253] width 1105 height 506
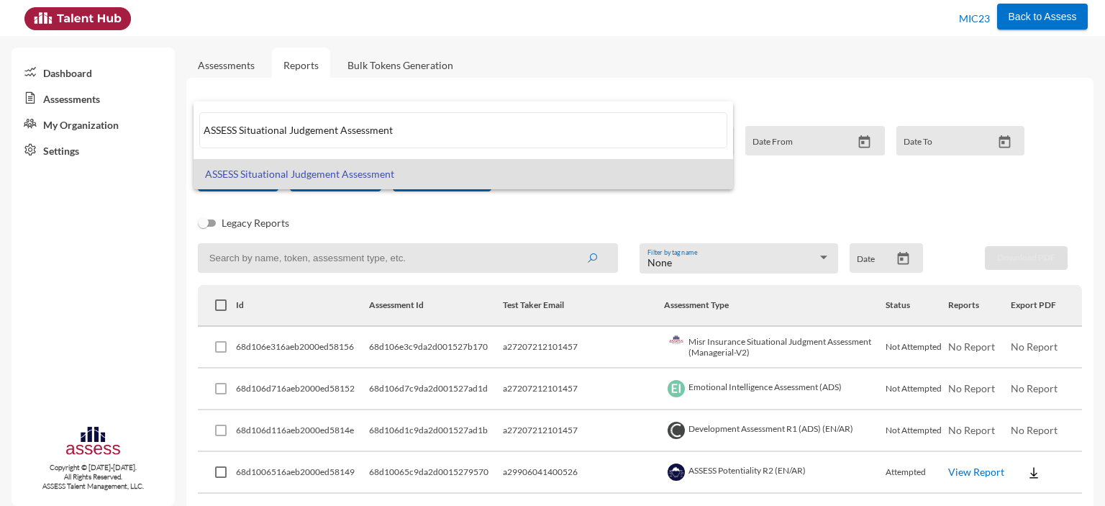
paste input "Potentiality R2 (EN/AR)"
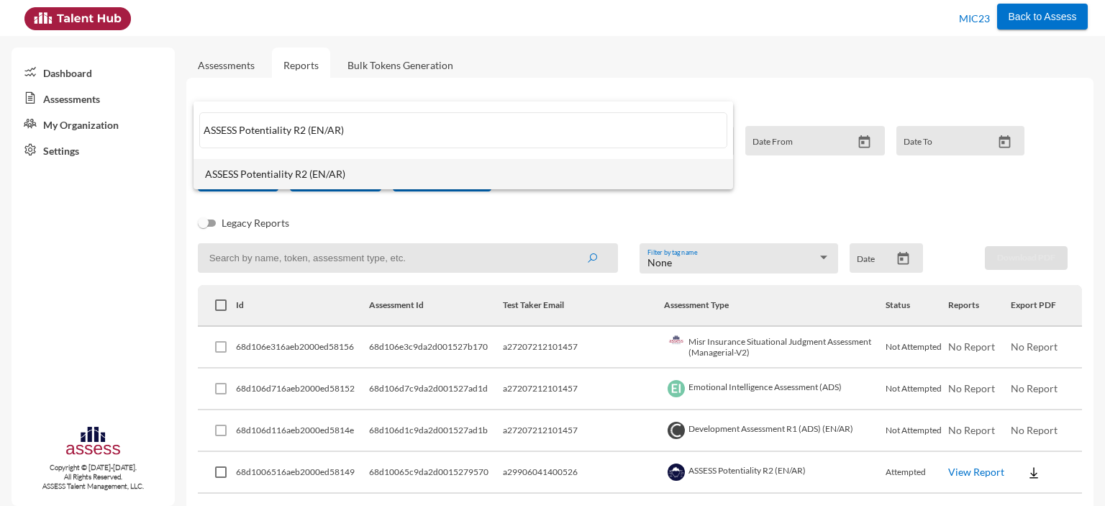
type input "ASSESS Potentiality R2 (EN/AR)"
click at [247, 172] on span "ASSESS Potentiality R2 (EN/AR)" at bounding box center [463, 174] width 517 height 12
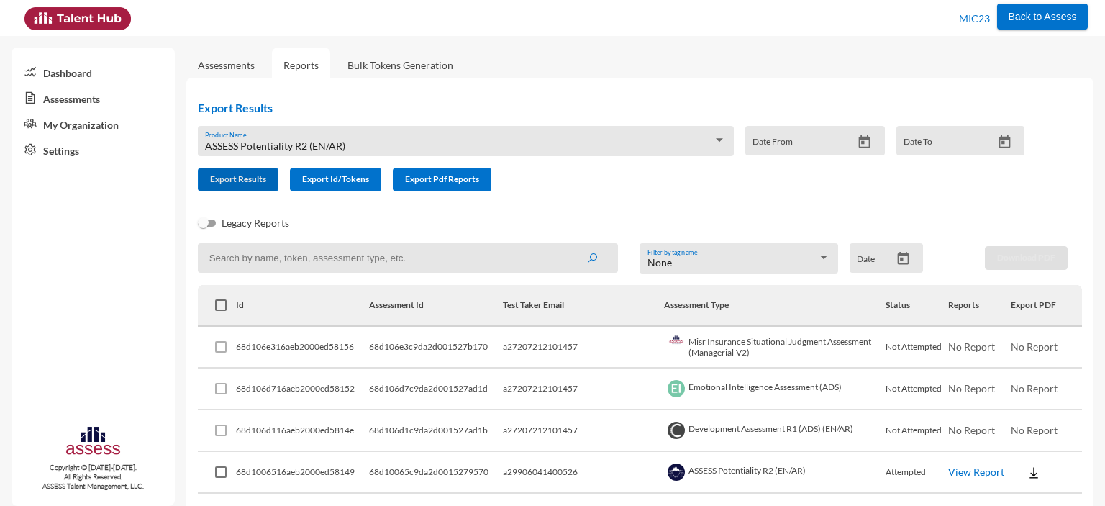
click at [247, 172] on button "Export Results" at bounding box center [238, 180] width 81 height 24
click at [300, 141] on span "ASSESS Potentiality R2 (EN/AR)" at bounding box center [275, 146] width 140 height 12
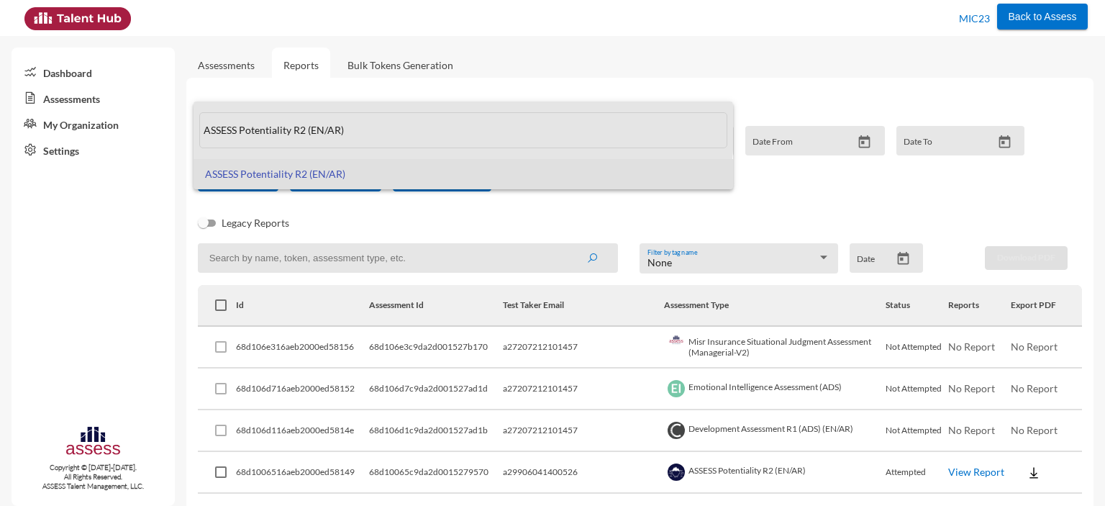
drag, startPoint x: 365, startPoint y: 128, endPoint x: 199, endPoint y: 135, distance: 167.0
click at [199, 135] on input "ASSESS Potentiality R2 (EN/AR)" at bounding box center [463, 130] width 528 height 36
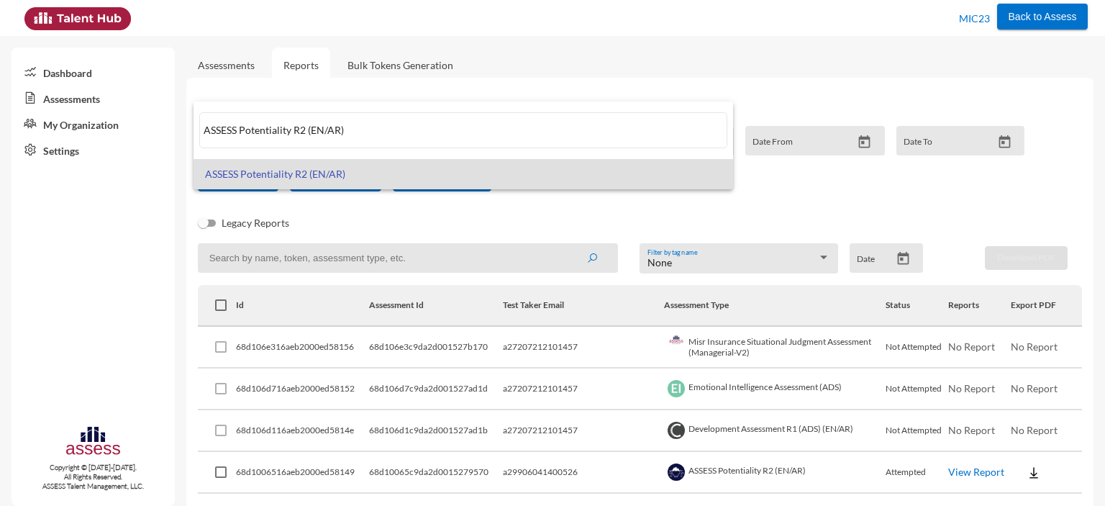
paste input "MIC - B- English Comprehension Module Assessment"
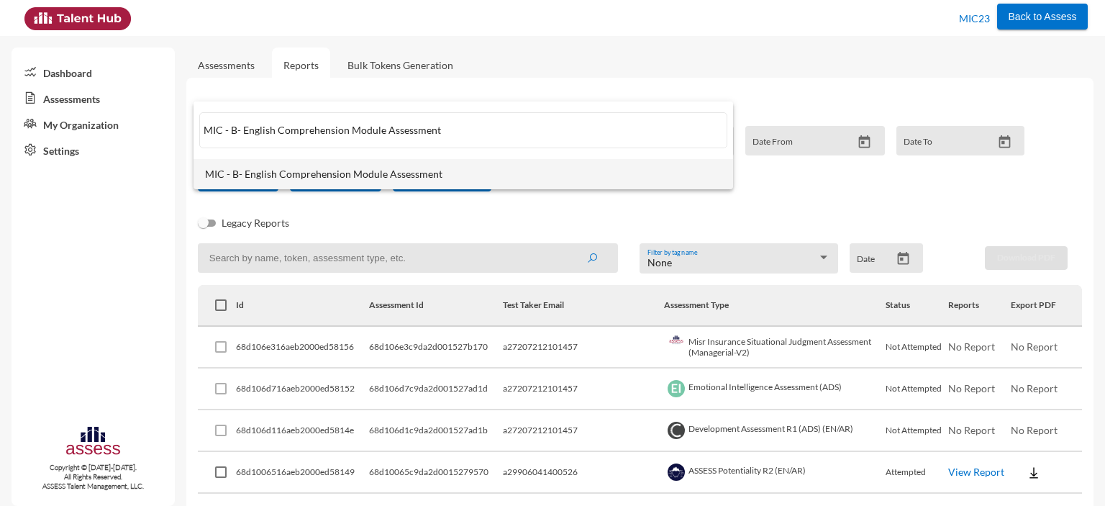
type input "MIC - B- English Comprehension Module Assessment"
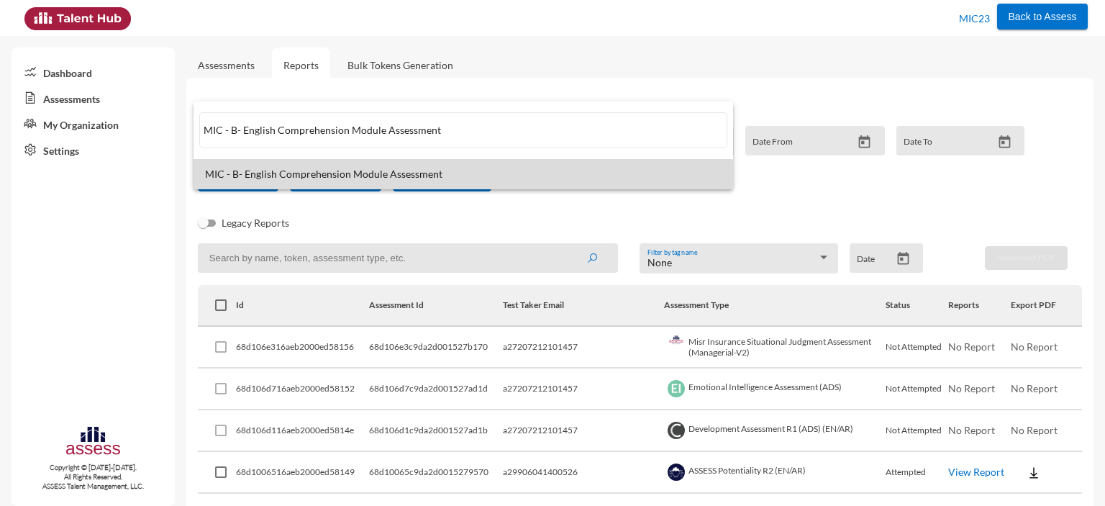
click at [261, 175] on span "MIC - B- English Comprehension Module Assessment" at bounding box center [463, 174] width 517 height 12
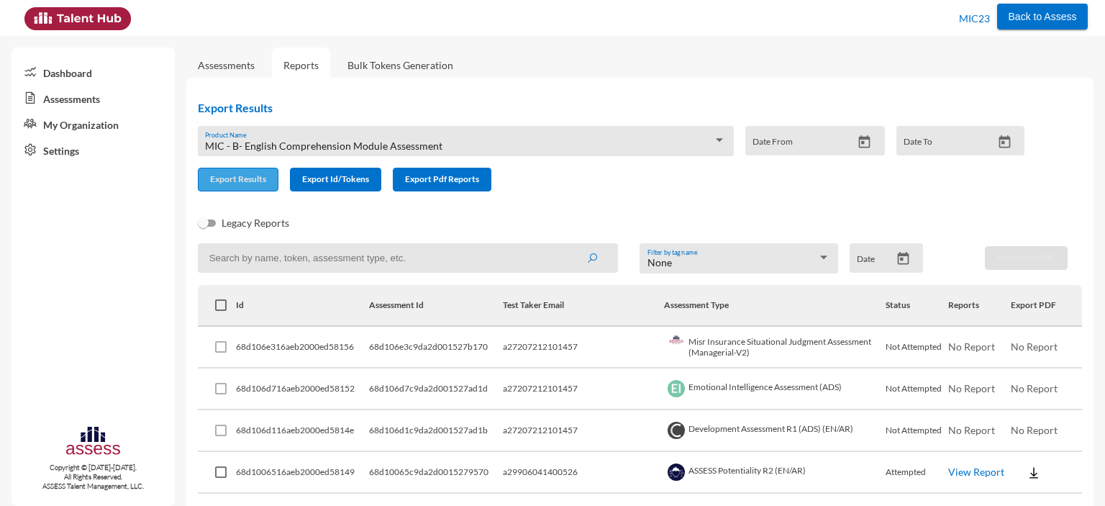
click at [236, 181] on span "Export Results" at bounding box center [238, 178] width 56 height 11
click at [304, 148] on span "MIC - B- English Comprehension Module Assessment" at bounding box center [323, 146] width 237 height 12
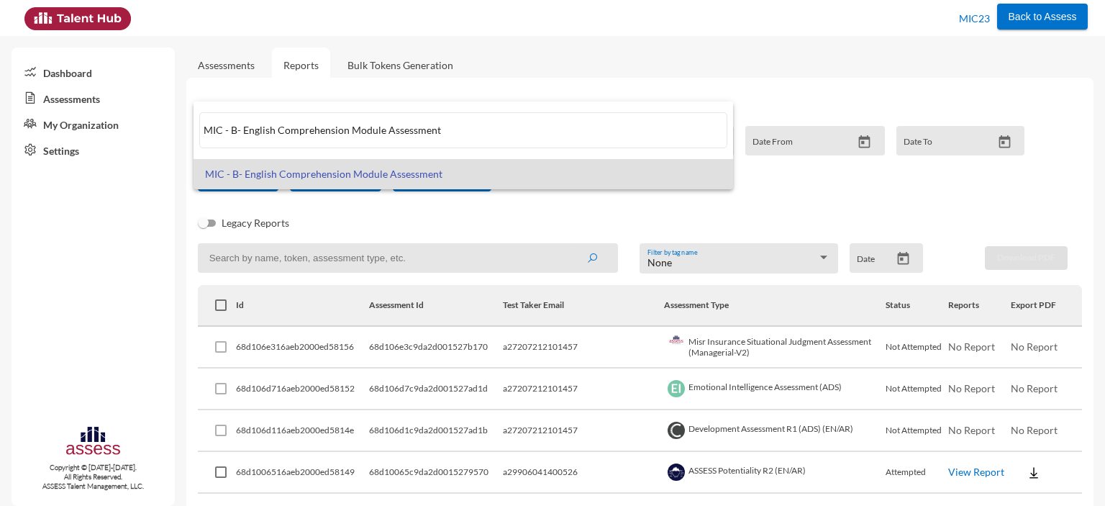
drag, startPoint x: 455, startPoint y: 127, endPoint x: 191, endPoint y: 130, distance: 264.1
click at [191, 130] on div "MIC - B- English Comprehension Module Assessment MIC - B- English Comprehension…" at bounding box center [552, 253] width 1105 height 506
paste input "isr Insurance Situational Judgment Assessment (Managerial-V2)"
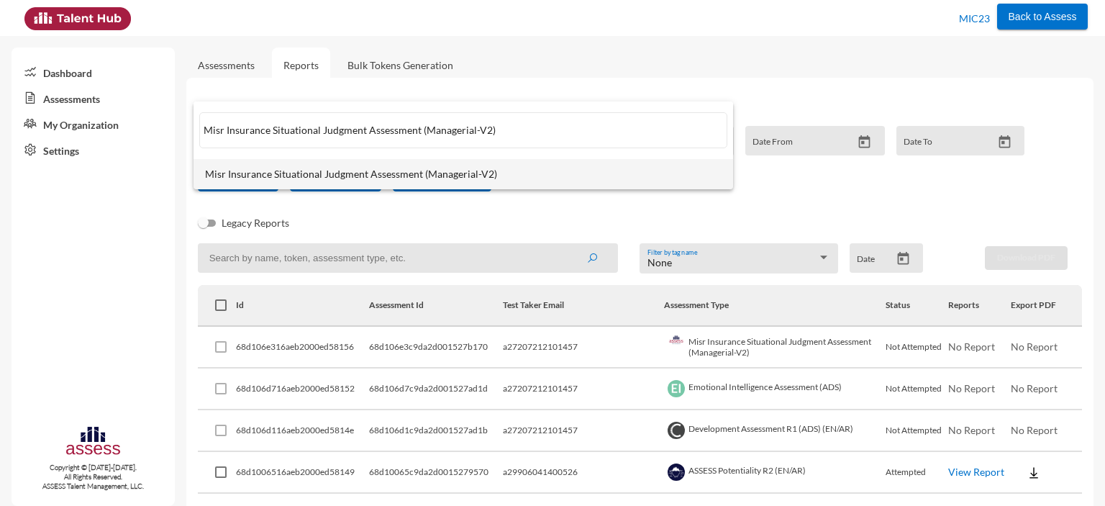
type input "Misr Insurance Situational Judgment Assessment (Managerial-V2)"
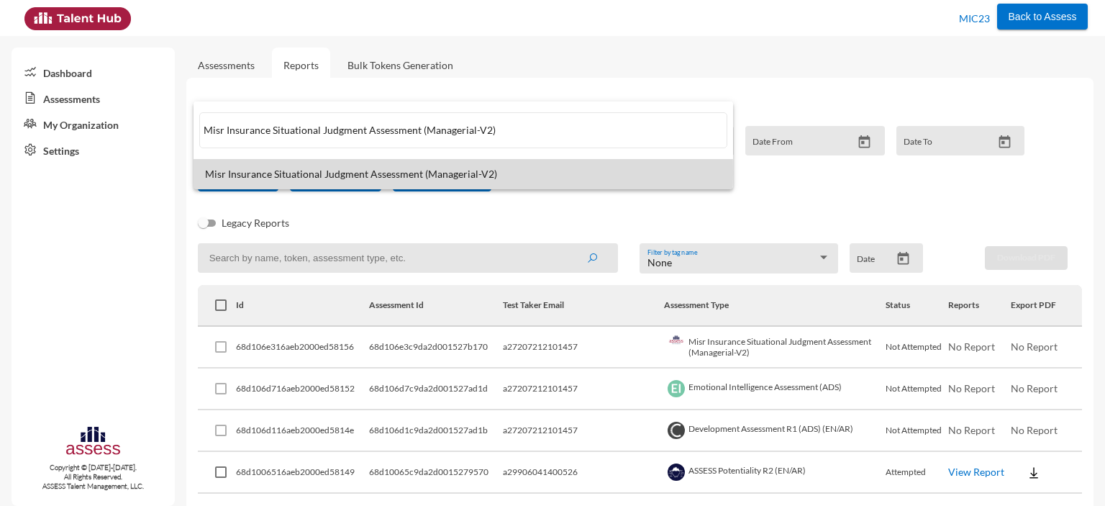
click at [253, 173] on span "Misr Insurance Situational Judgment Assessment (Managerial-V2)" at bounding box center [463, 174] width 517 height 12
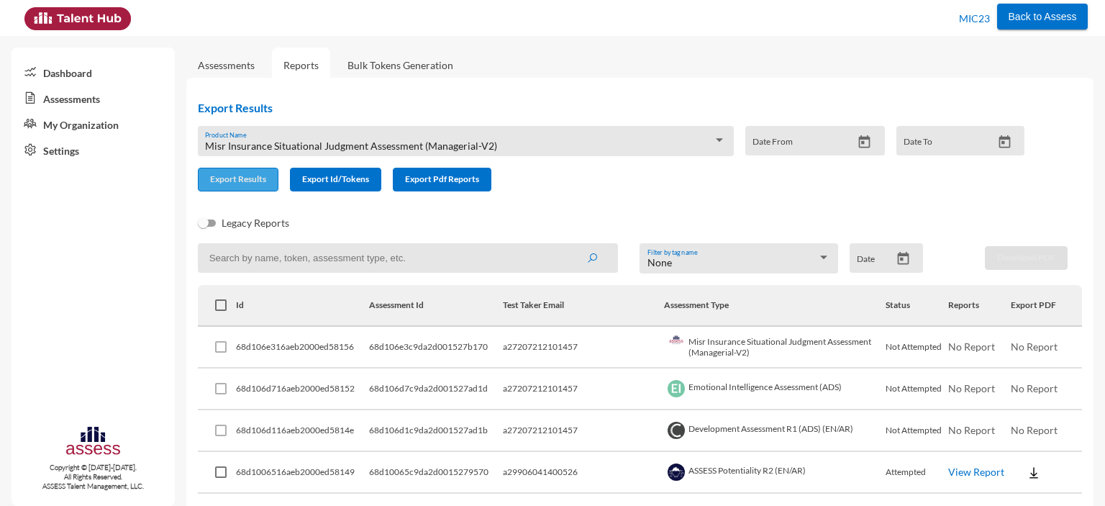
click at [239, 178] on span "Export Results" at bounding box center [238, 178] width 56 height 11
click at [473, 149] on span "Misr Insurance Situational Judgment Assessment (Managerial-V2)" at bounding box center [351, 146] width 292 height 12
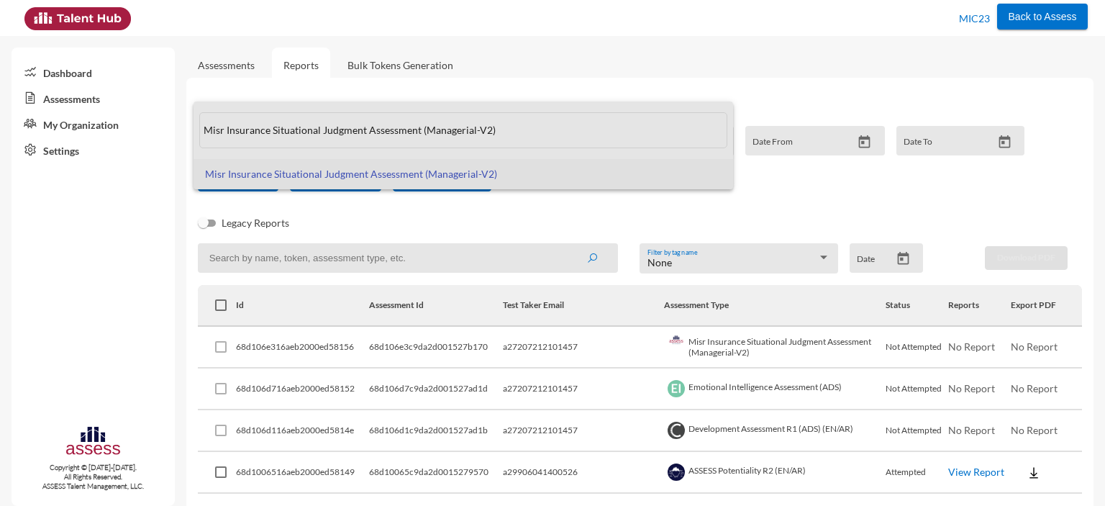
drag, startPoint x: 501, startPoint y: 133, endPoint x: 203, endPoint y: 135, distance: 298.6
click at [203, 135] on input "Misr Insurance Situational Judgment Assessment (Managerial-V2)" at bounding box center [463, 130] width 528 height 36
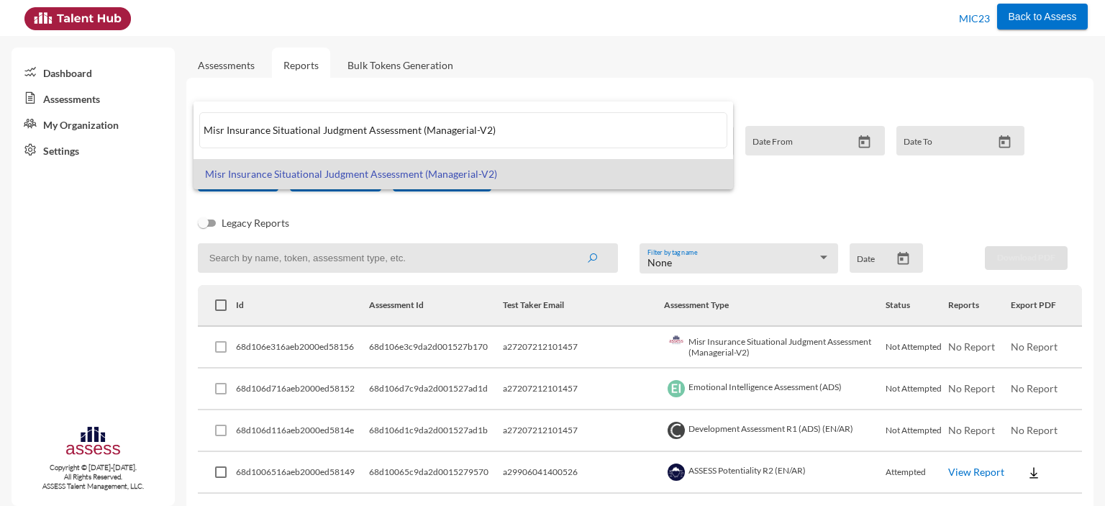
paste input "Development Assessment R1 (ADS) (EN/AR"
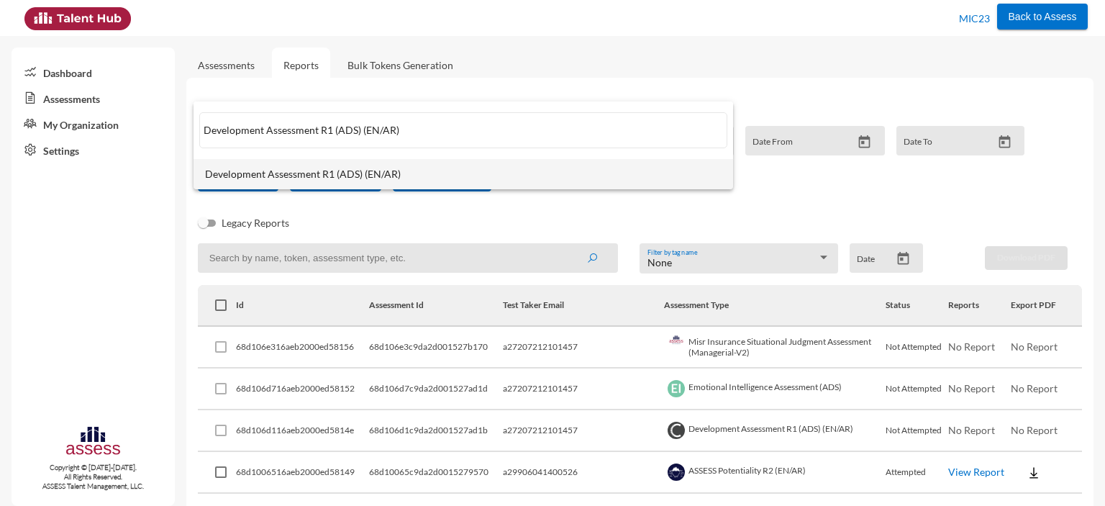
type input "Development Assessment R1 (ADS) (EN/AR)"
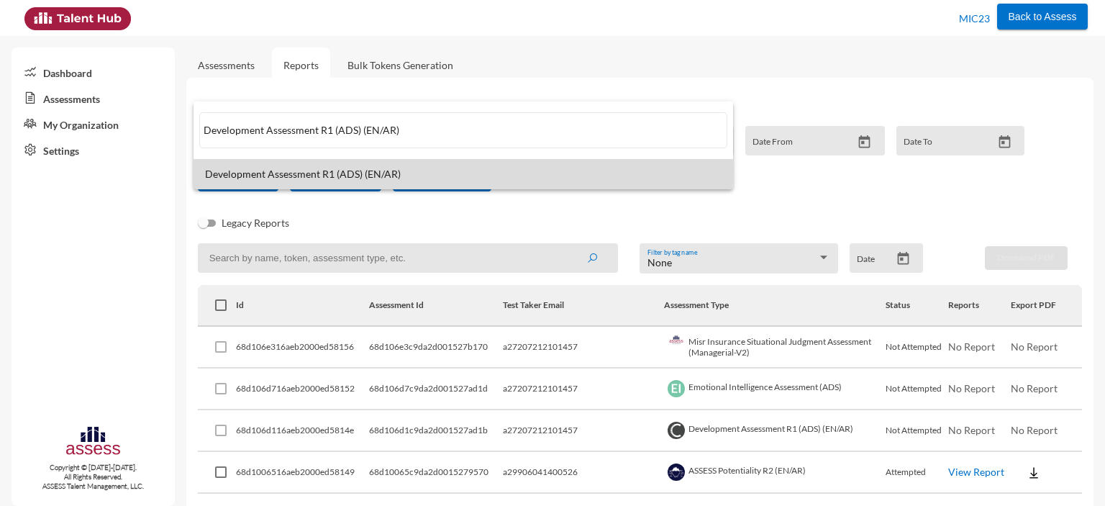
click at [250, 171] on span "Development Assessment R1 (ADS) (EN/AR)" at bounding box center [463, 174] width 517 height 12
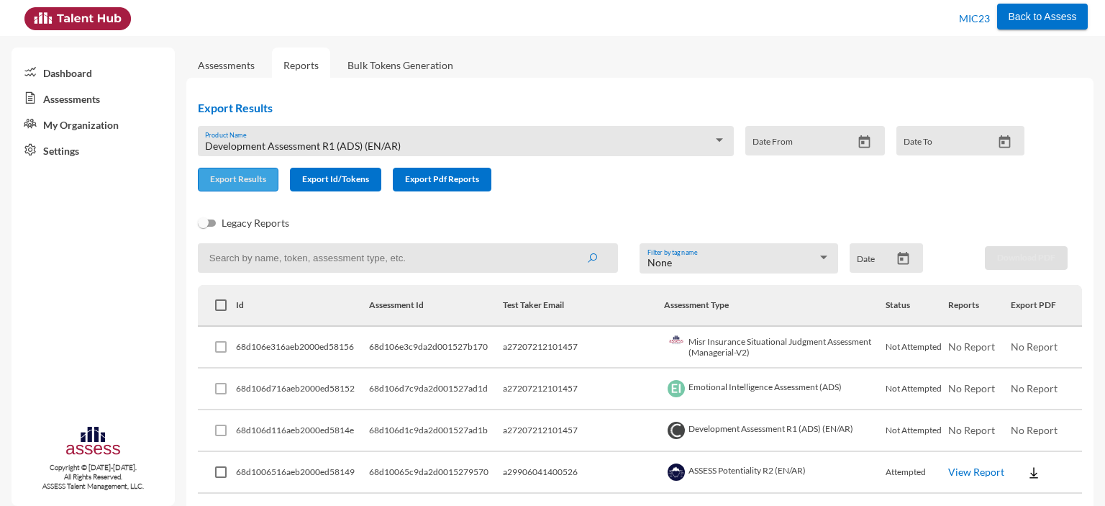
click at [251, 177] on span "Export Results" at bounding box center [238, 178] width 56 height 11
click at [374, 144] on span "Development Assessment R1 (ADS) (EN/AR)" at bounding box center [303, 146] width 196 height 12
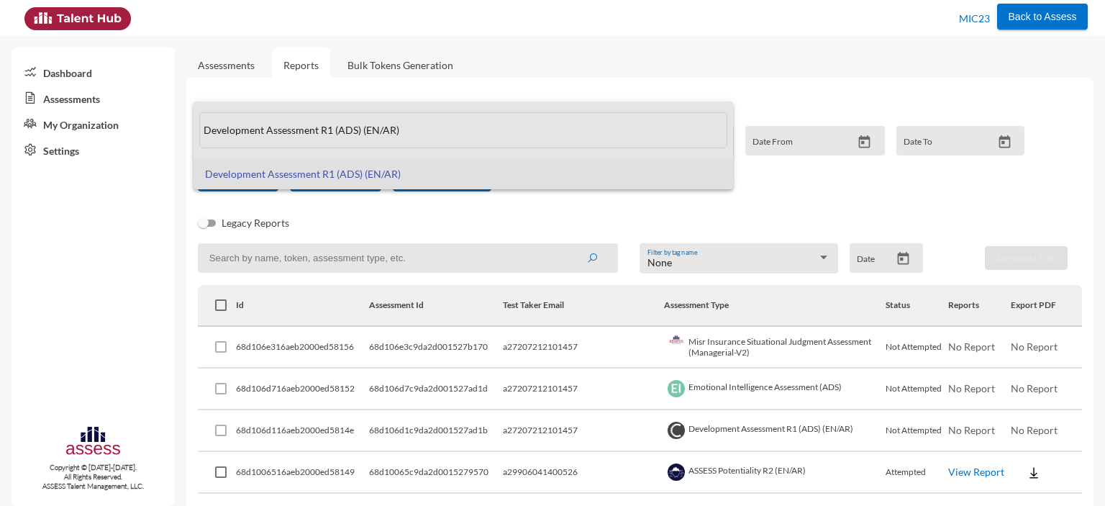
drag, startPoint x: 417, startPoint y: 134, endPoint x: 193, endPoint y: 124, distance: 224.7
click at [194, 124] on mat-option "Development Assessment R1 (ADS) (EN/AR)" at bounding box center [464, 130] width 540 height 58
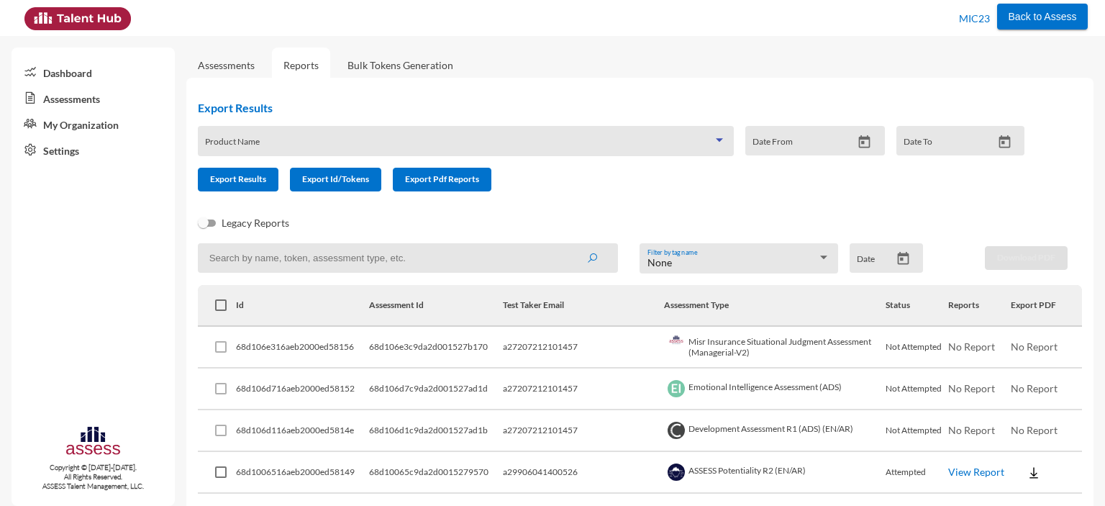
click at [304, 141] on span at bounding box center [459, 146] width 508 height 12
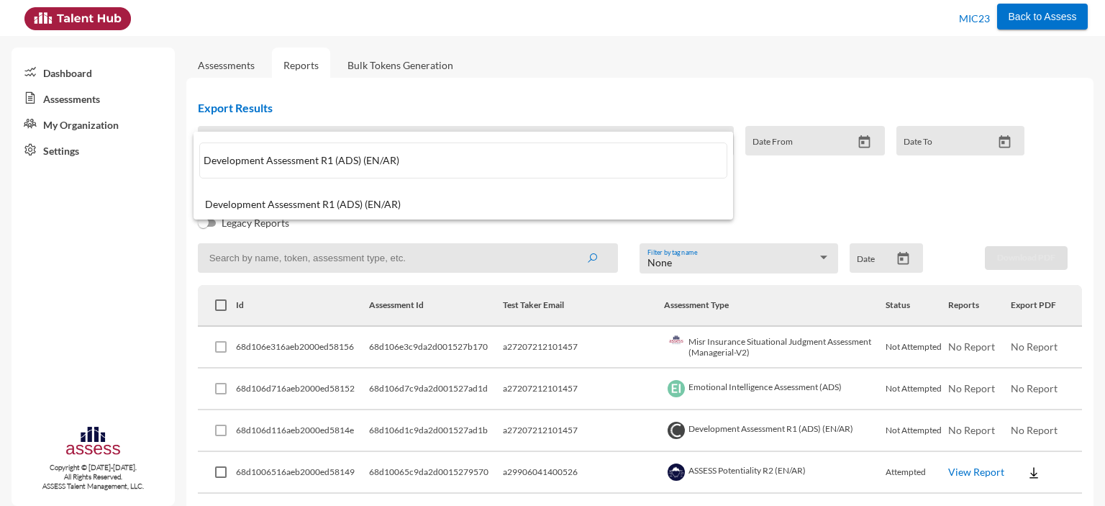
paste input "MIC - Focus Logical"
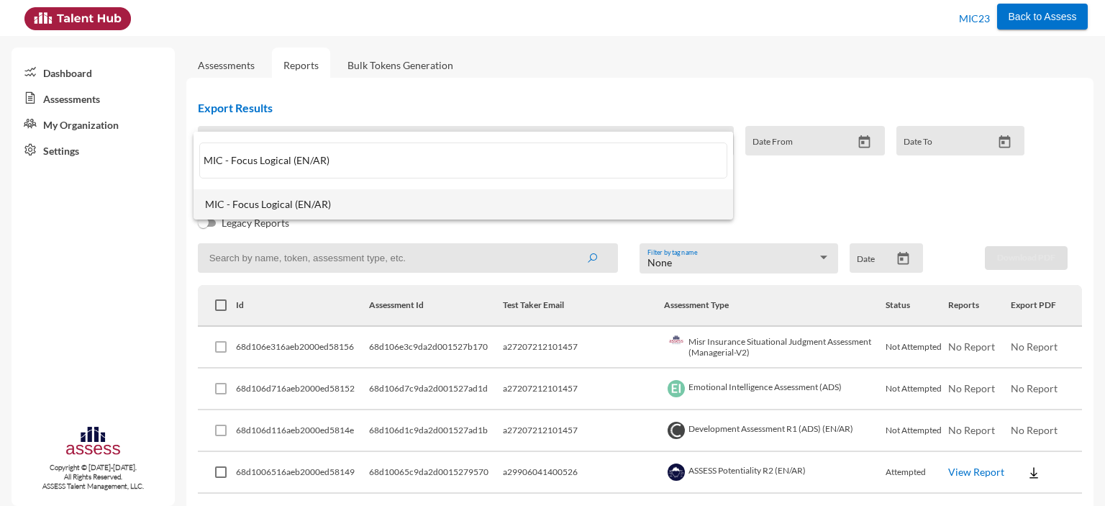
type input "MIC - Focus Logical (EN/AR)"
click at [308, 202] on span "MIC - Focus Logical (EN/AR)" at bounding box center [463, 205] width 517 height 12
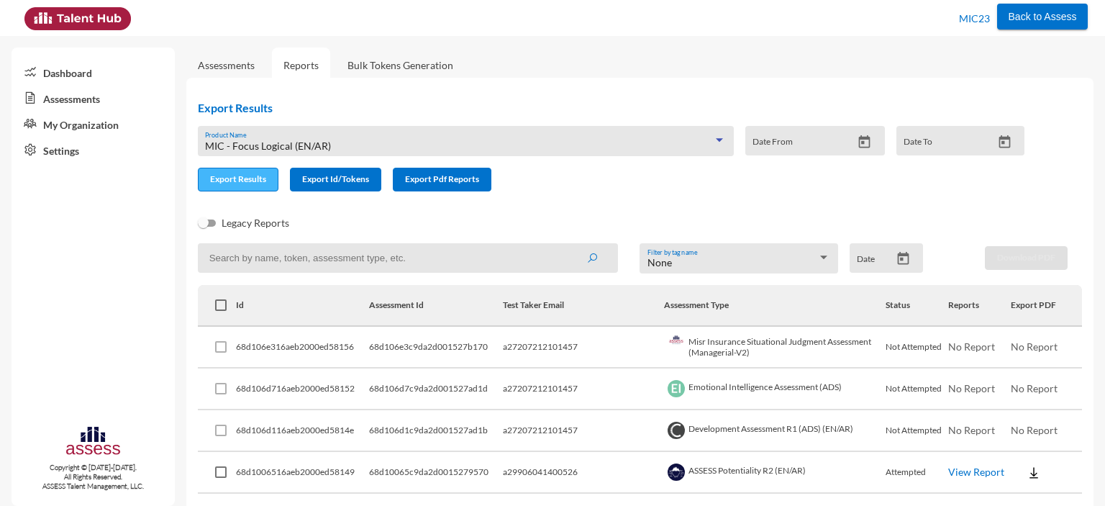
click at [242, 183] on span "Export Results" at bounding box center [238, 178] width 56 height 11
click at [355, 143] on div "MIC - Focus Logical (EN/AR)" at bounding box center [459, 146] width 508 height 12
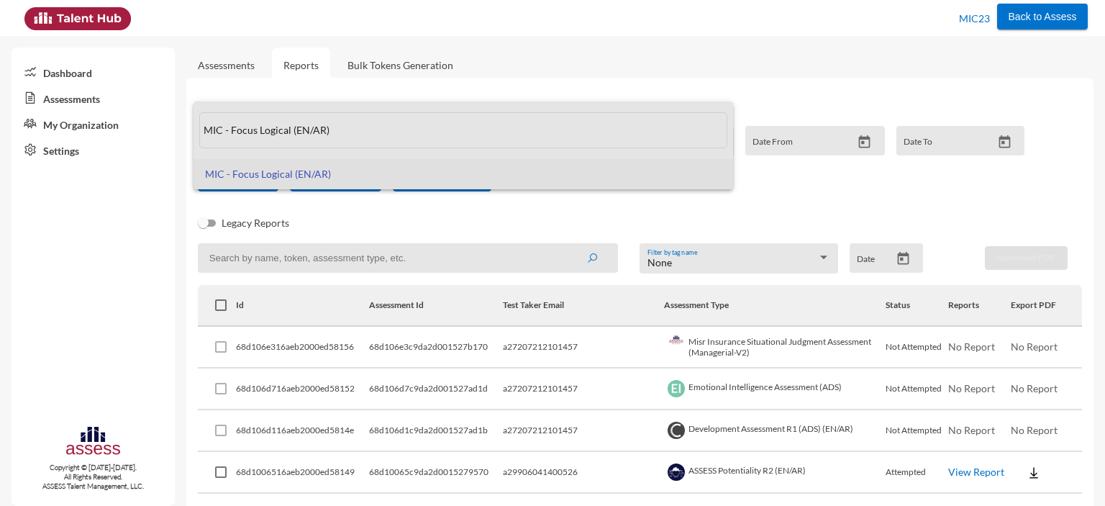
drag, startPoint x: 348, startPoint y: 137, endPoint x: 204, endPoint y: 135, distance: 143.9
click at [204, 135] on input "MIC - Focus Logical (EN/AR)" at bounding box center [463, 130] width 528 height 36
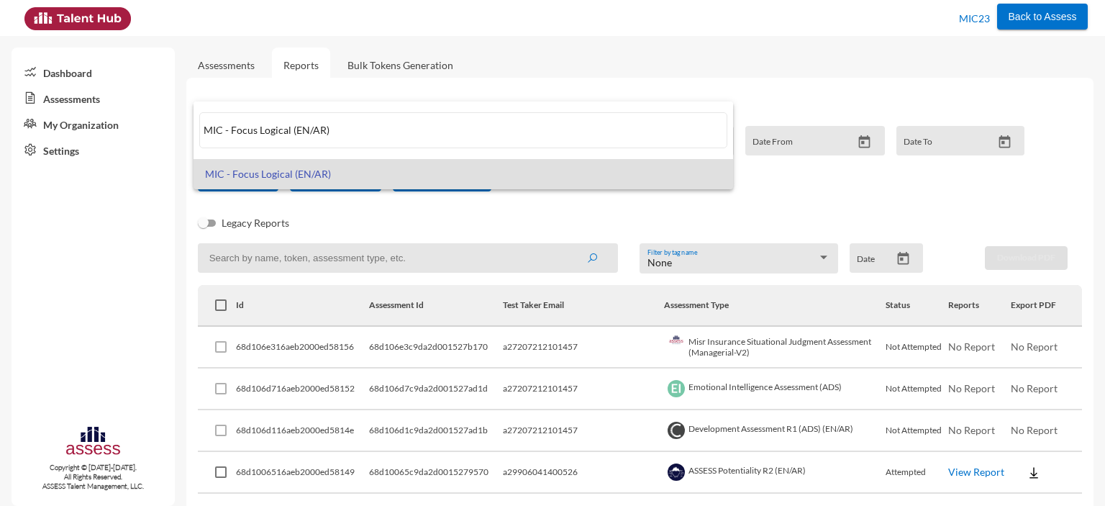
paste input "2 MIC - BA Focus Numerical Reasoning"
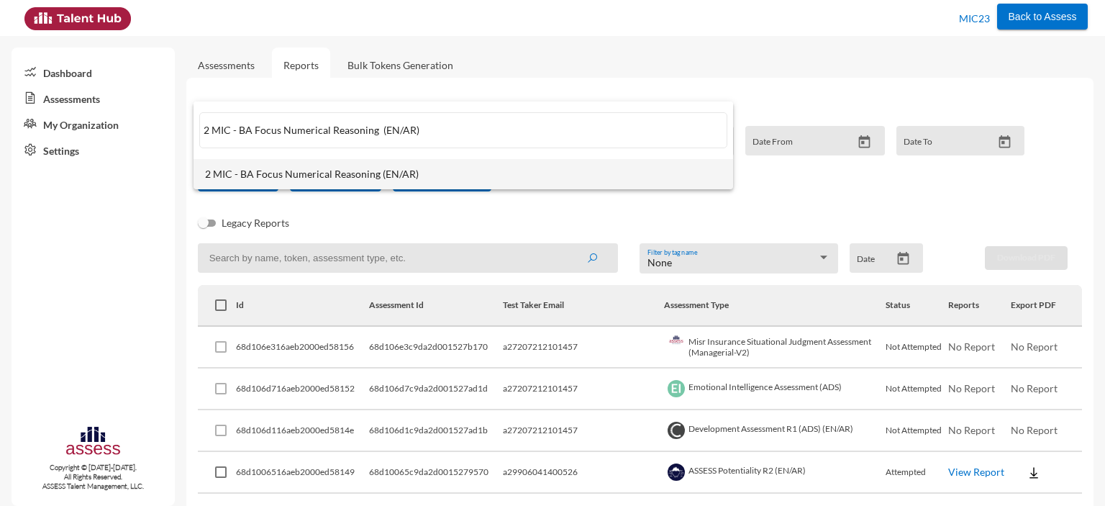
type input "2 MIC - BA Focus Numerical Reasoning (EN/AR)"
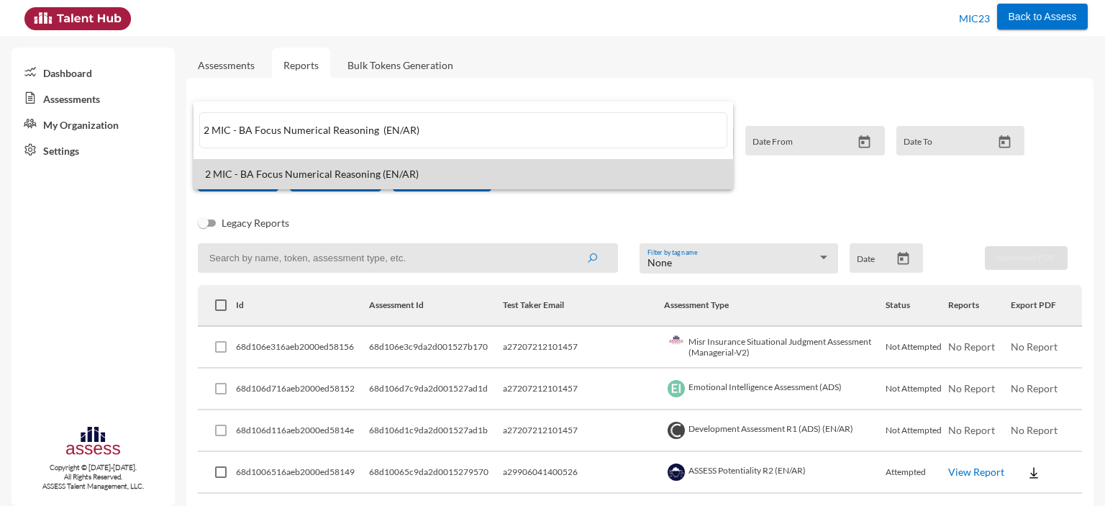
click at [234, 175] on span "2 MIC - BA Focus Numerical Reasoning (EN/AR)" at bounding box center [463, 174] width 517 height 12
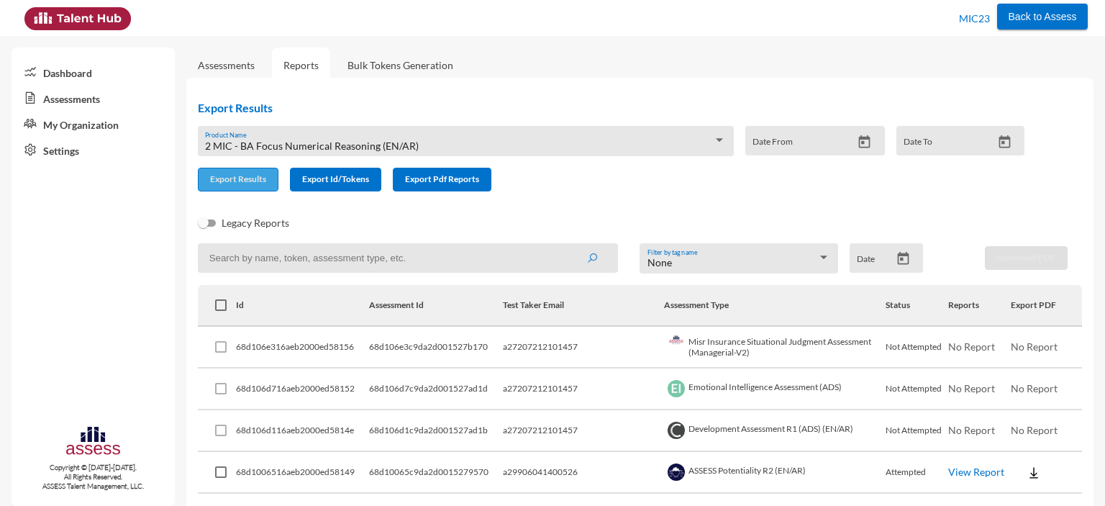
click at [239, 180] on span "Export Results" at bounding box center [238, 178] width 56 height 11
click at [340, 142] on span "2 MIC - BA Focus Numerical Reasoning (EN/AR)" at bounding box center [312, 146] width 214 height 12
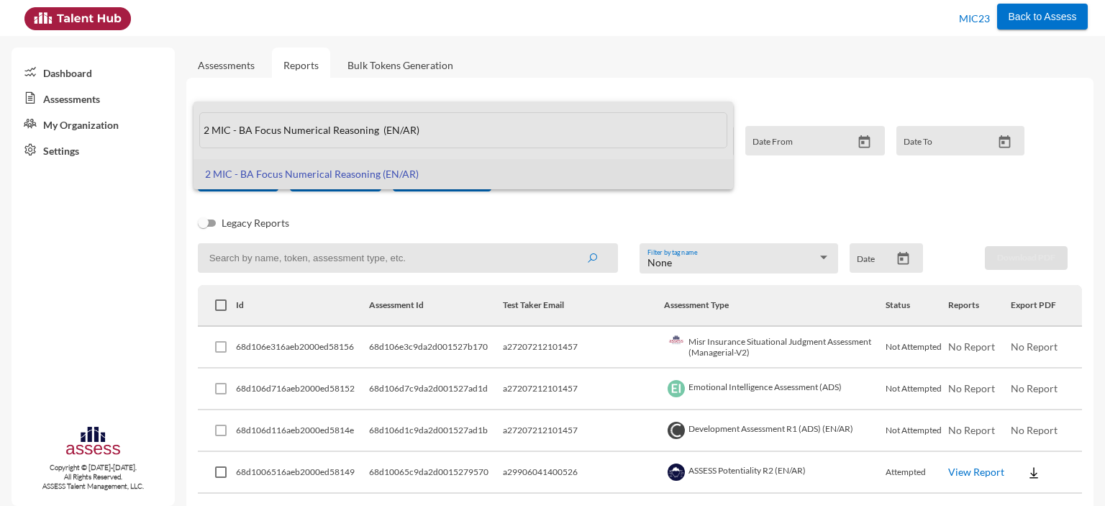
drag, startPoint x: 437, startPoint y: 132, endPoint x: 193, endPoint y: 131, distance: 244.6
click at [194, 131] on mat-option "2 MIC - BA Focus Numerical Reasoning (EN/AR)" at bounding box center [464, 130] width 540 height 58
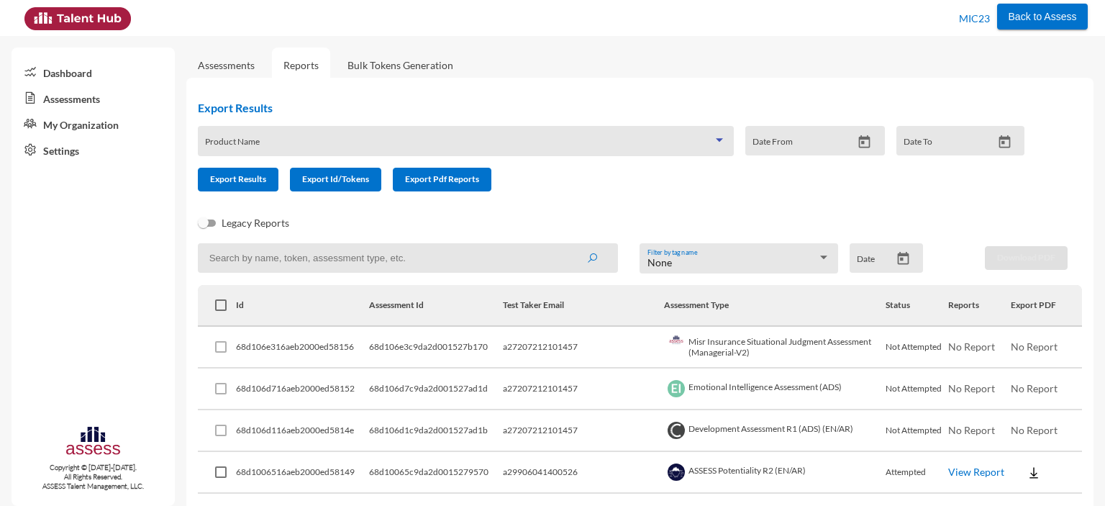
click at [231, 146] on span at bounding box center [459, 146] width 508 height 12
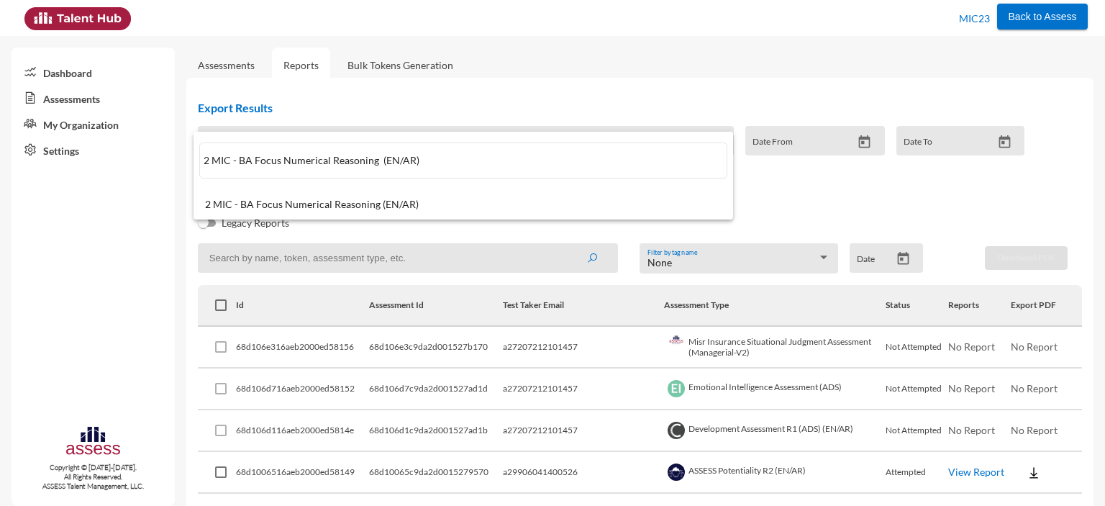
paste input "ASSESS Motivation (ADS"
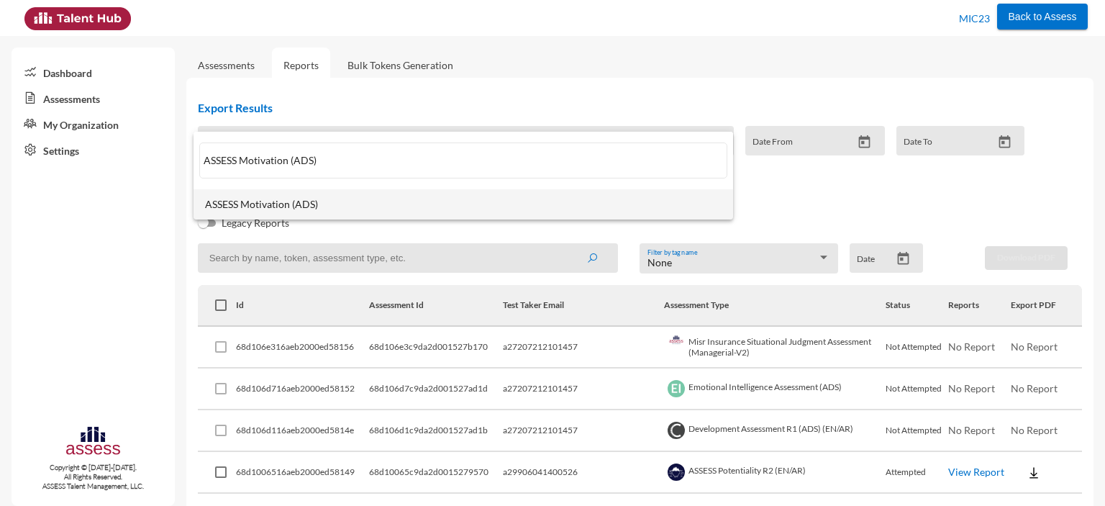
type input "ASSESS Motivation (ADS)"
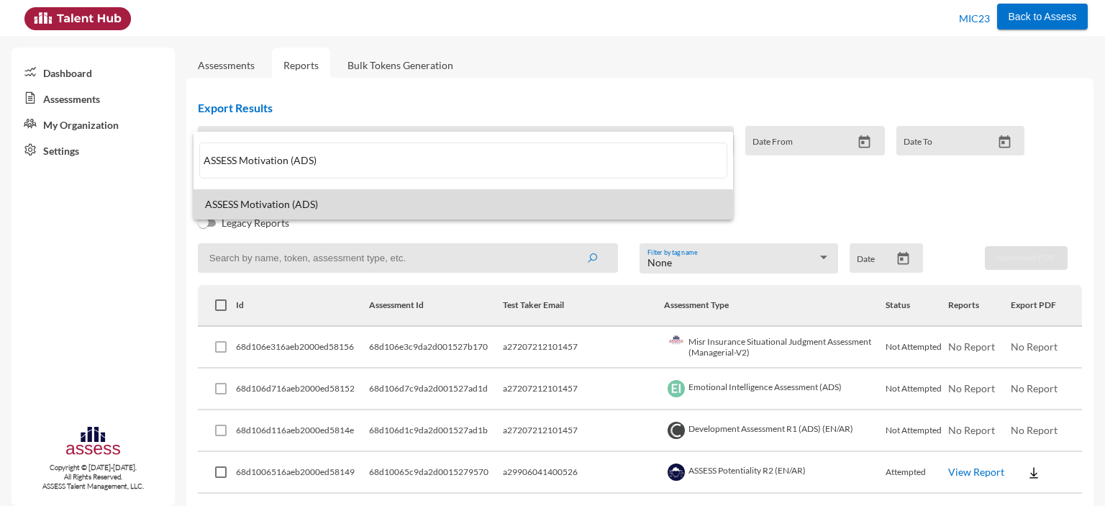
click at [282, 204] on span "ASSESS Motivation (ADS)" at bounding box center [463, 205] width 517 height 12
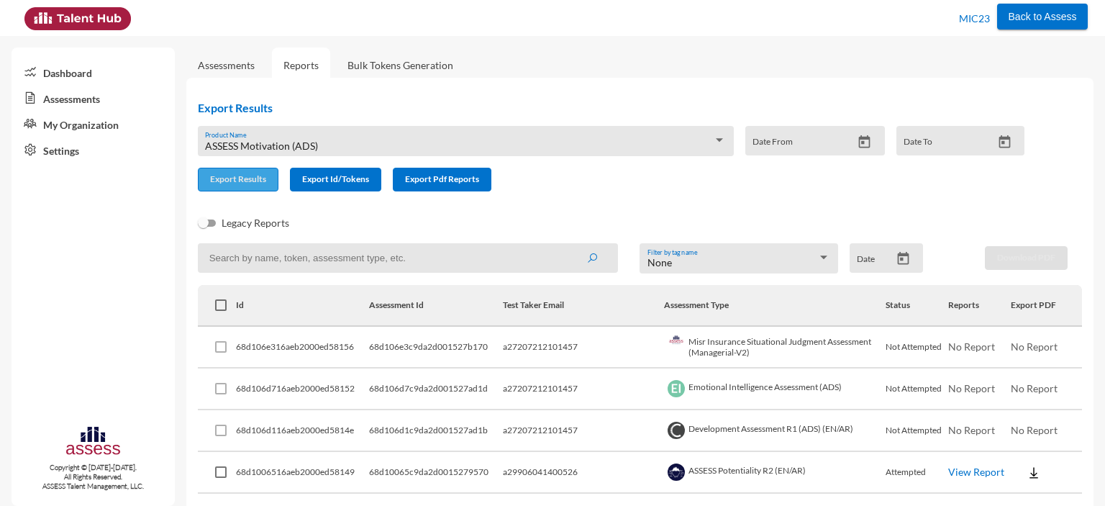
click at [243, 178] on span "Export Results" at bounding box center [238, 178] width 56 height 11
click at [305, 144] on span "ASSESS Motivation (ADS)" at bounding box center [261, 146] width 113 height 12
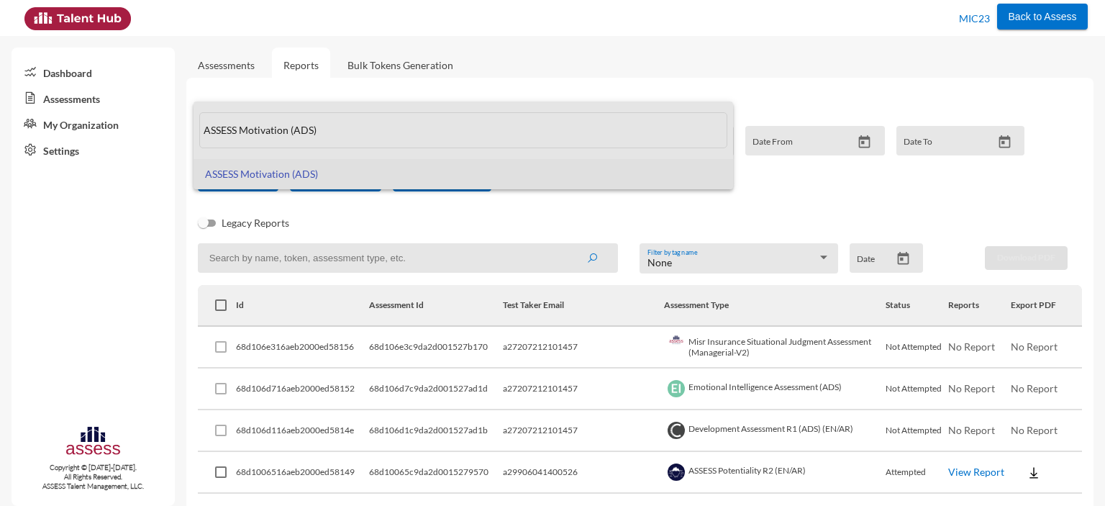
drag, startPoint x: 335, startPoint y: 126, endPoint x: 197, endPoint y: 133, distance: 137.6
click at [197, 133] on mat-option "ASSESS Motivation (ADS)" at bounding box center [464, 130] width 540 height 58
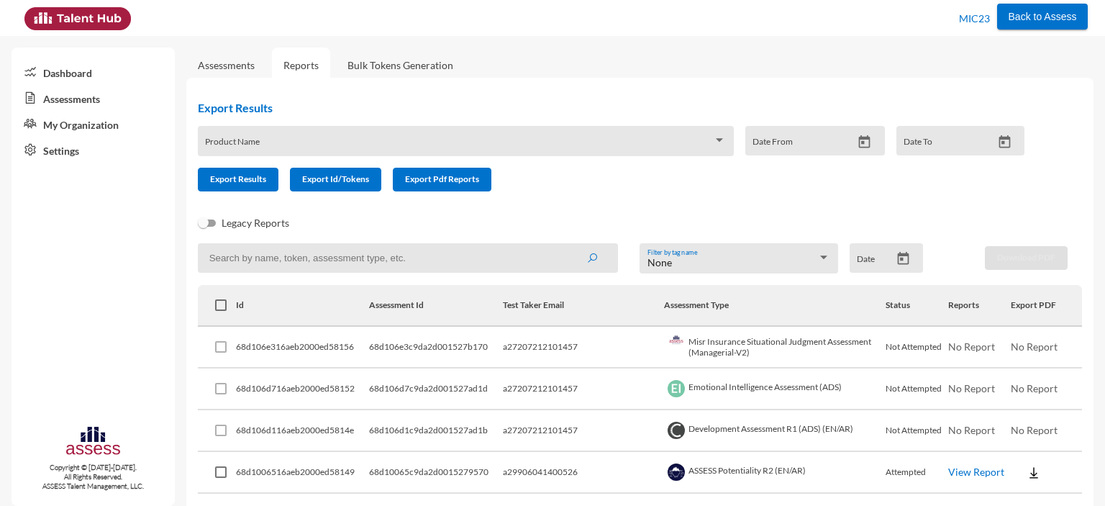
click at [231, 140] on div "Product Name" at bounding box center [465, 145] width 521 height 22
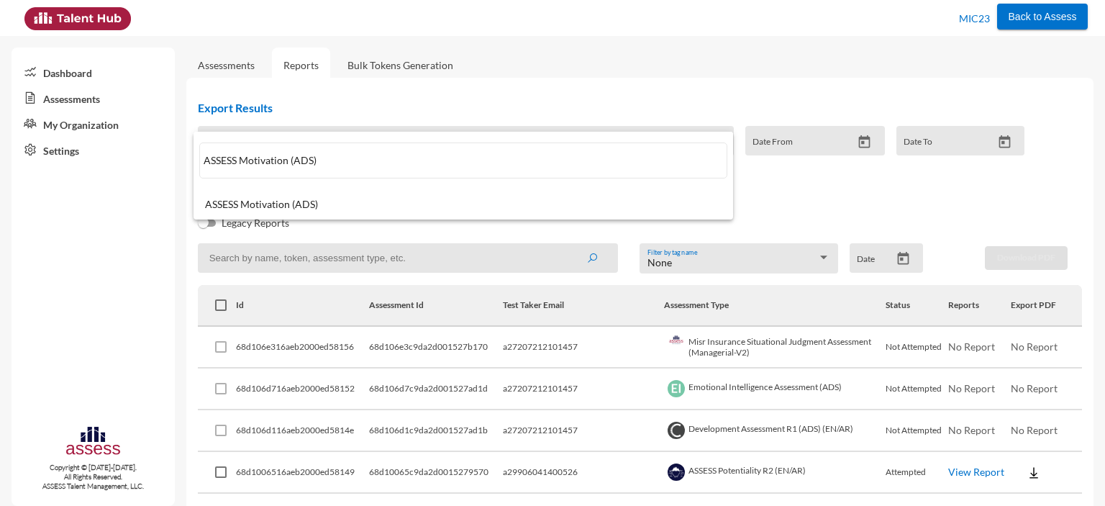
paste input "MIC - AD Focus 3 English Assessment"
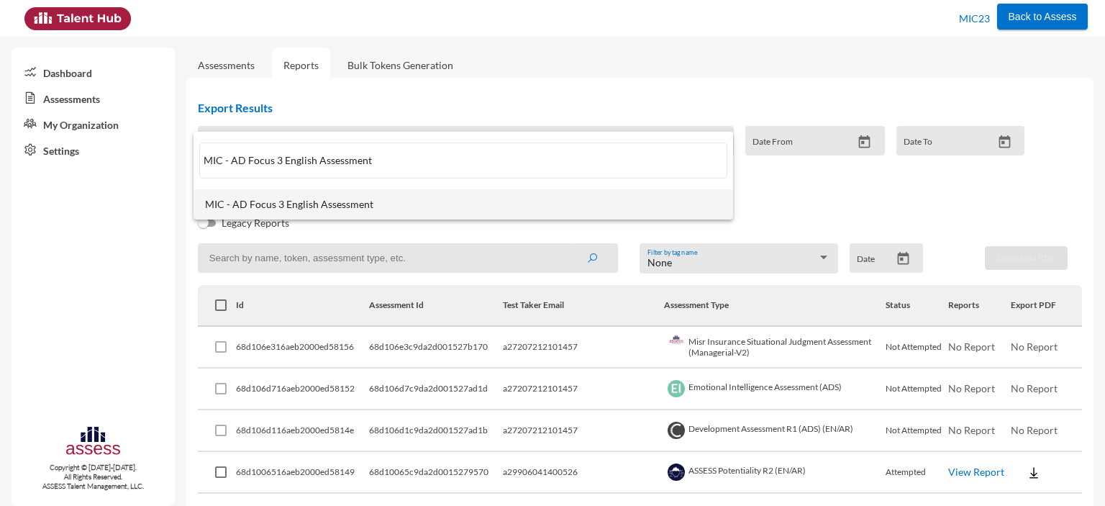
type input "MIC - AD Focus 3 English Assessment"
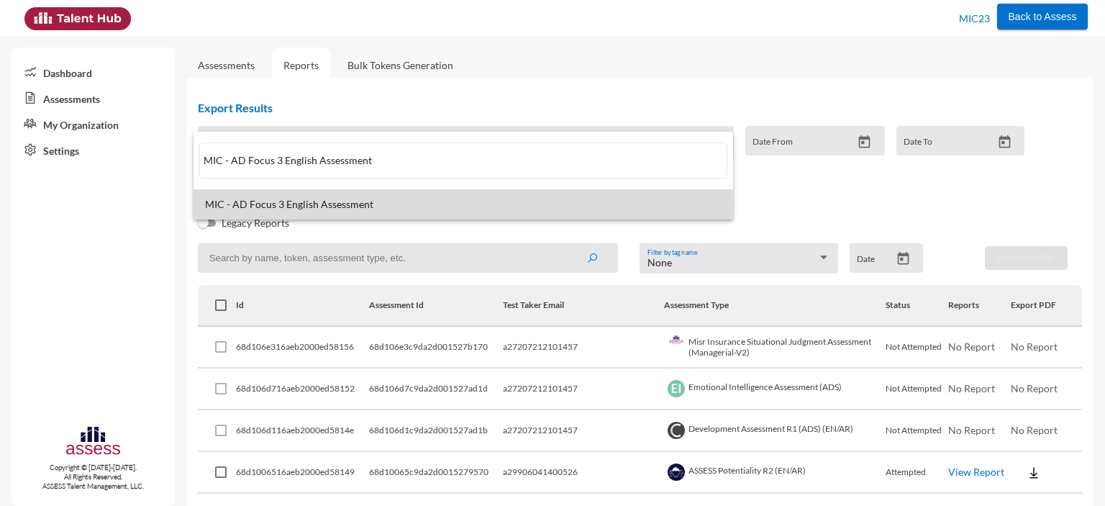
click at [268, 205] on span "MIC - AD Focus 3 English Assessment" at bounding box center [463, 205] width 517 height 12
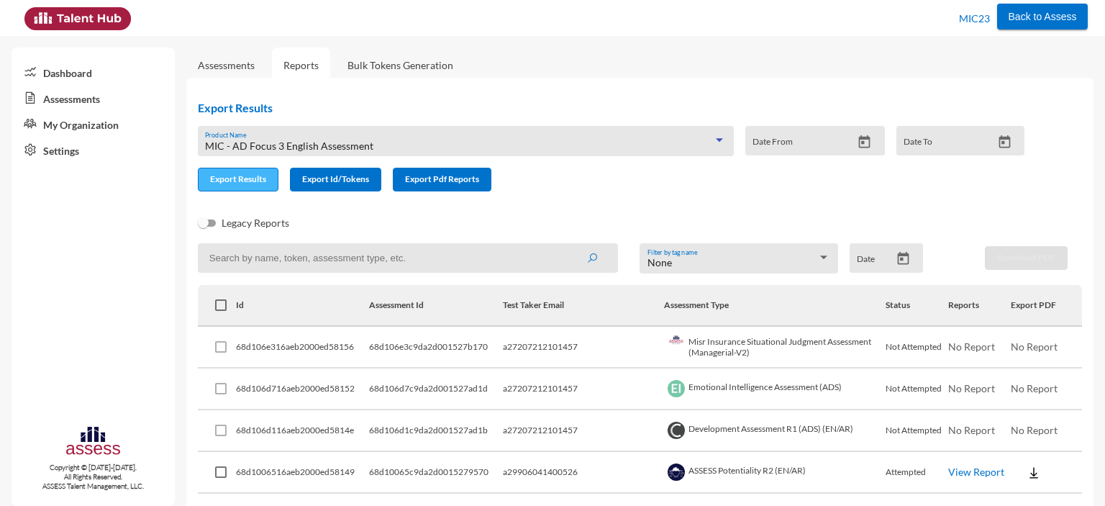
click at [251, 181] on span "Export Results" at bounding box center [238, 178] width 56 height 11
click at [328, 142] on span "MIC - AD Focus 3 English Assessment" at bounding box center [289, 146] width 168 height 12
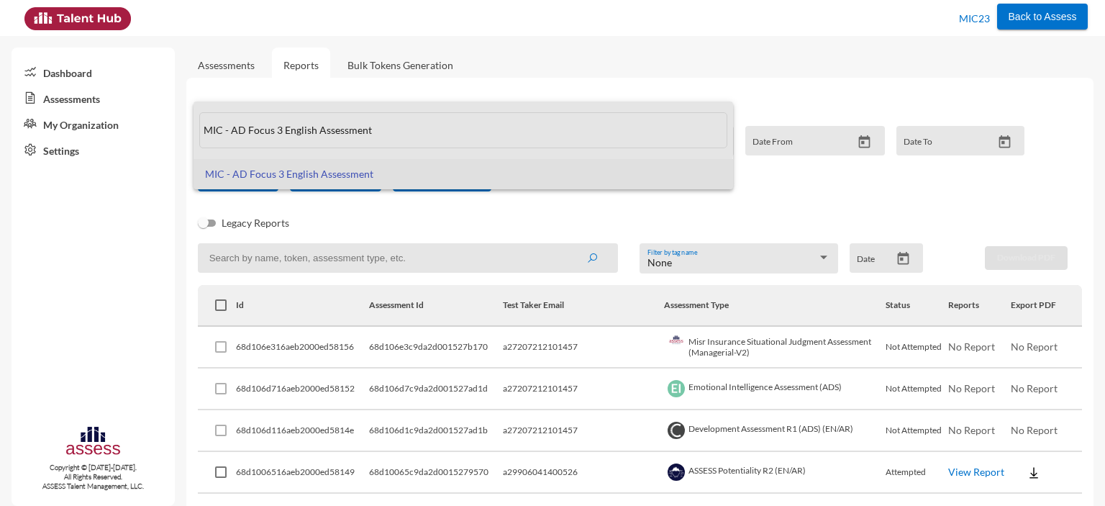
drag, startPoint x: 381, startPoint y: 124, endPoint x: 199, endPoint y: 123, distance: 182.7
click at [199, 123] on input "MIC - AD Focus 3 English Assessment" at bounding box center [463, 130] width 528 height 36
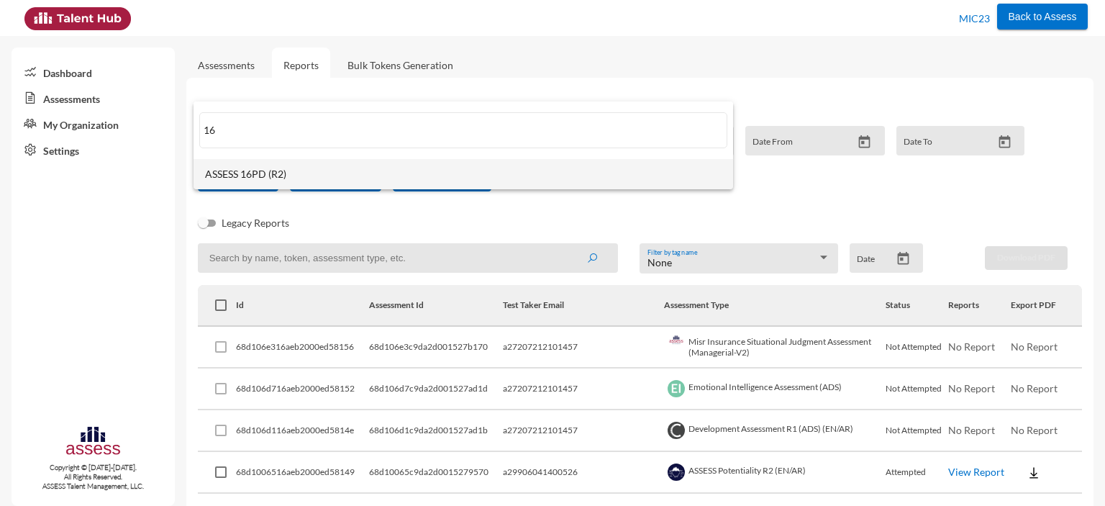
type input "16"
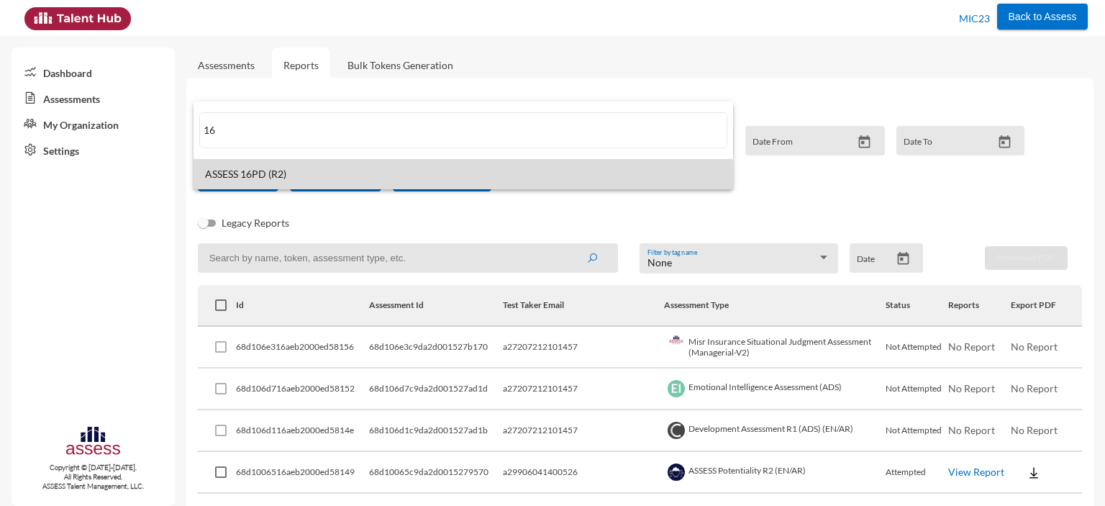
click at [245, 178] on span "ASSESS 16PD (R2)" at bounding box center [463, 174] width 517 height 12
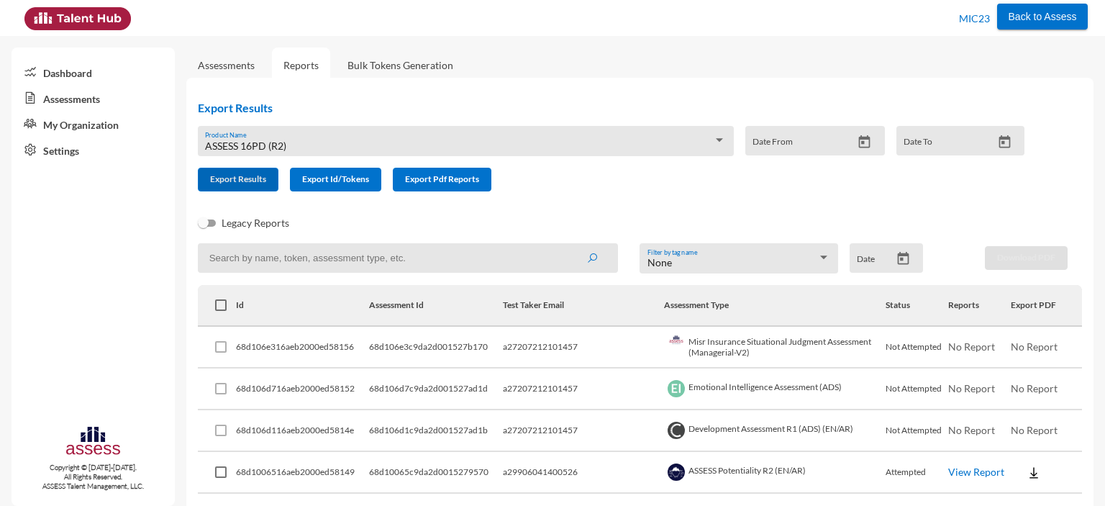
click at [245, 178] on span "Export Results" at bounding box center [238, 178] width 56 height 11
click at [424, 139] on div "ASSESS 16PD (R2) Product Name" at bounding box center [465, 145] width 521 height 22
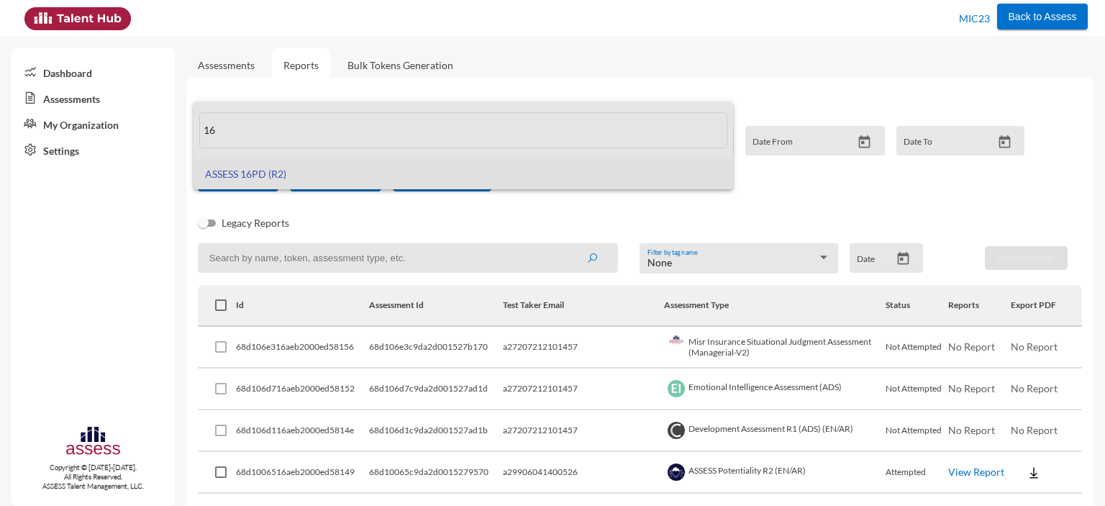
drag, startPoint x: 219, startPoint y: 131, endPoint x: 196, endPoint y: 131, distance: 23.0
click at [196, 131] on mat-option "16" at bounding box center [464, 130] width 540 height 58
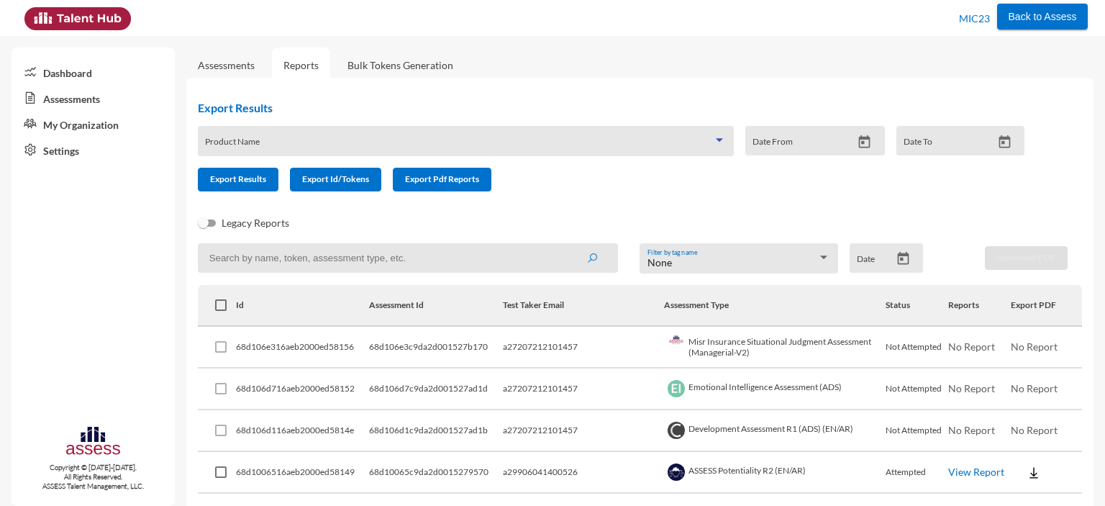
click at [247, 143] on span at bounding box center [459, 146] width 508 height 12
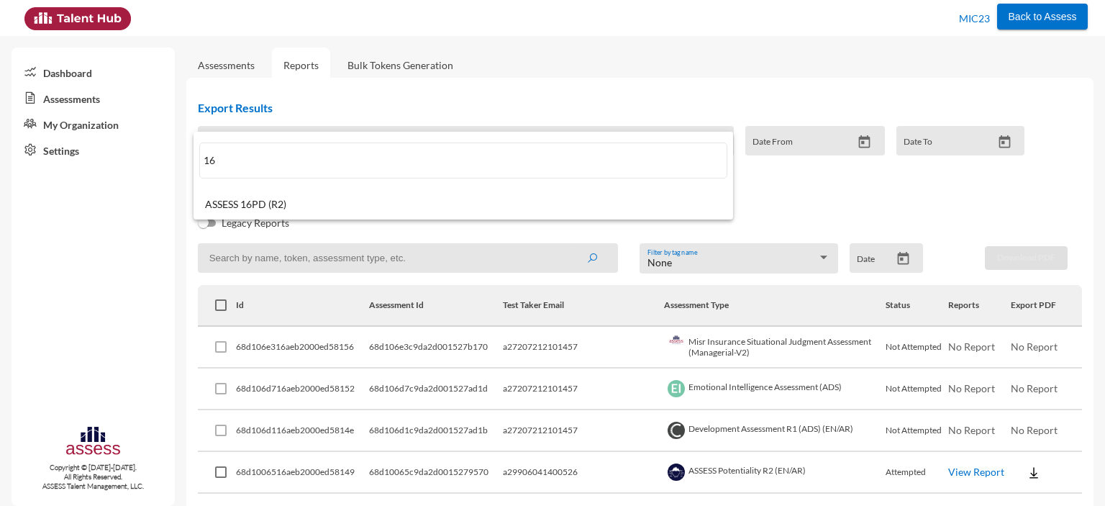
paste input "2 MIC - BA Focus 3 Modules Assessment (EN/AR)"
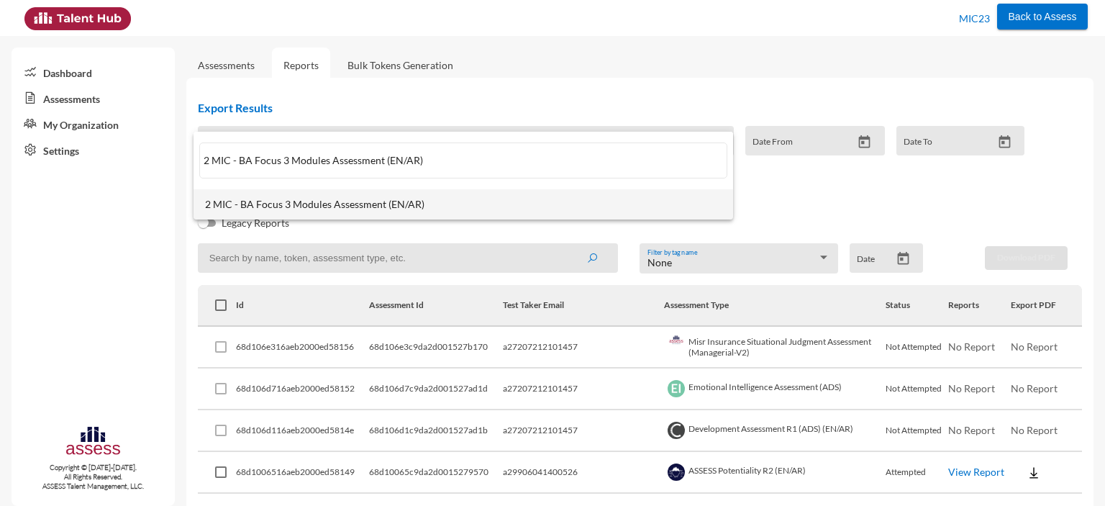
type input "2 MIC - BA Focus 3 Modules Assessment (EN/AR)"
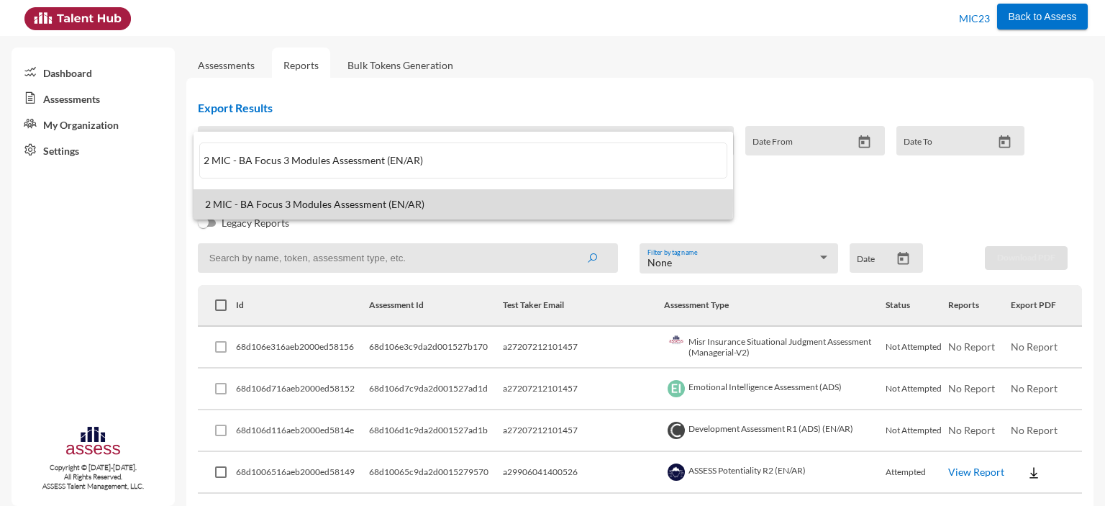
click at [249, 201] on span "2 MIC - BA Focus 3 Modules Assessment (EN/AR)" at bounding box center [463, 205] width 517 height 12
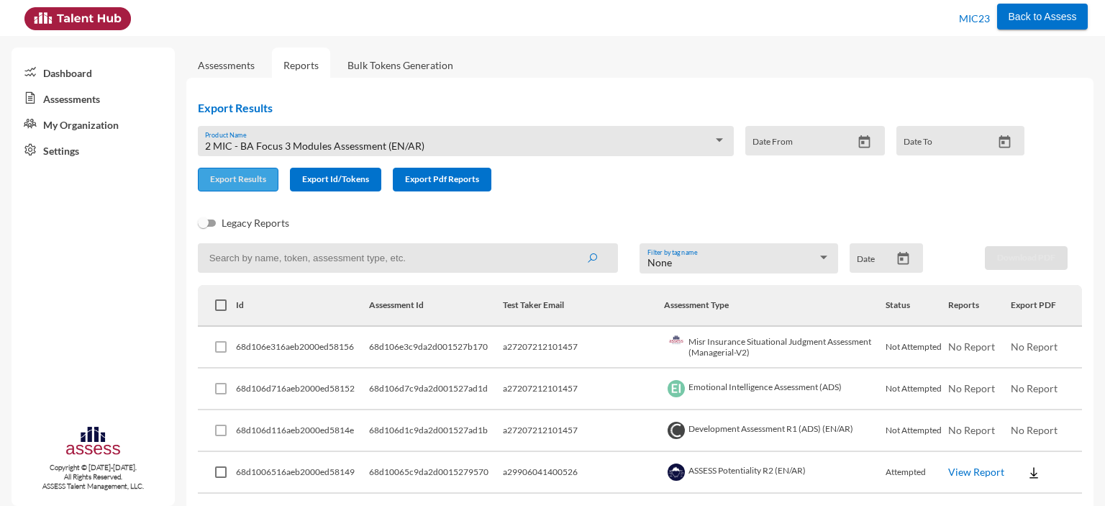
click at [217, 181] on span "Export Results" at bounding box center [238, 178] width 56 height 11
